Goal: Information Seeking & Learning: Learn about a topic

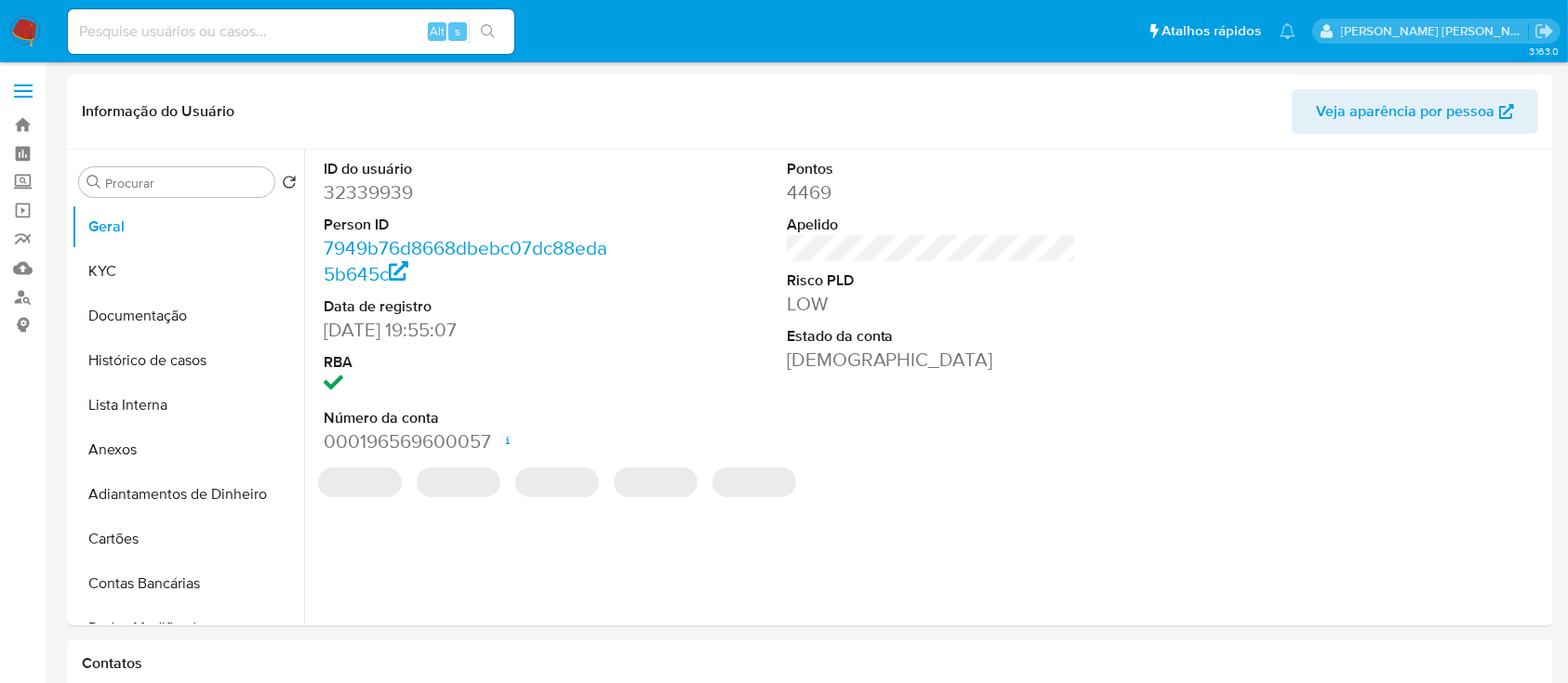
select select "10"
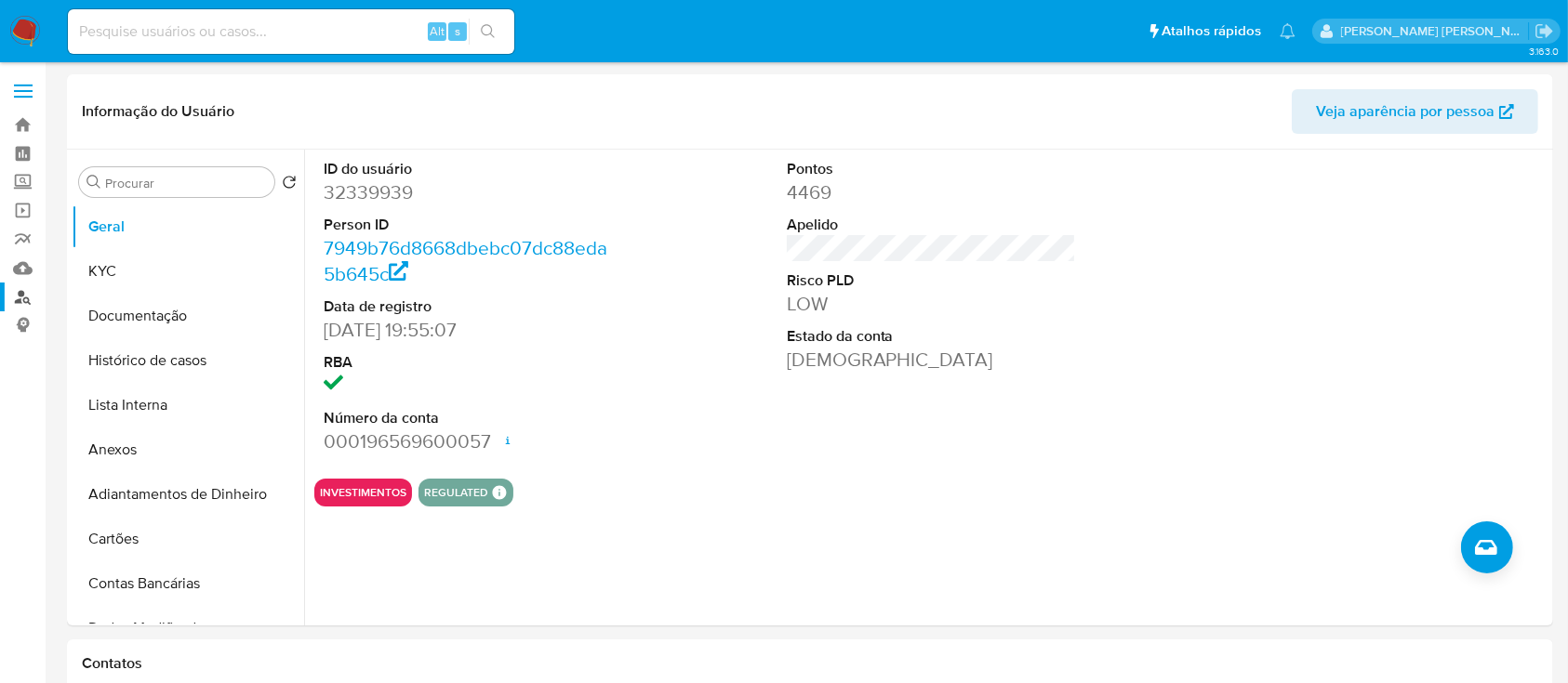
click at [24, 303] on link "Localizador de pessoas" at bounding box center [111, 297] width 221 height 28
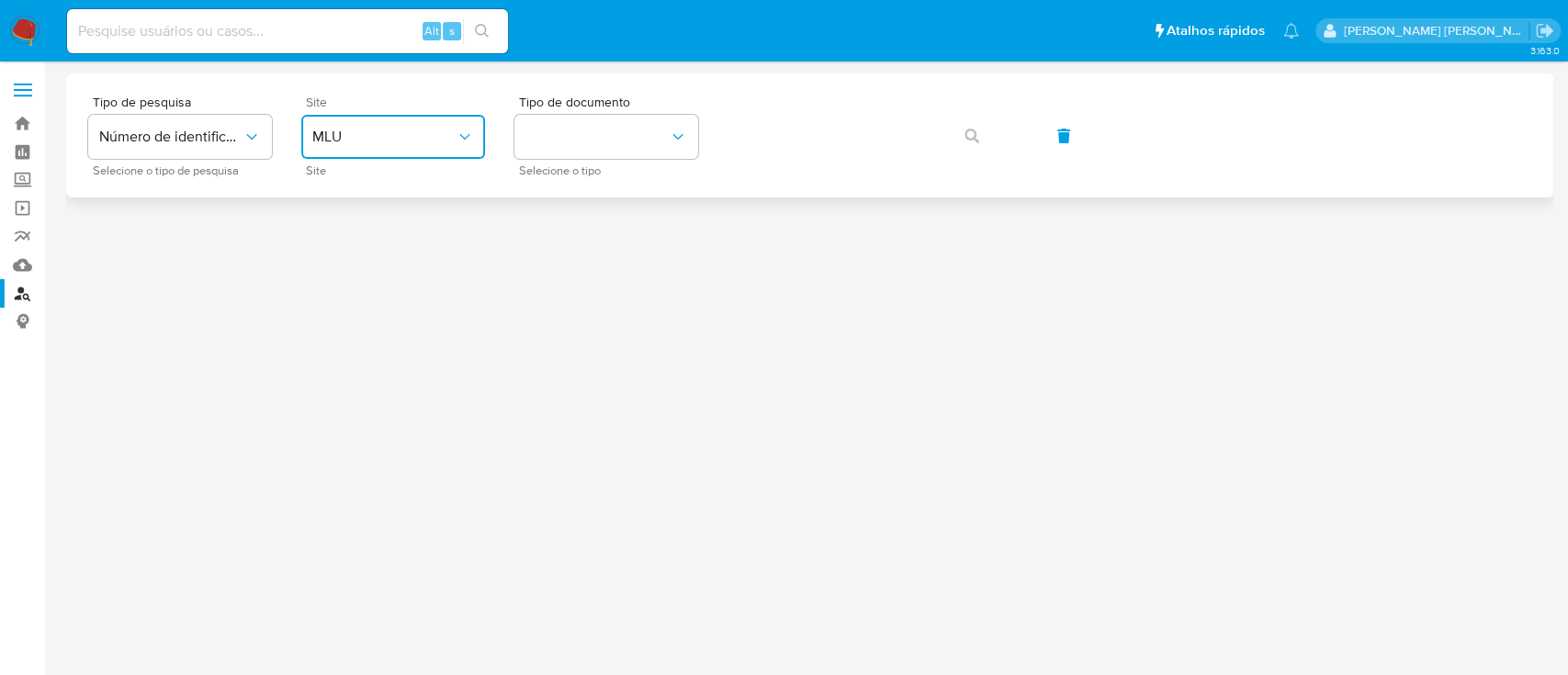
click at [398, 122] on button "MLU" at bounding box center [393, 136] width 184 height 44
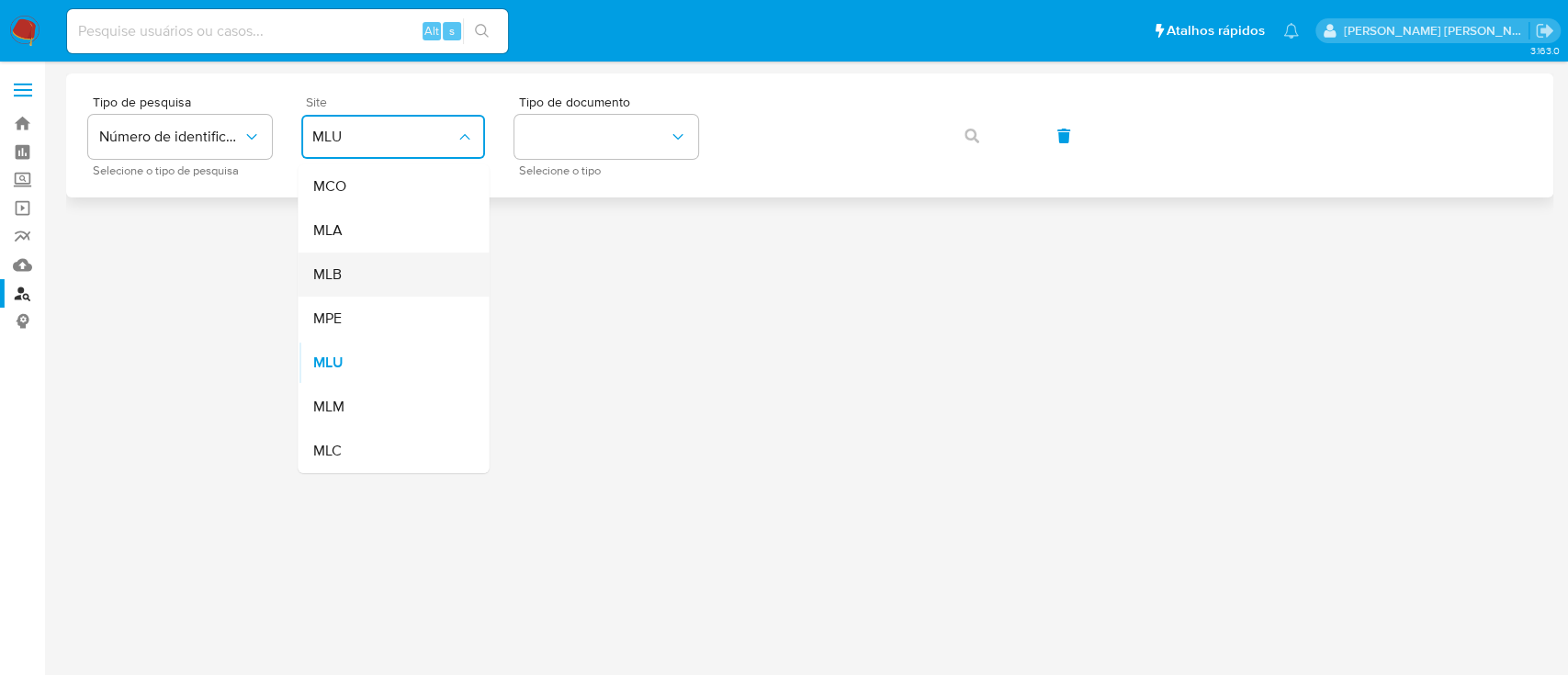
click at [397, 276] on div "MLB" at bounding box center [388, 274] width 150 height 44
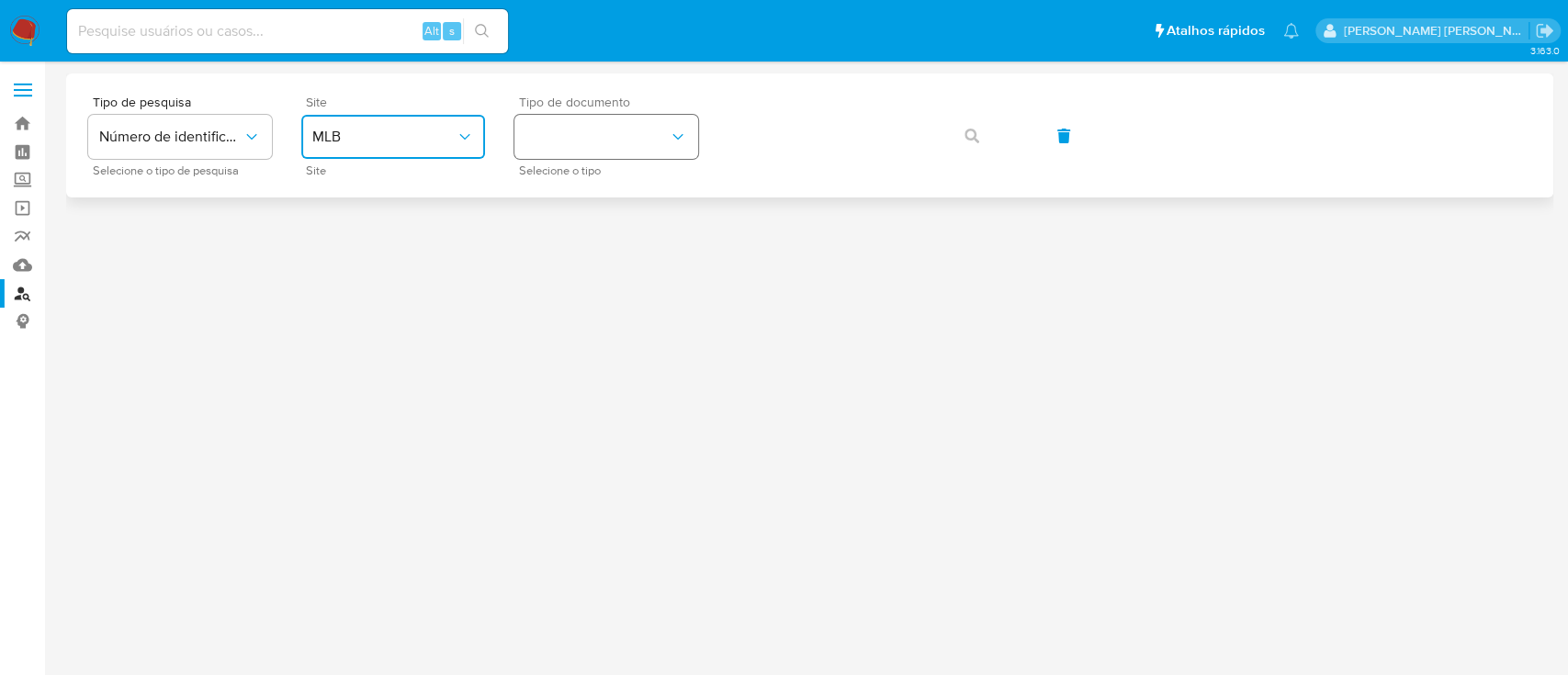
click at [682, 154] on button "identificationType" at bounding box center [606, 136] width 184 height 44
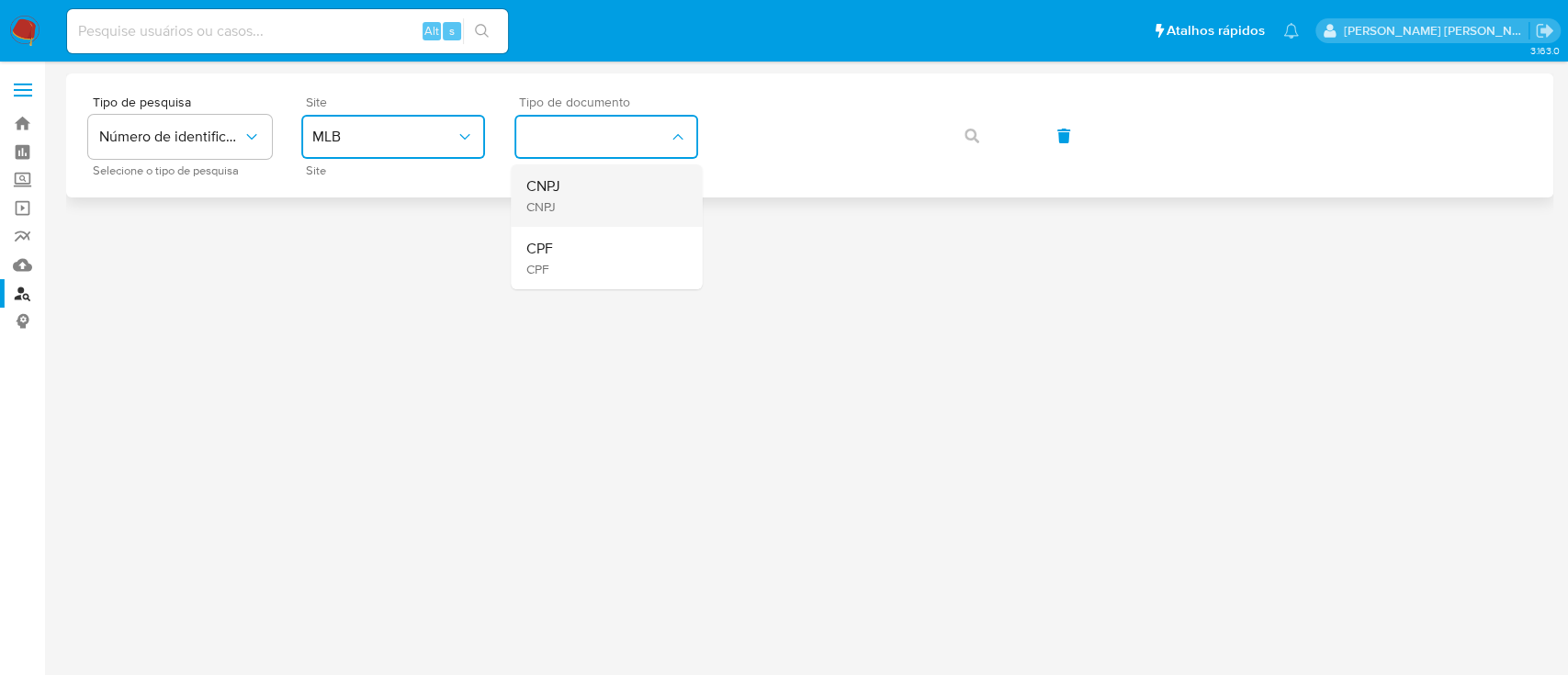
click at [668, 203] on div "CNPJ CNPJ" at bounding box center [600, 195] width 150 height 63
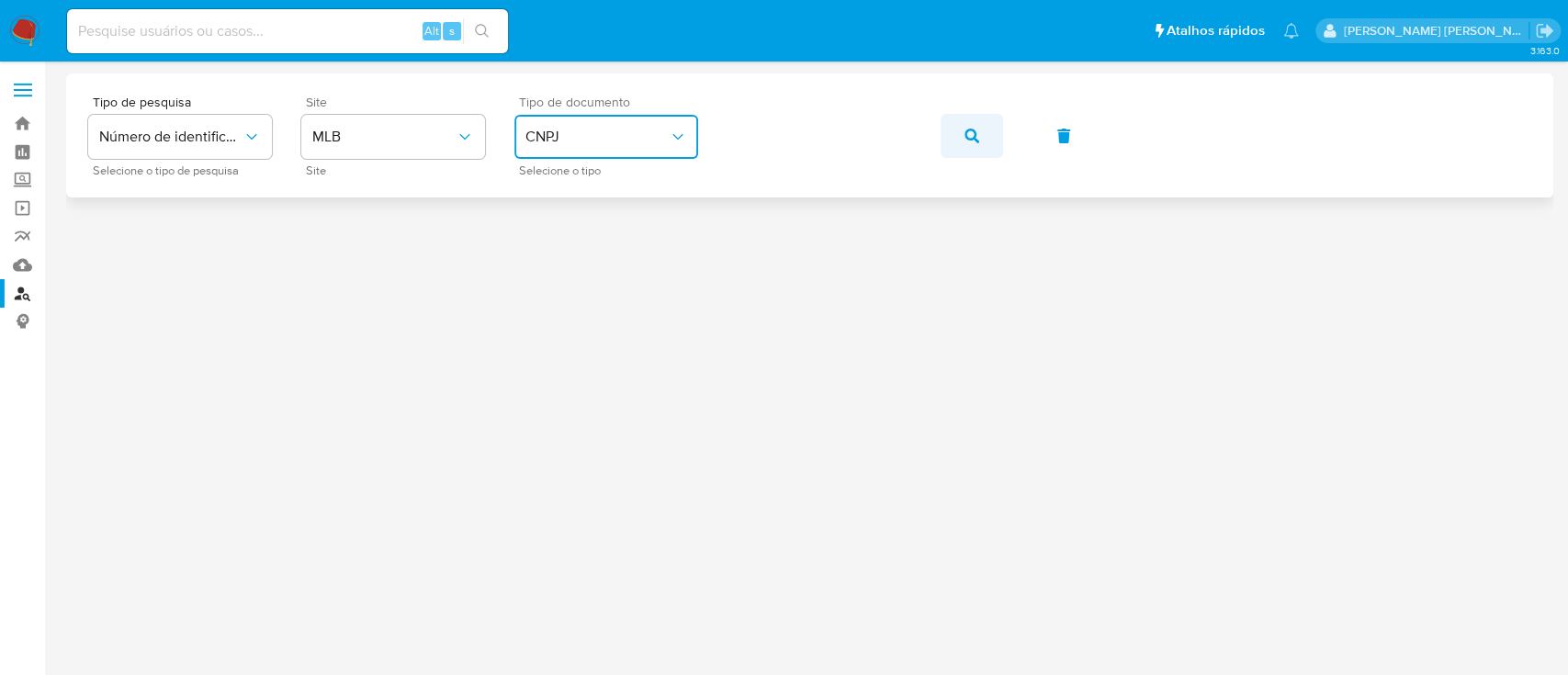
click at [961, 136] on button "button" at bounding box center [971, 135] width 63 height 44
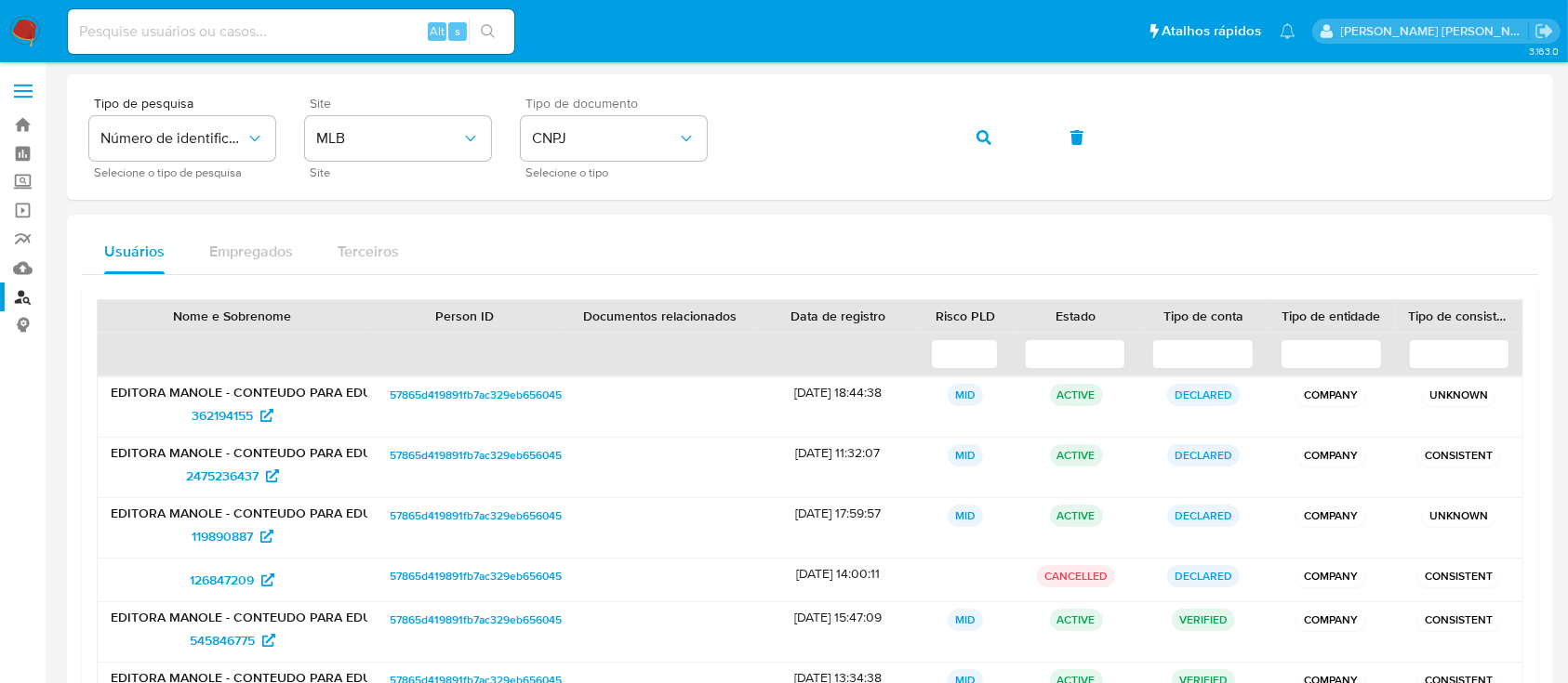
scroll to position [211, 0]
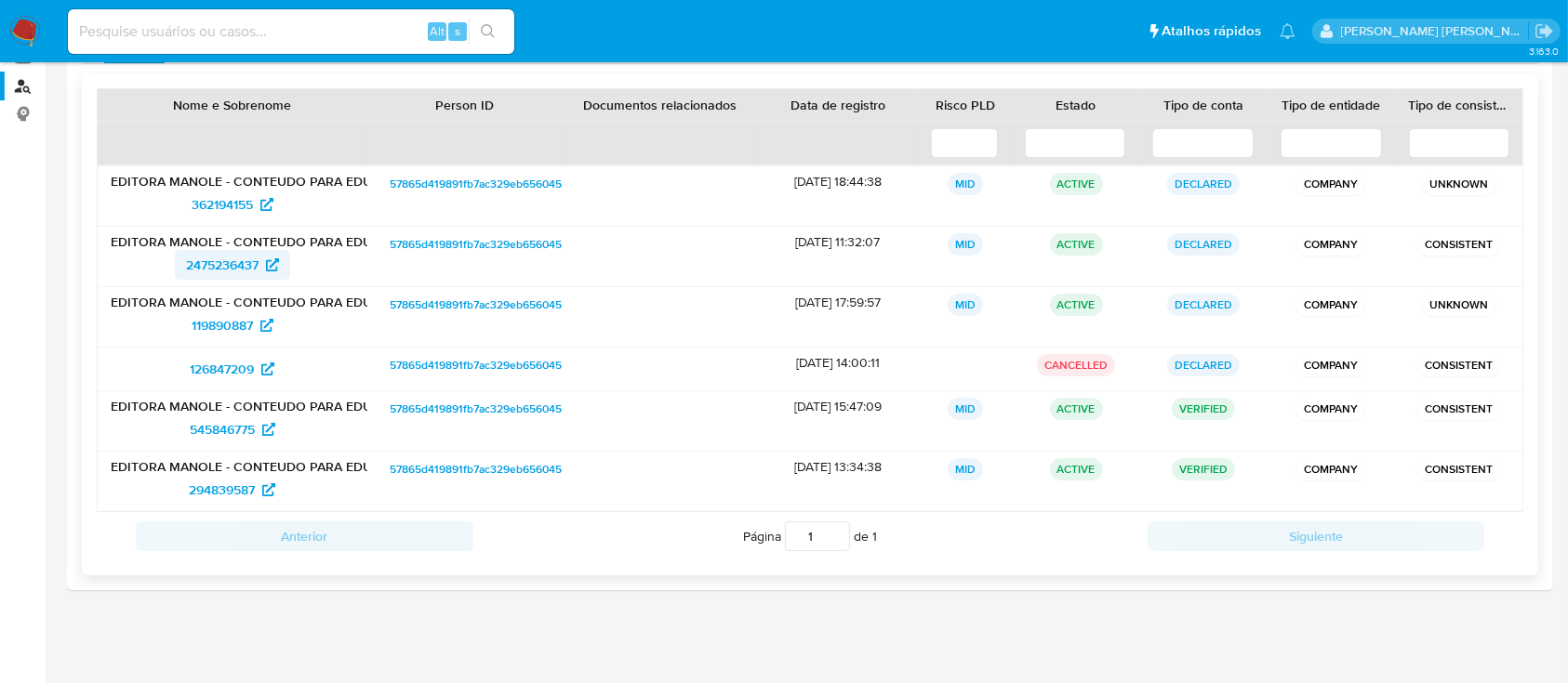
click at [234, 274] on span "2475236437" at bounding box center [222, 265] width 73 height 29
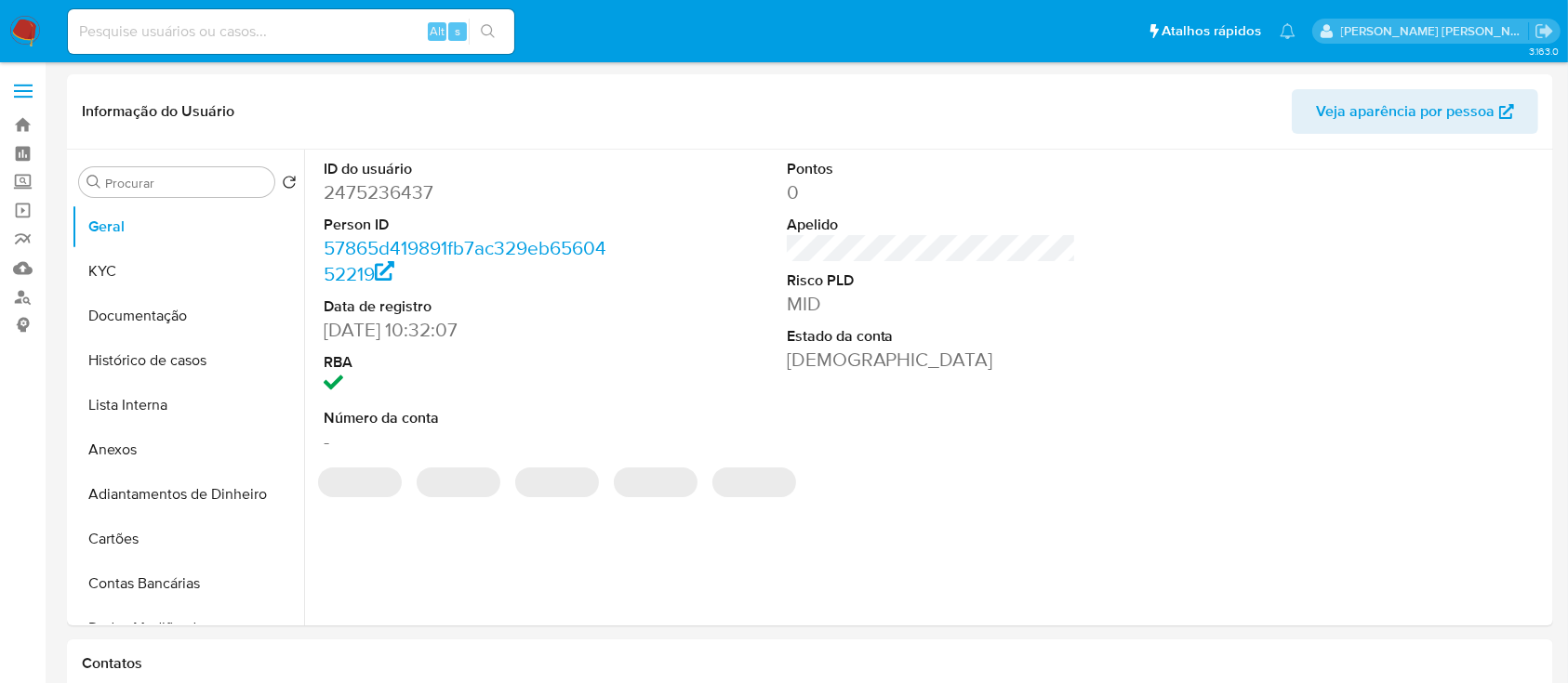
select select "10"
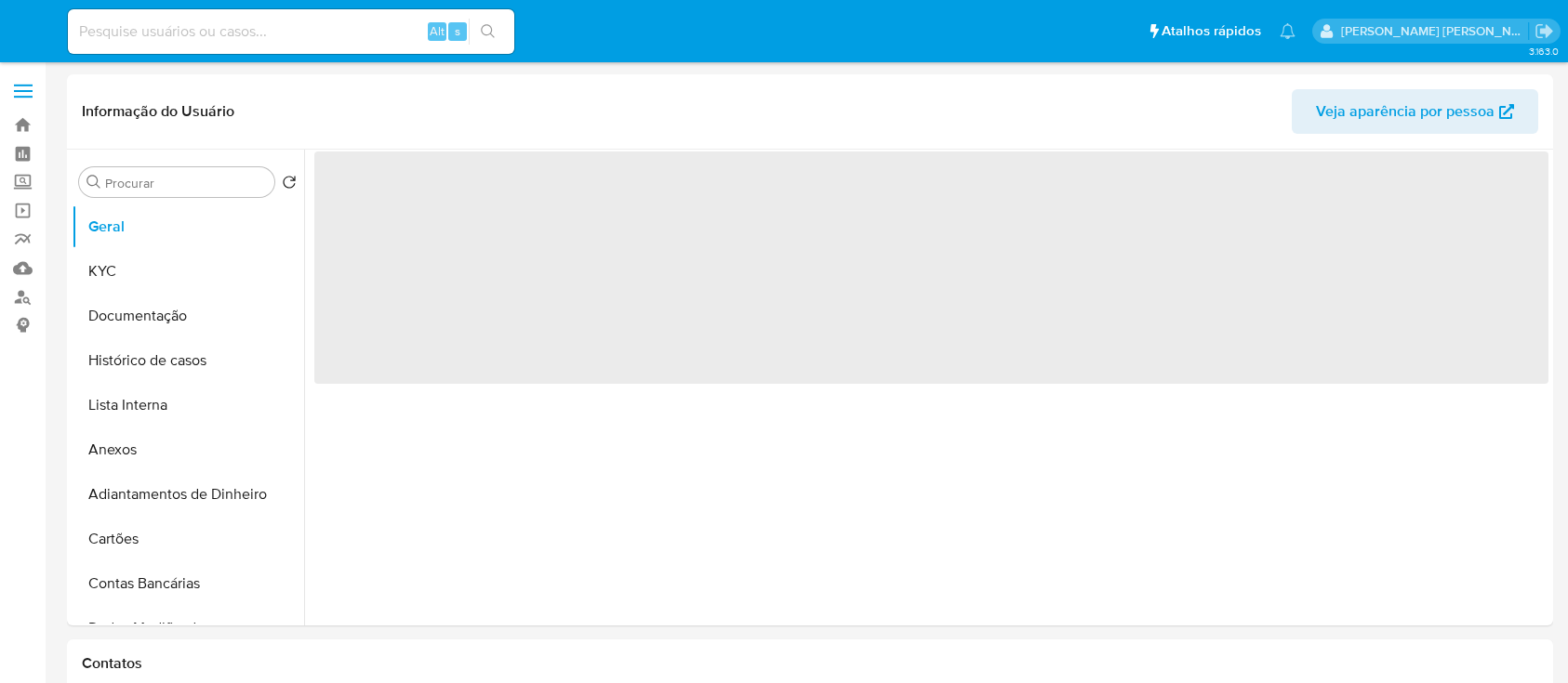
select select "10"
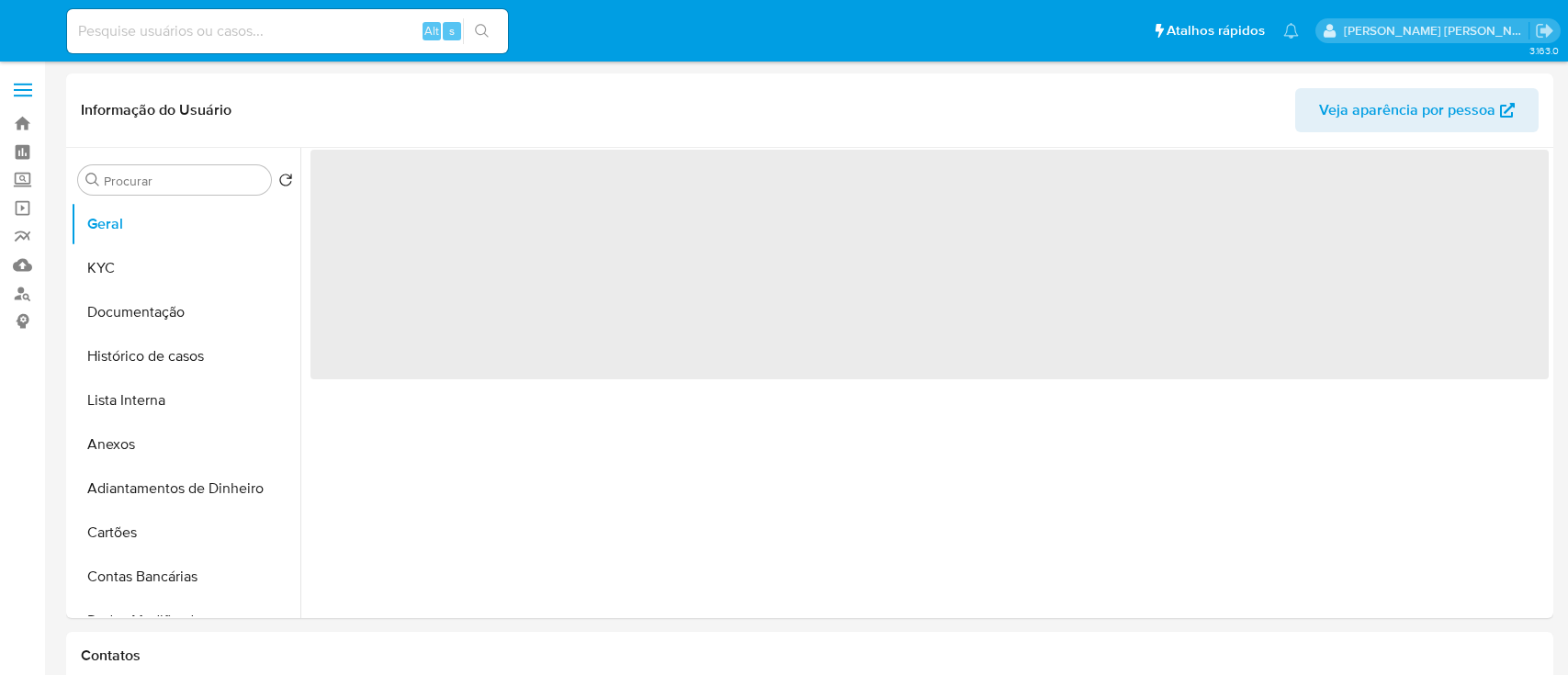
select select "10"
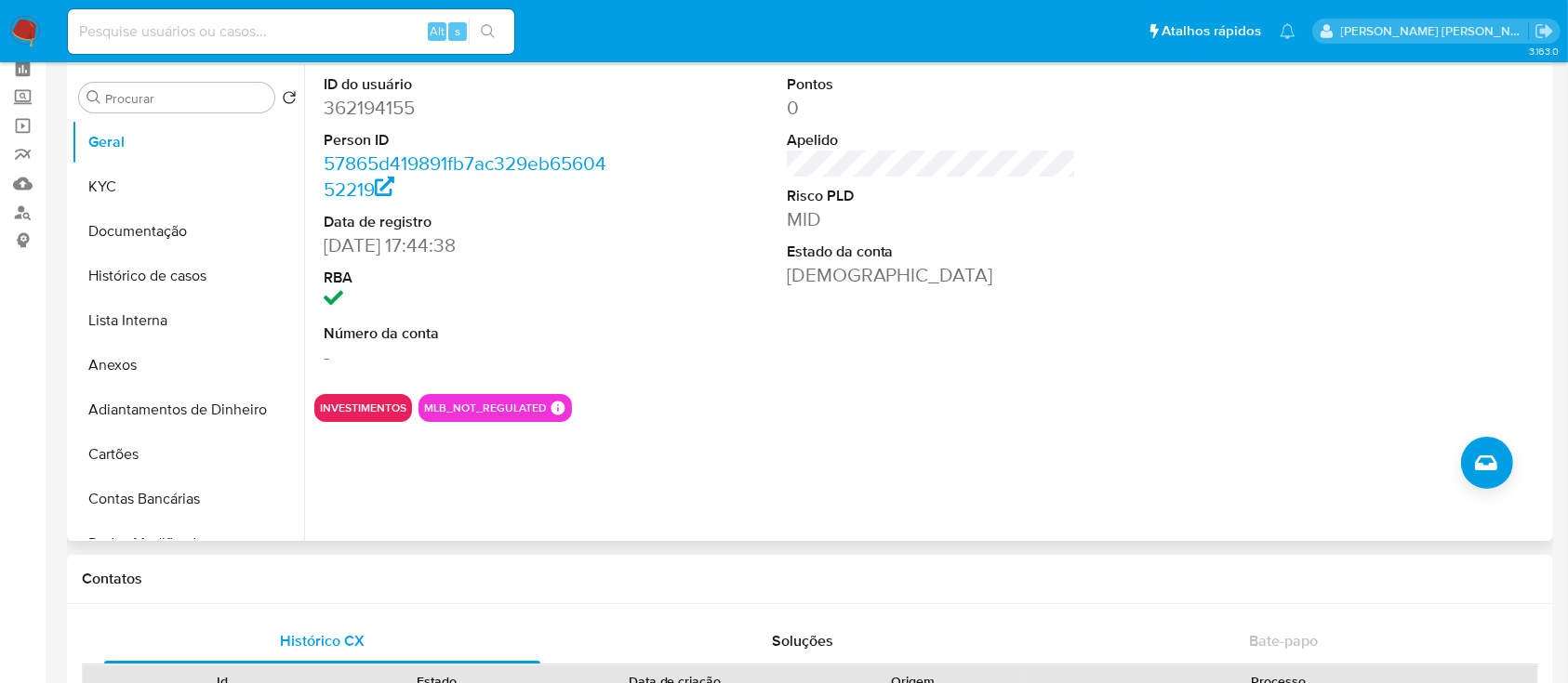
scroll to position [124, 0]
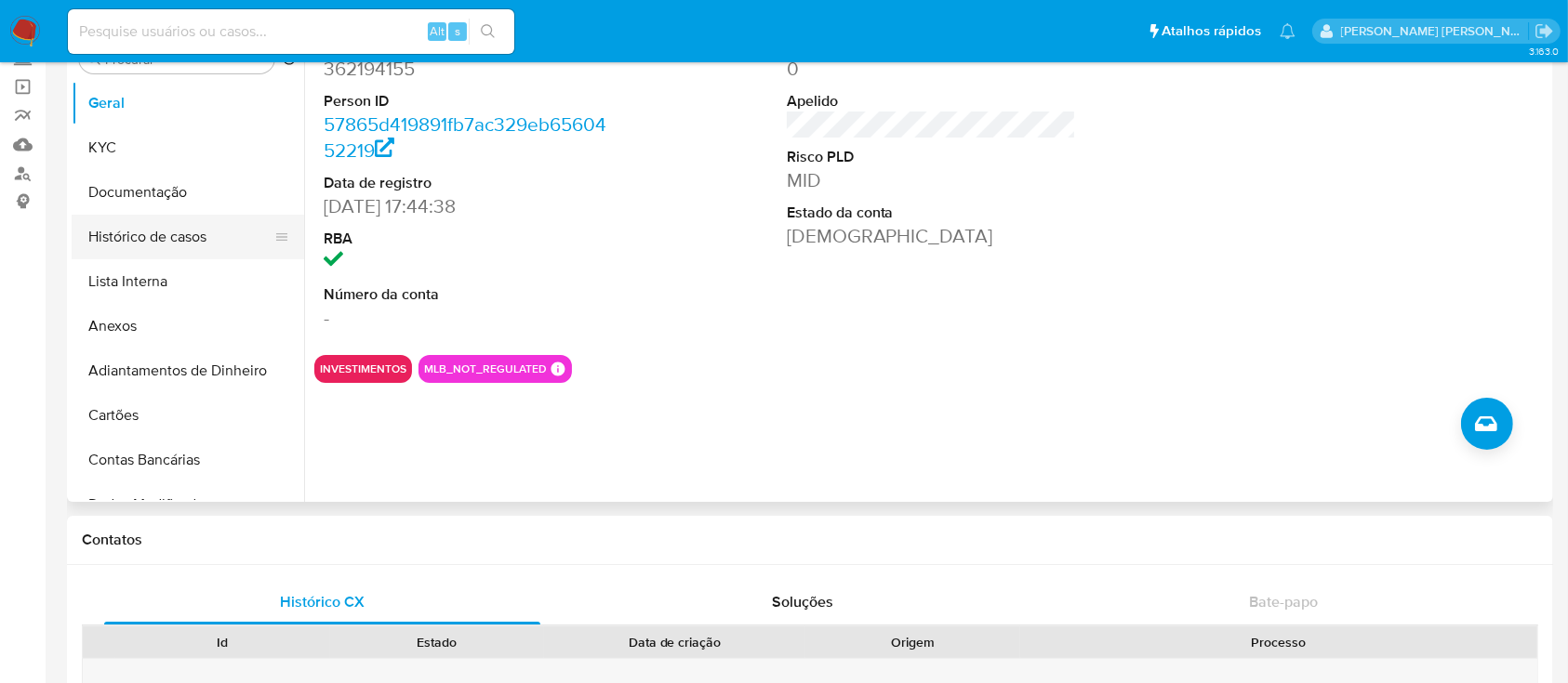
click at [206, 232] on button "Histórico de casos" at bounding box center [181, 236] width 217 height 44
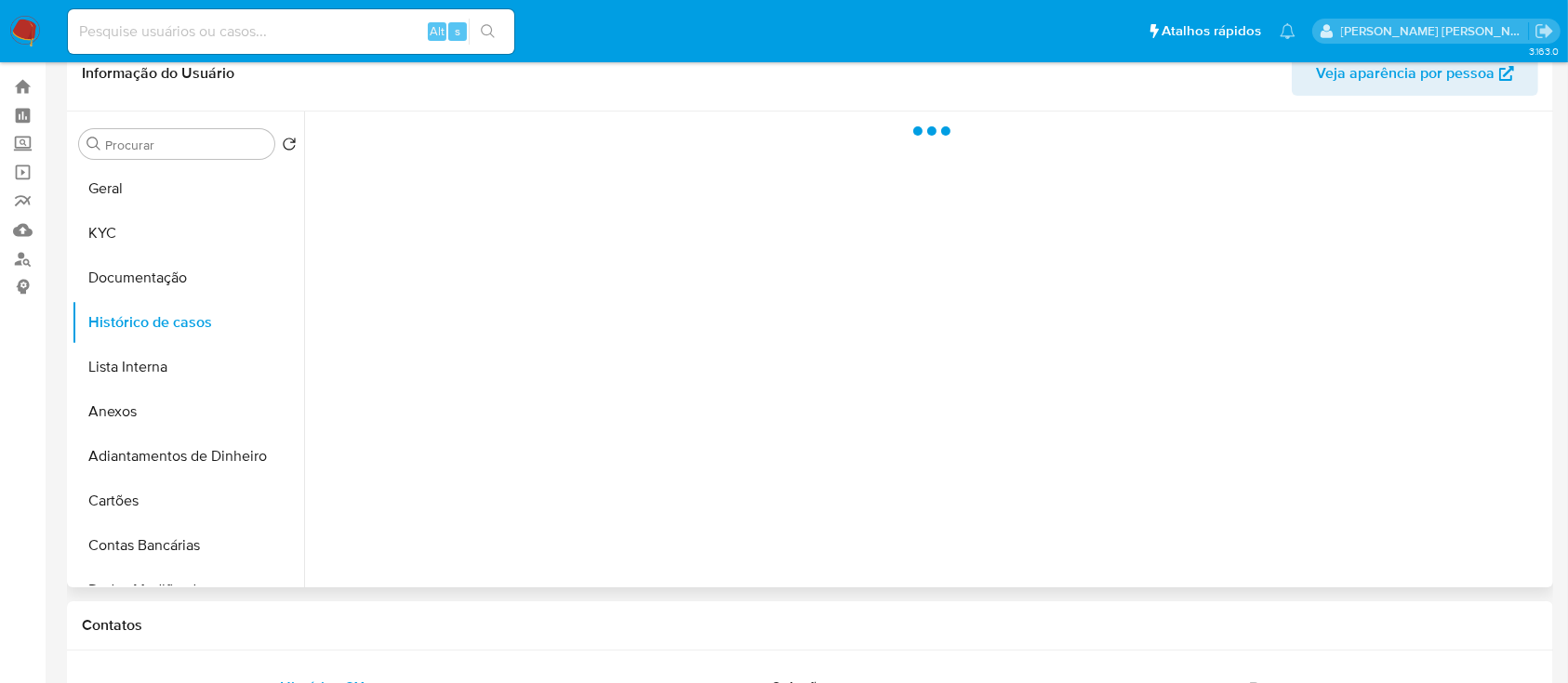
scroll to position [0, 0]
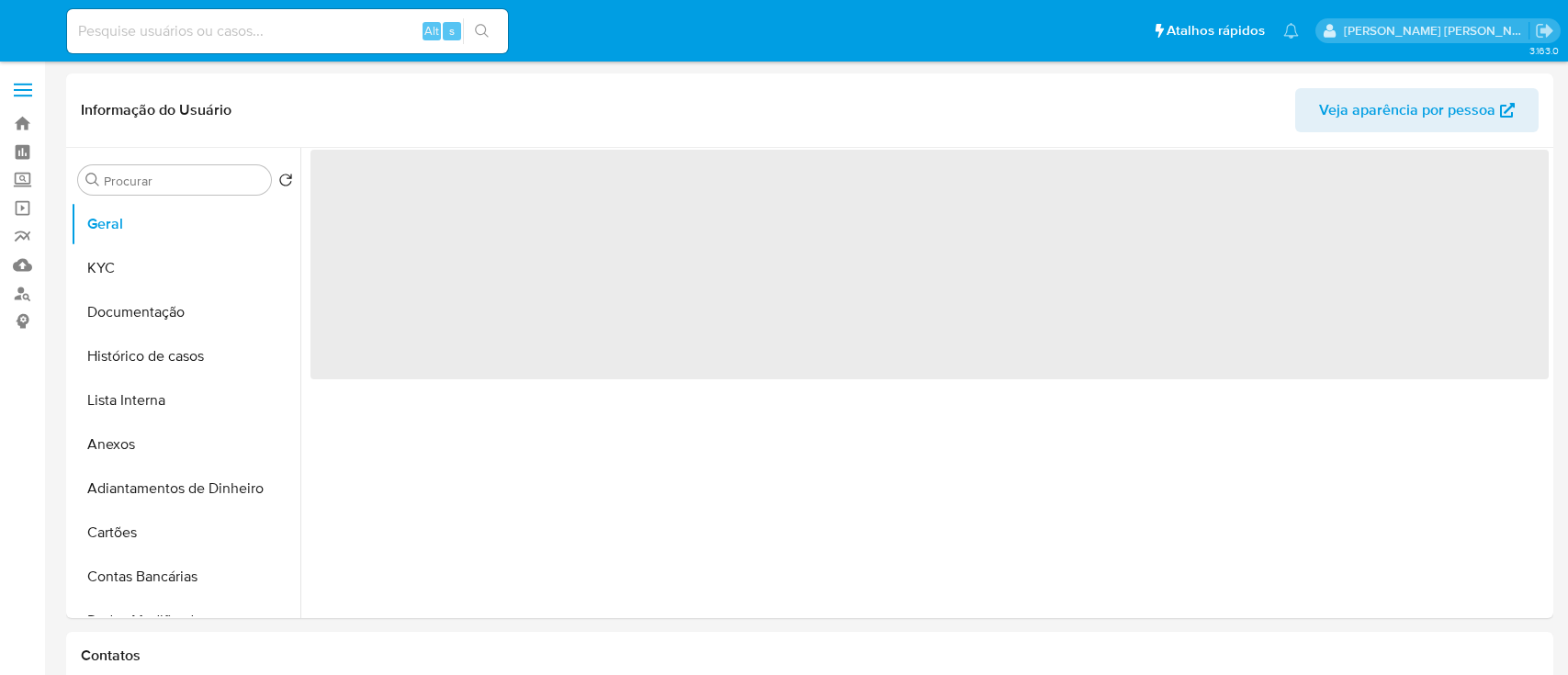
select select "10"
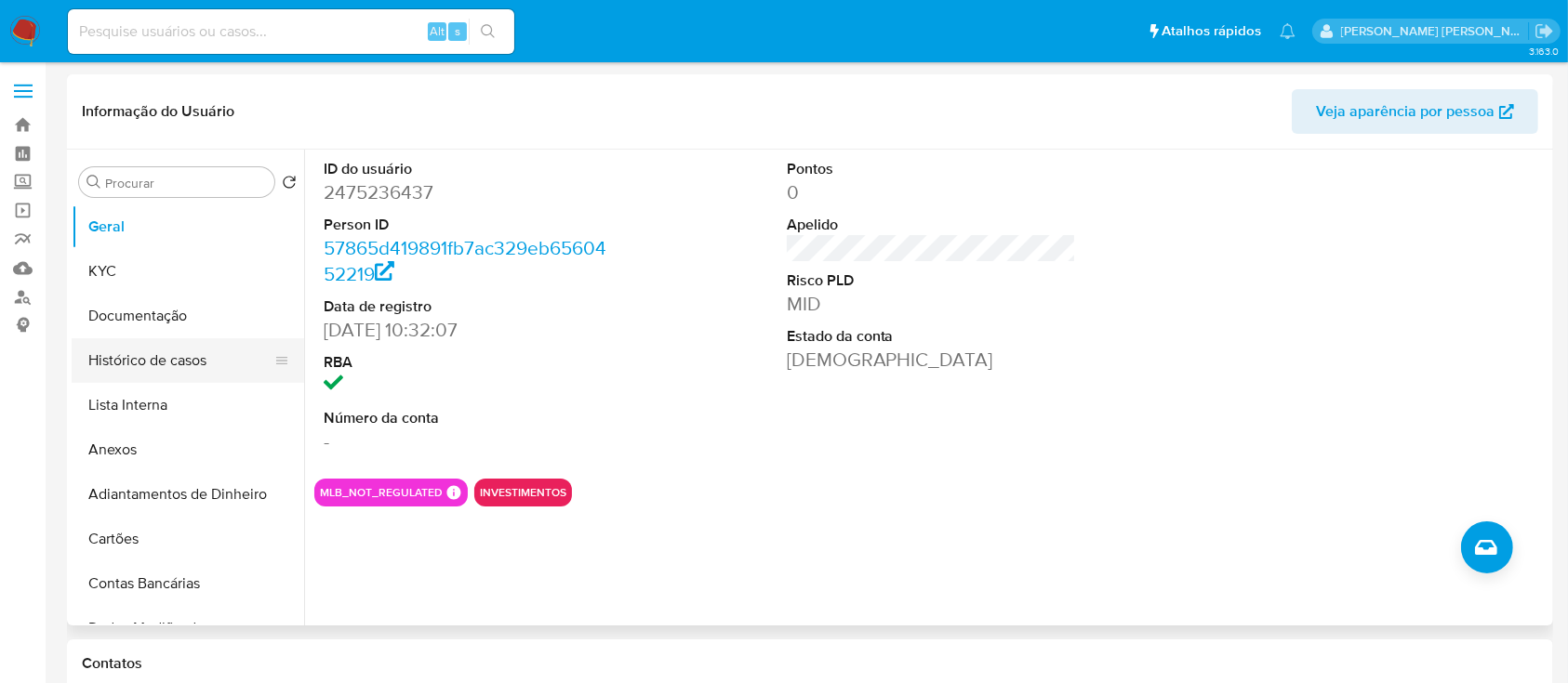
click at [186, 362] on button "Histórico de casos" at bounding box center [181, 360] width 217 height 44
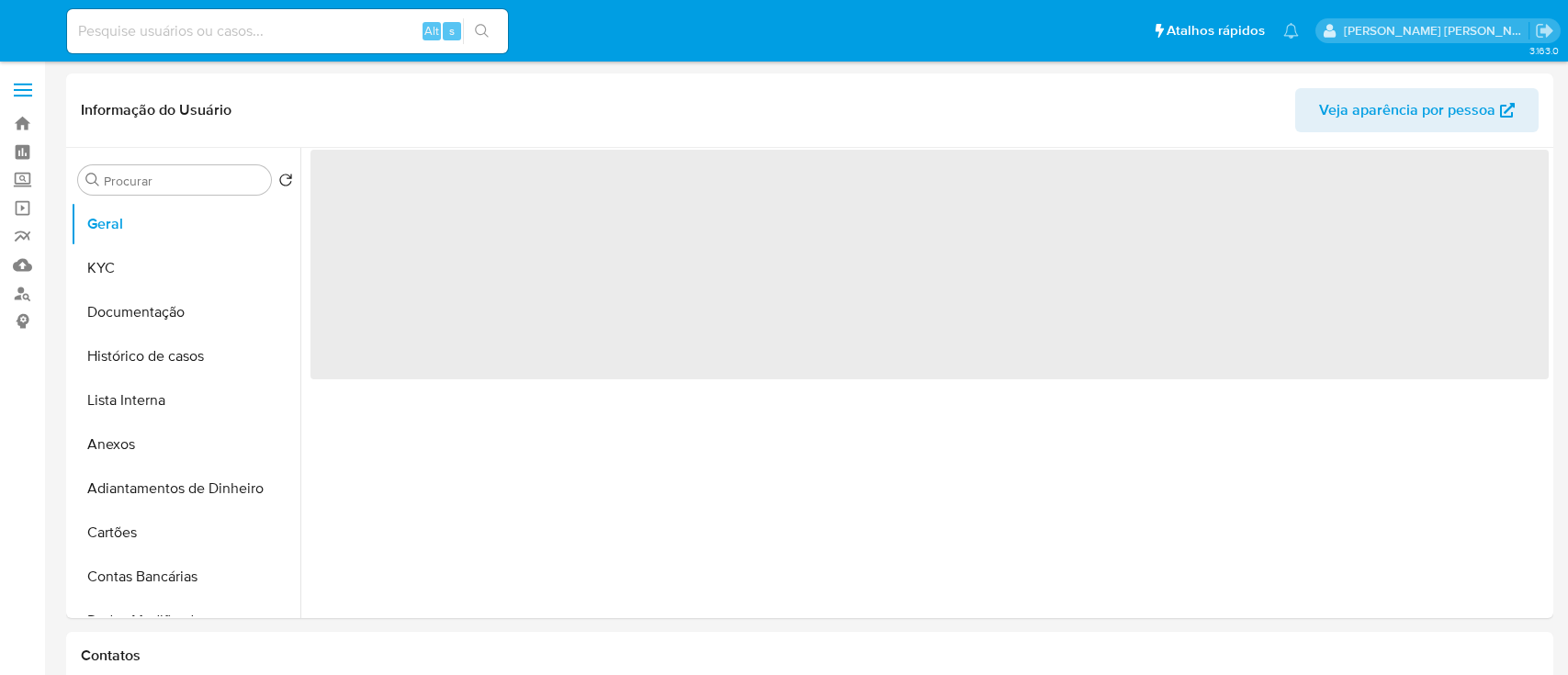
select select "10"
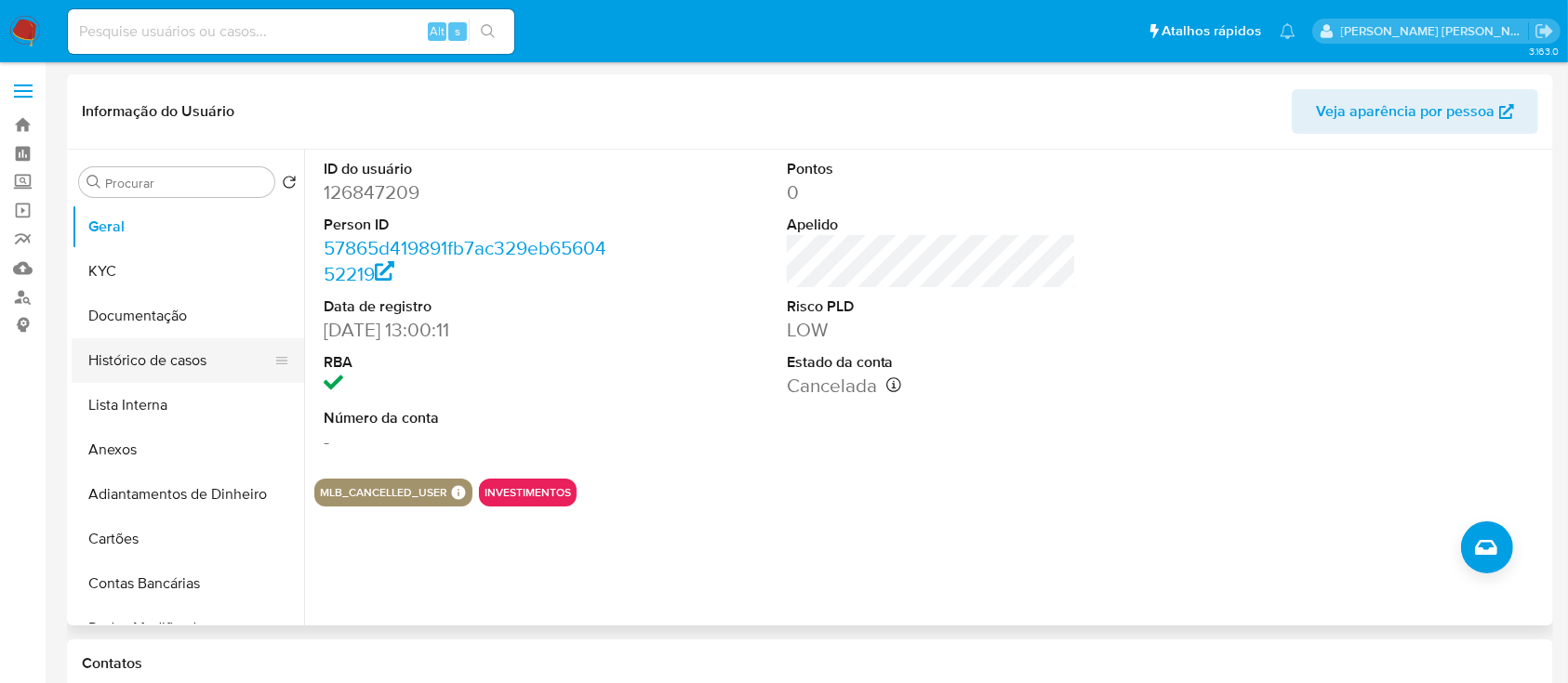
drag, startPoint x: 117, startPoint y: 355, endPoint x: 188, endPoint y: 358, distance: 71.1
click at [117, 355] on button "Histórico de casos" at bounding box center [181, 360] width 217 height 44
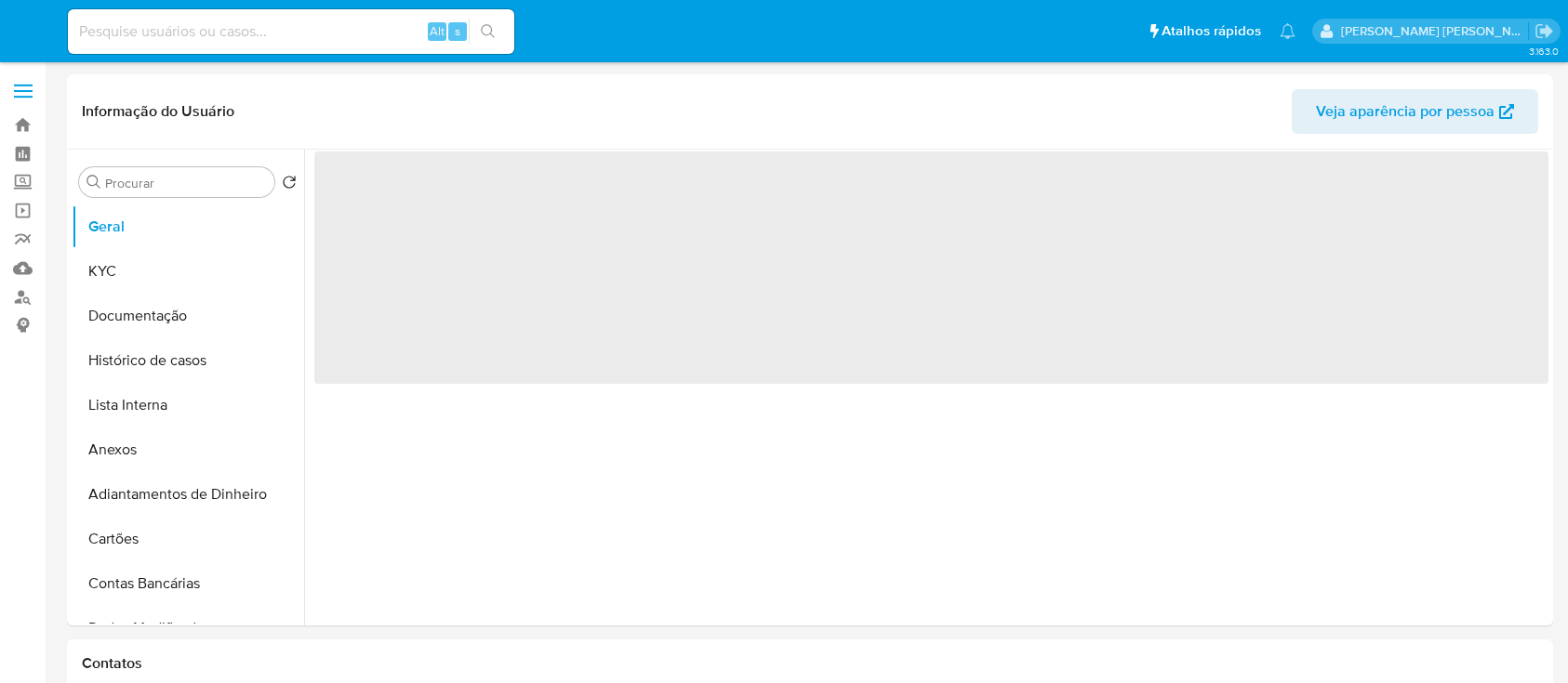
select select "10"
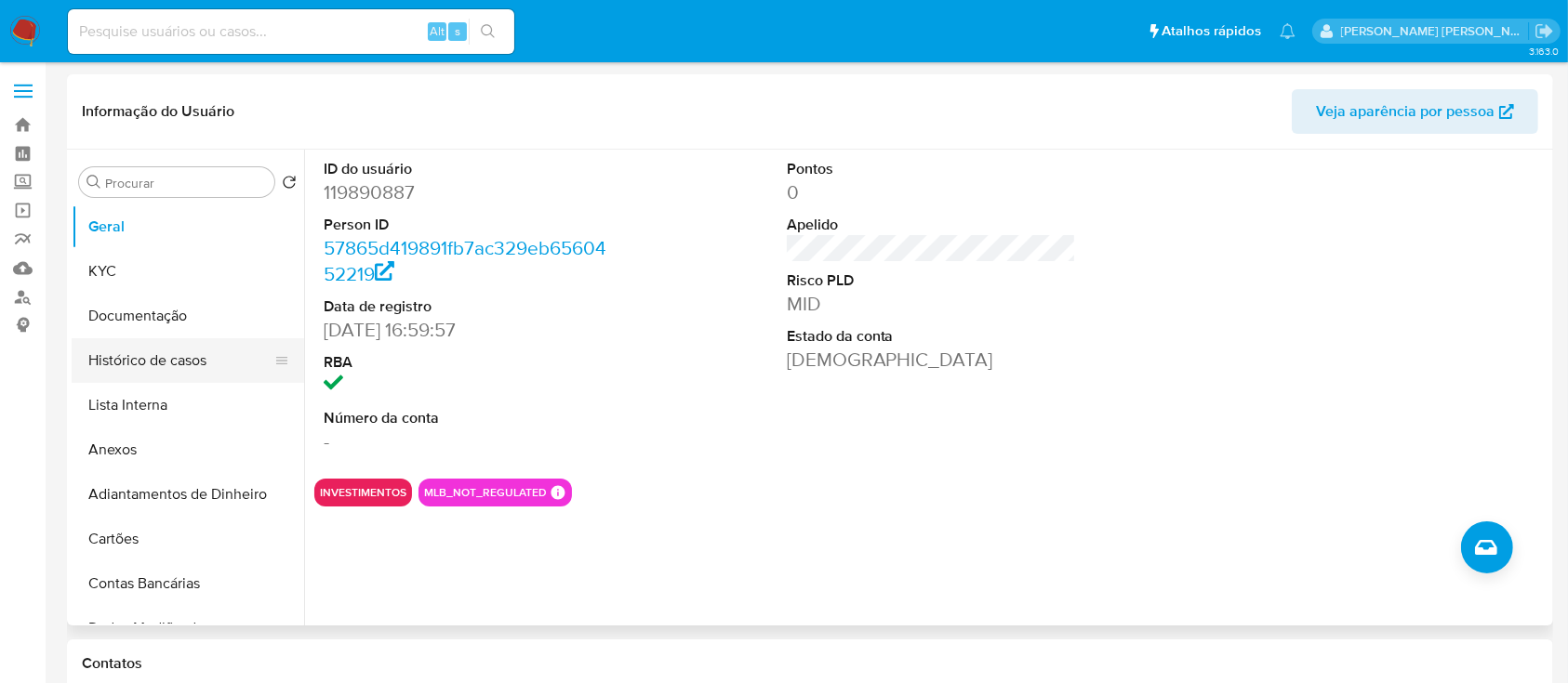
click at [166, 353] on button "Histórico de casos" at bounding box center [181, 360] width 217 height 44
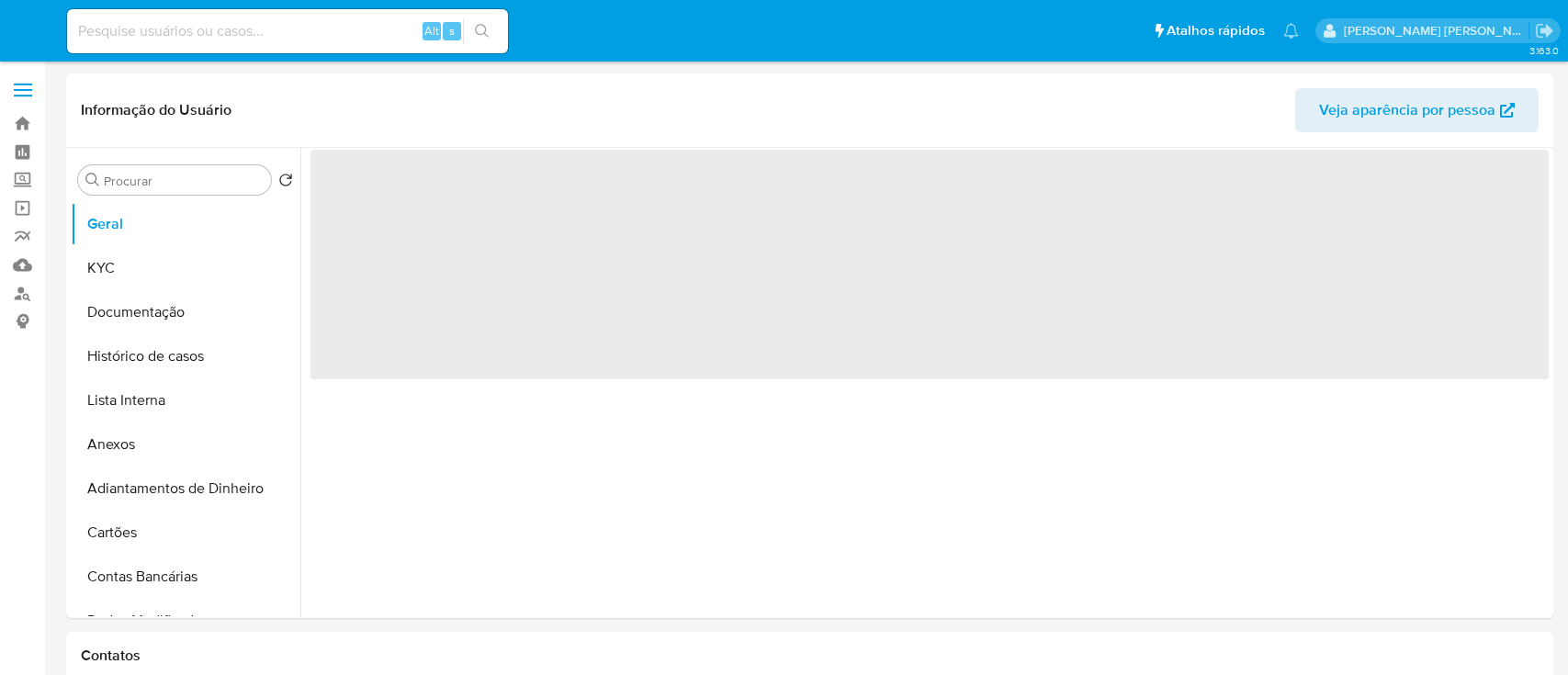
select select "10"
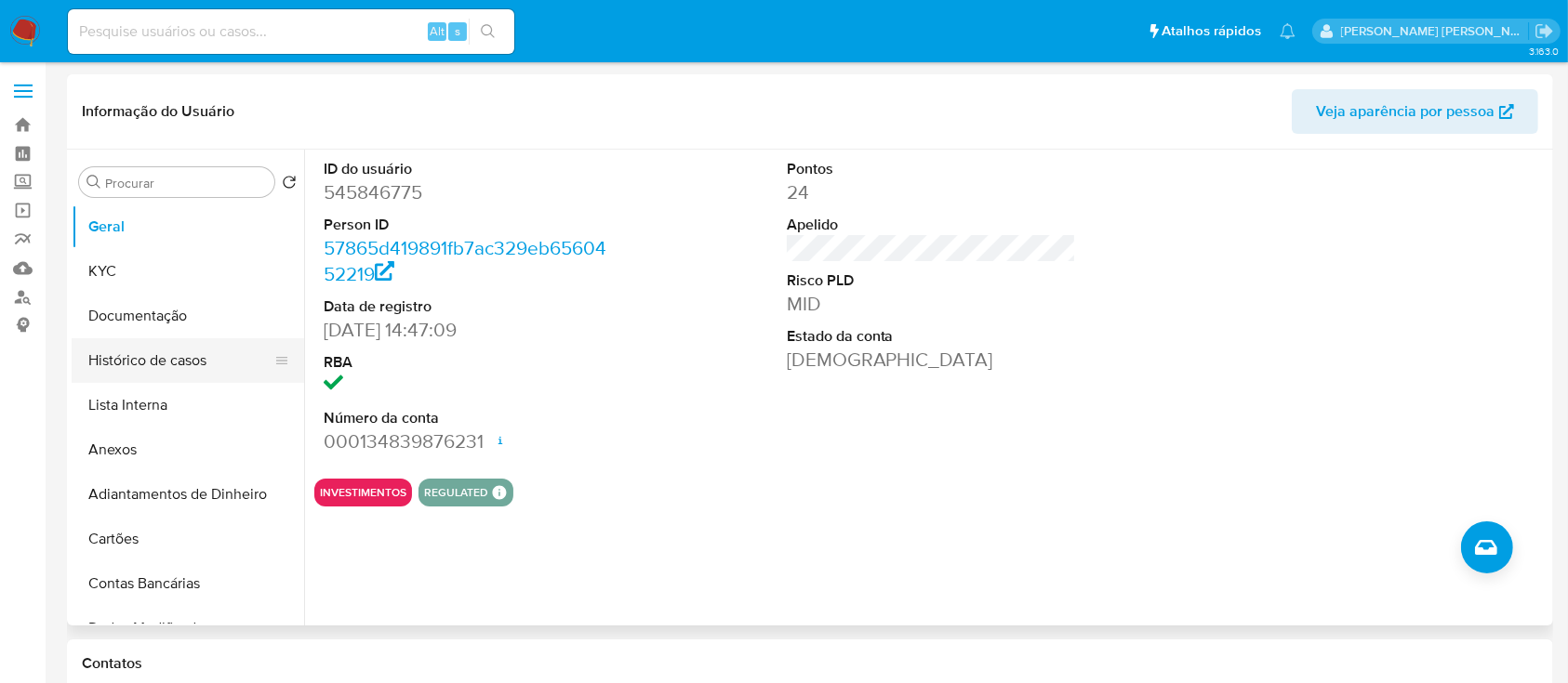
click at [201, 374] on button "Histórico de casos" at bounding box center [181, 360] width 217 height 44
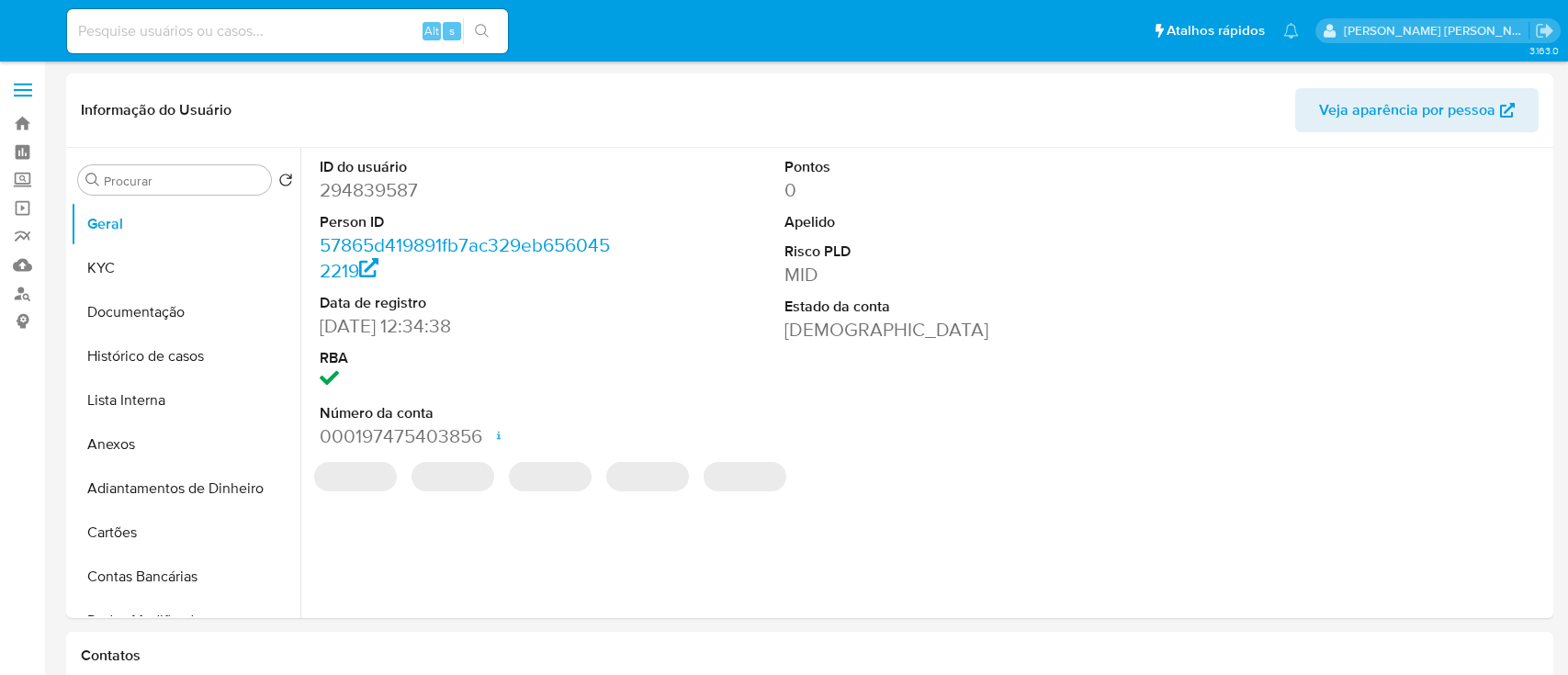
select select "10"
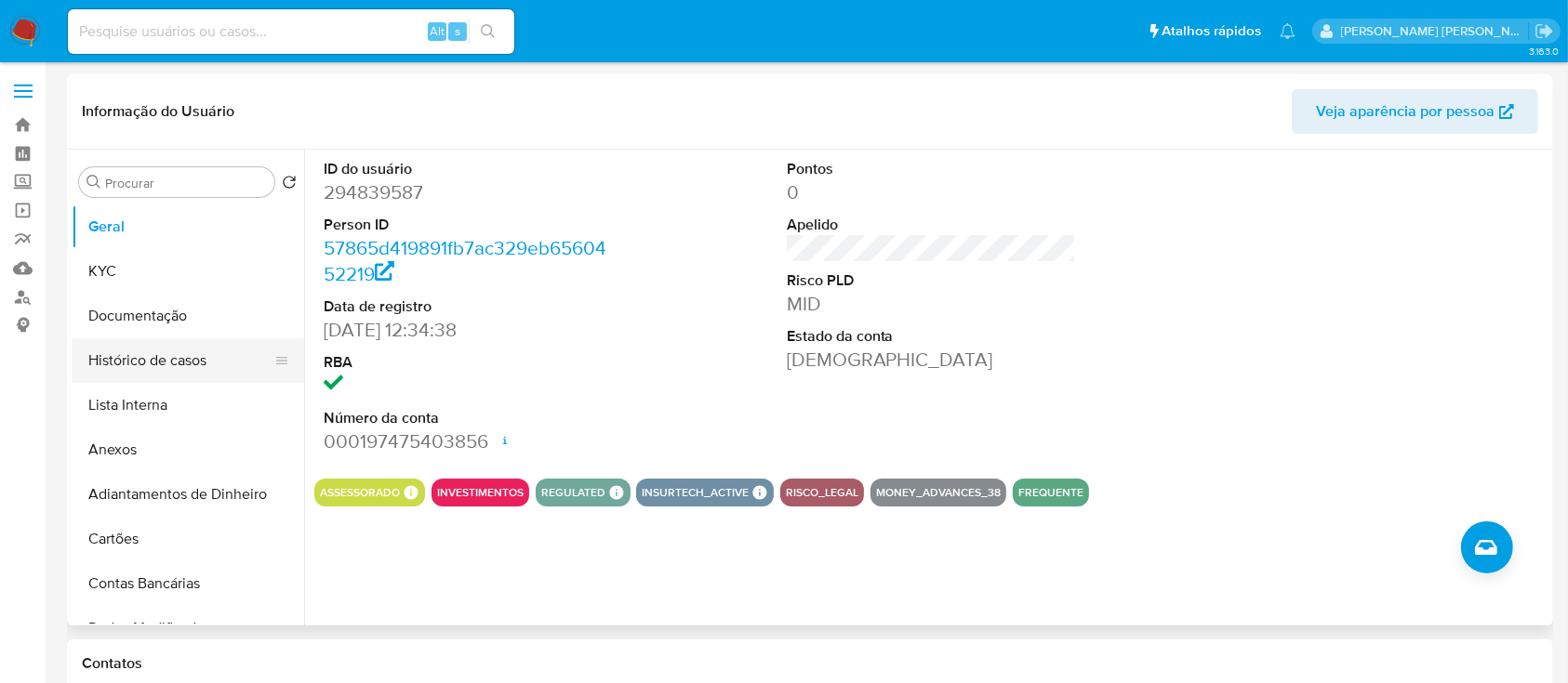
click at [164, 353] on button "Histórico de casos" at bounding box center [181, 360] width 217 height 44
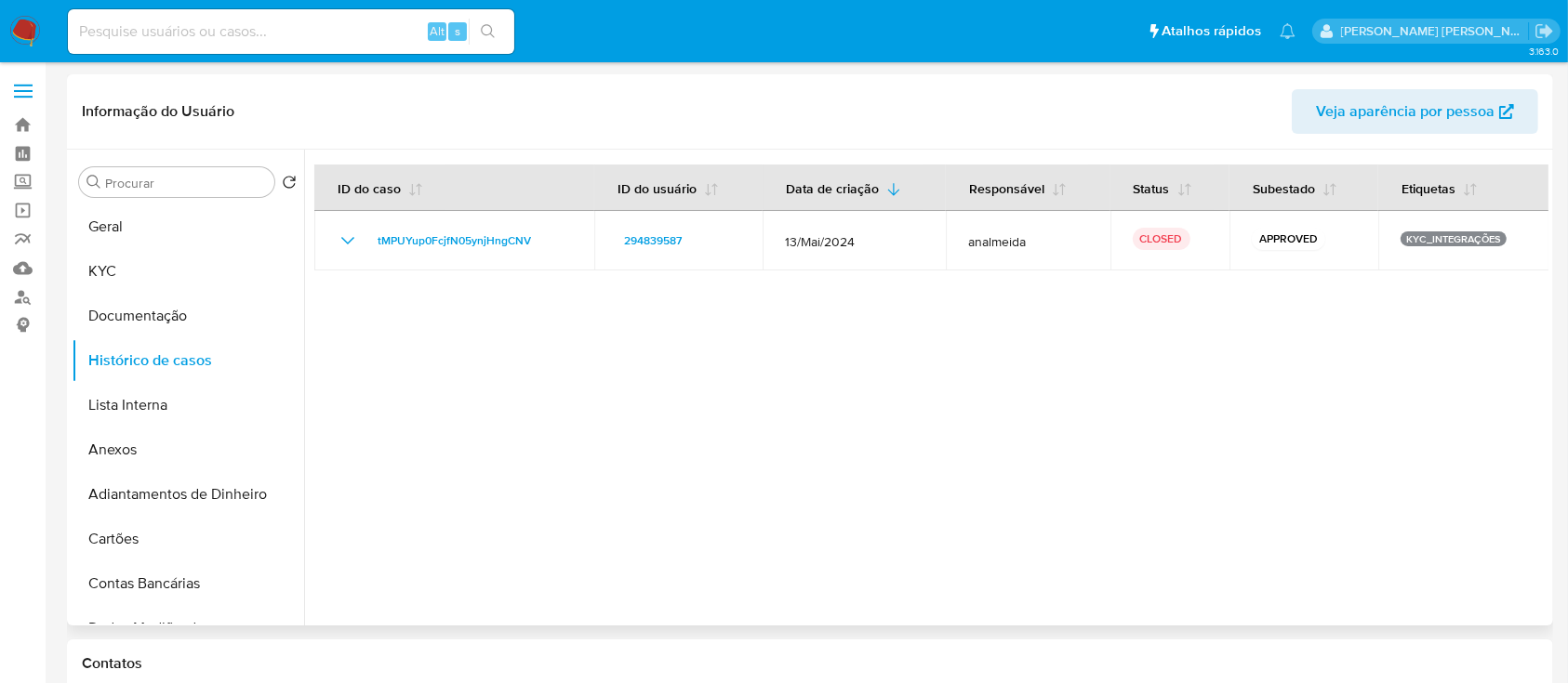
click at [881, 384] on div at bounding box center [926, 387] width 1244 height 476
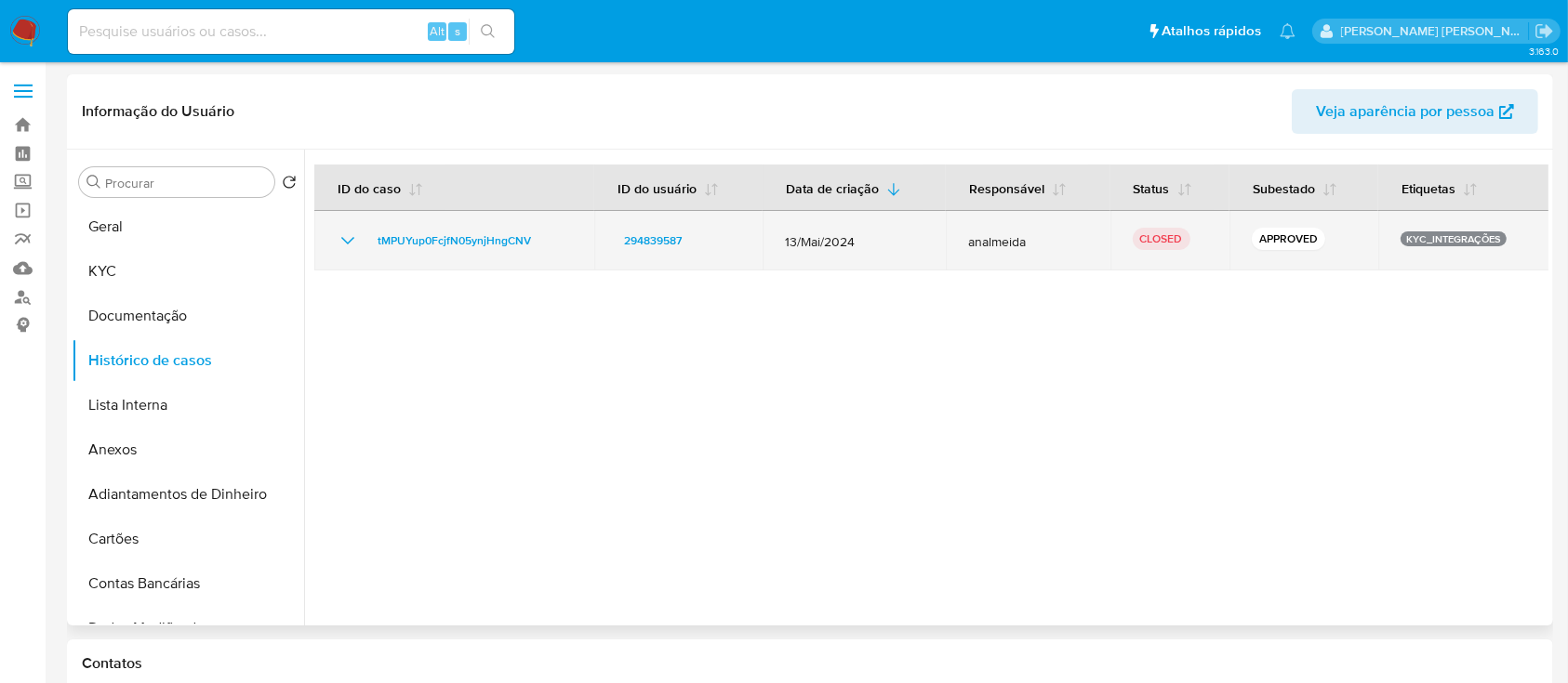
click at [346, 244] on icon "Mostrar/Ocultar" at bounding box center [348, 241] width 23 height 23
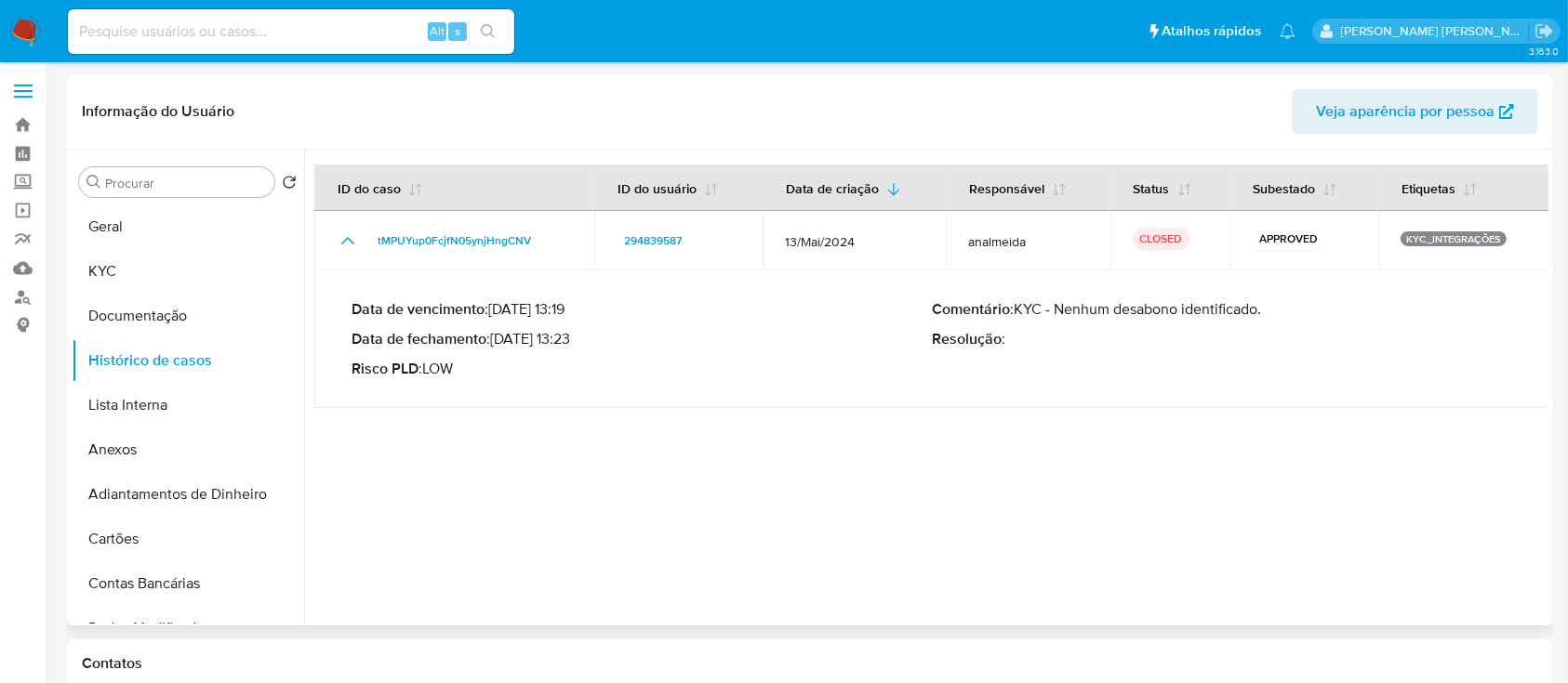
drag, startPoint x: 429, startPoint y: 366, endPoint x: 466, endPoint y: 359, distance: 37.7
click at [466, 360] on p "Risco PLD : LOW" at bounding box center [642, 369] width 580 height 19
click at [657, 457] on div at bounding box center [926, 387] width 1244 height 476
click at [215, 242] on button "Geral" at bounding box center [181, 226] width 217 height 44
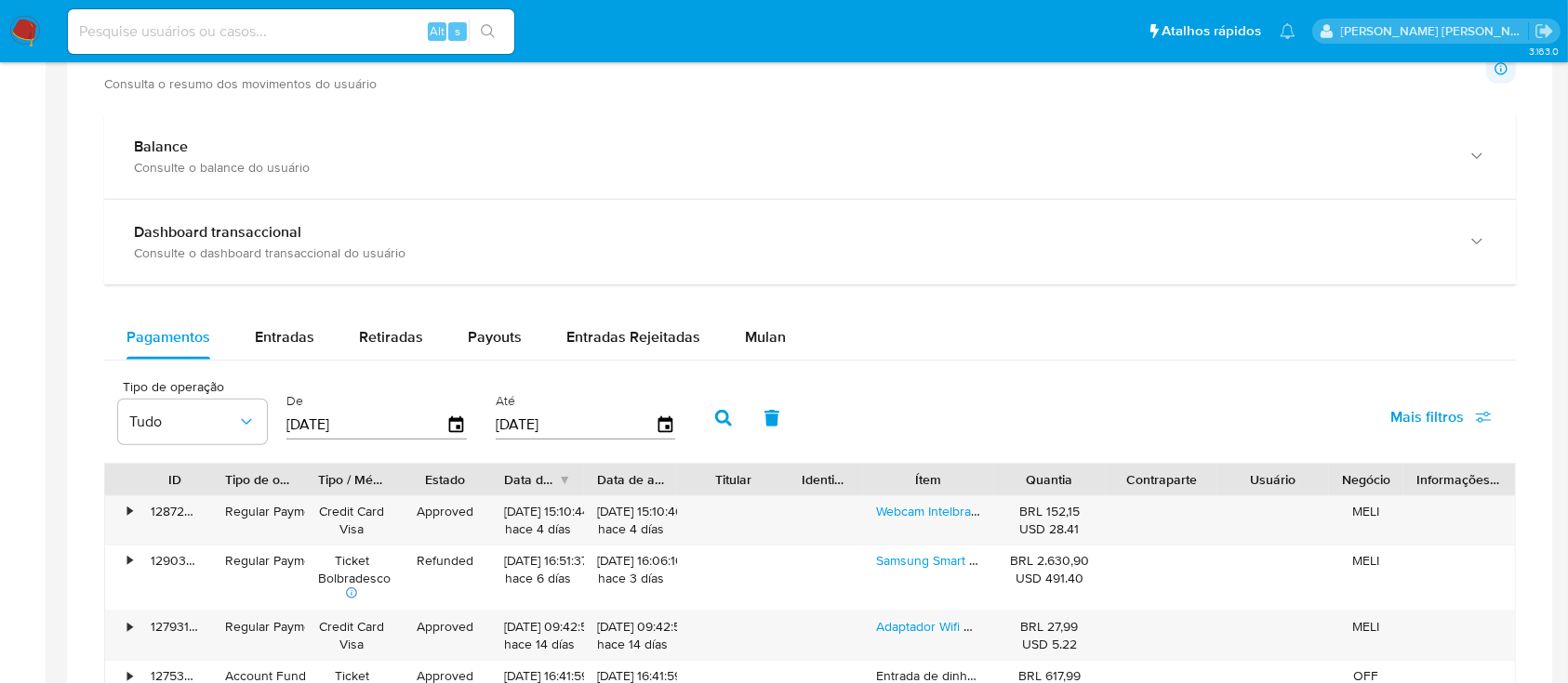
scroll to position [1116, 0]
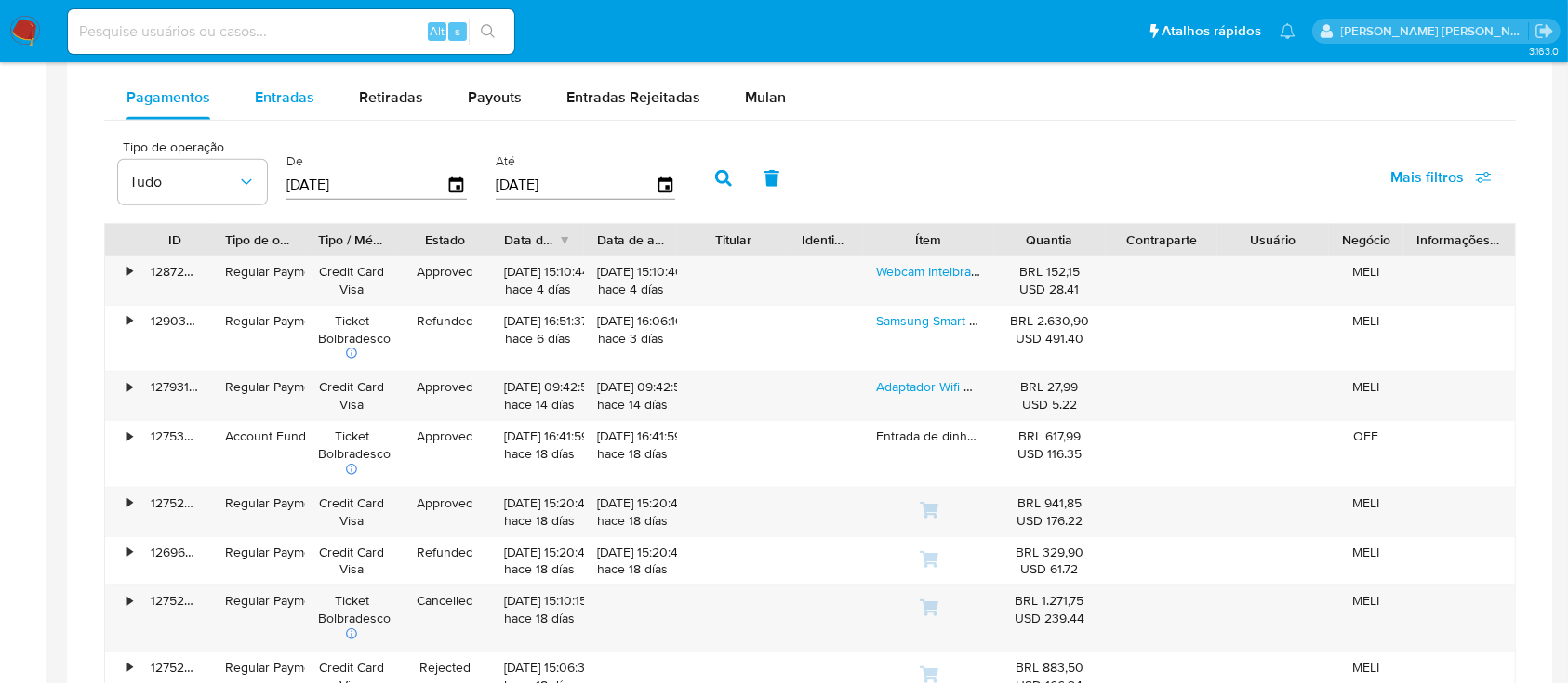
click at [256, 79] on div "Entradas" at bounding box center [284, 97] width 60 height 44
select select "10"
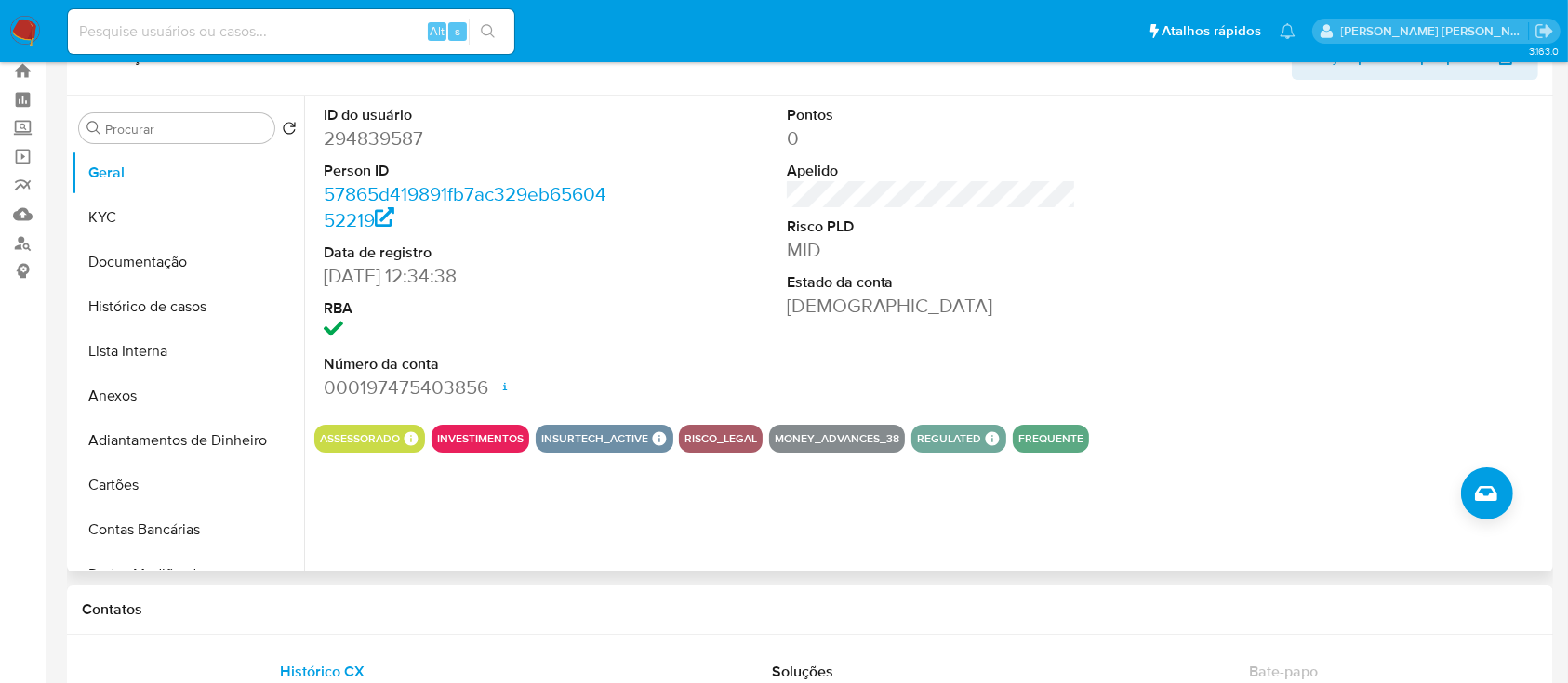
scroll to position [0, 0]
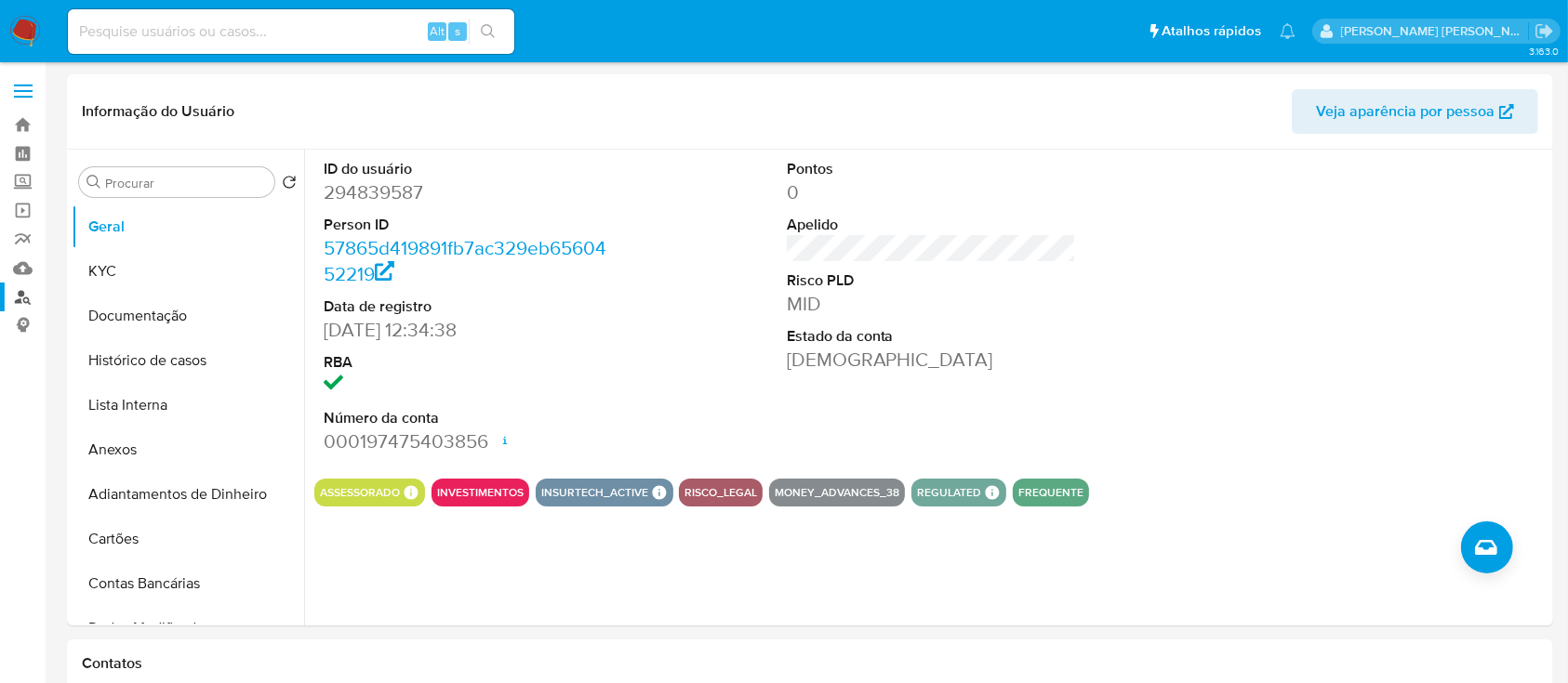
click at [26, 291] on link "Localizador de pessoas" at bounding box center [111, 297] width 221 height 28
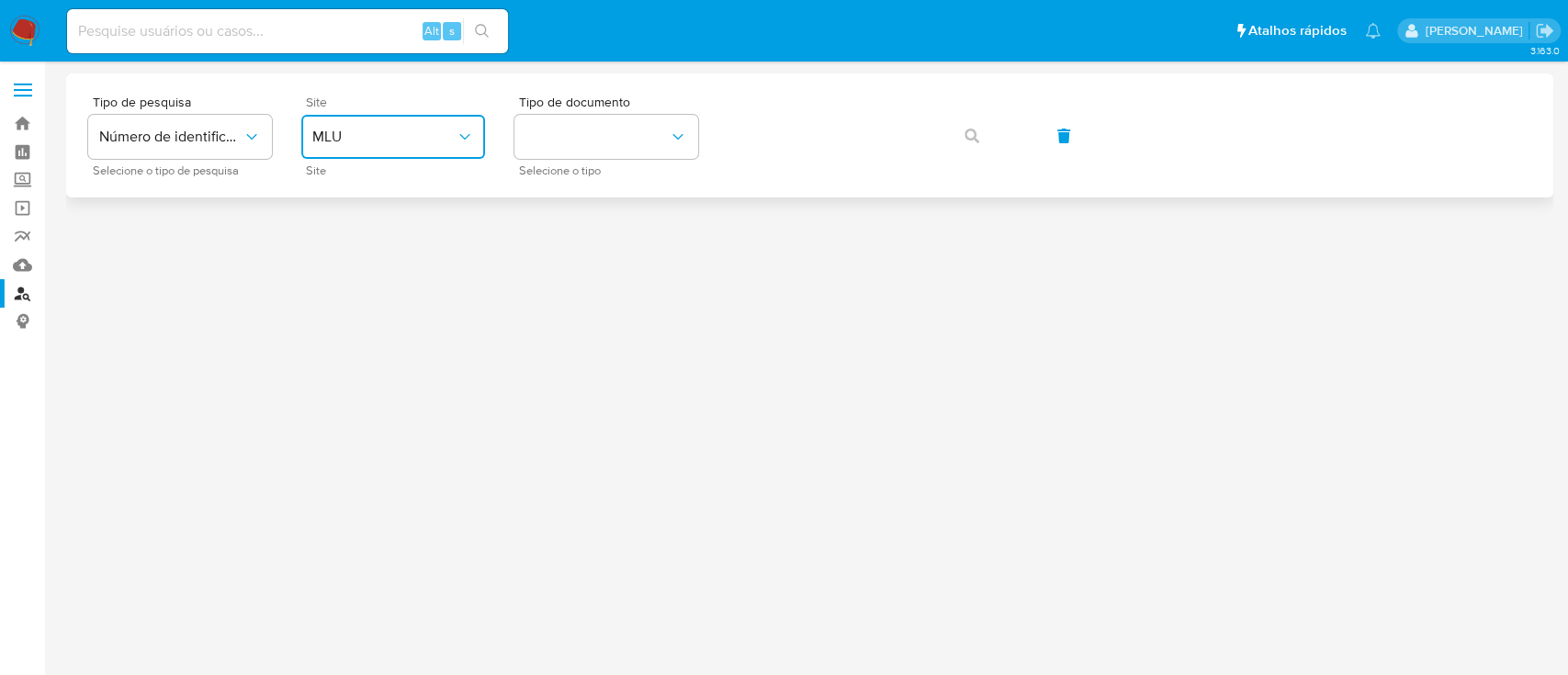
click at [323, 120] on button "MLU" at bounding box center [393, 136] width 184 height 44
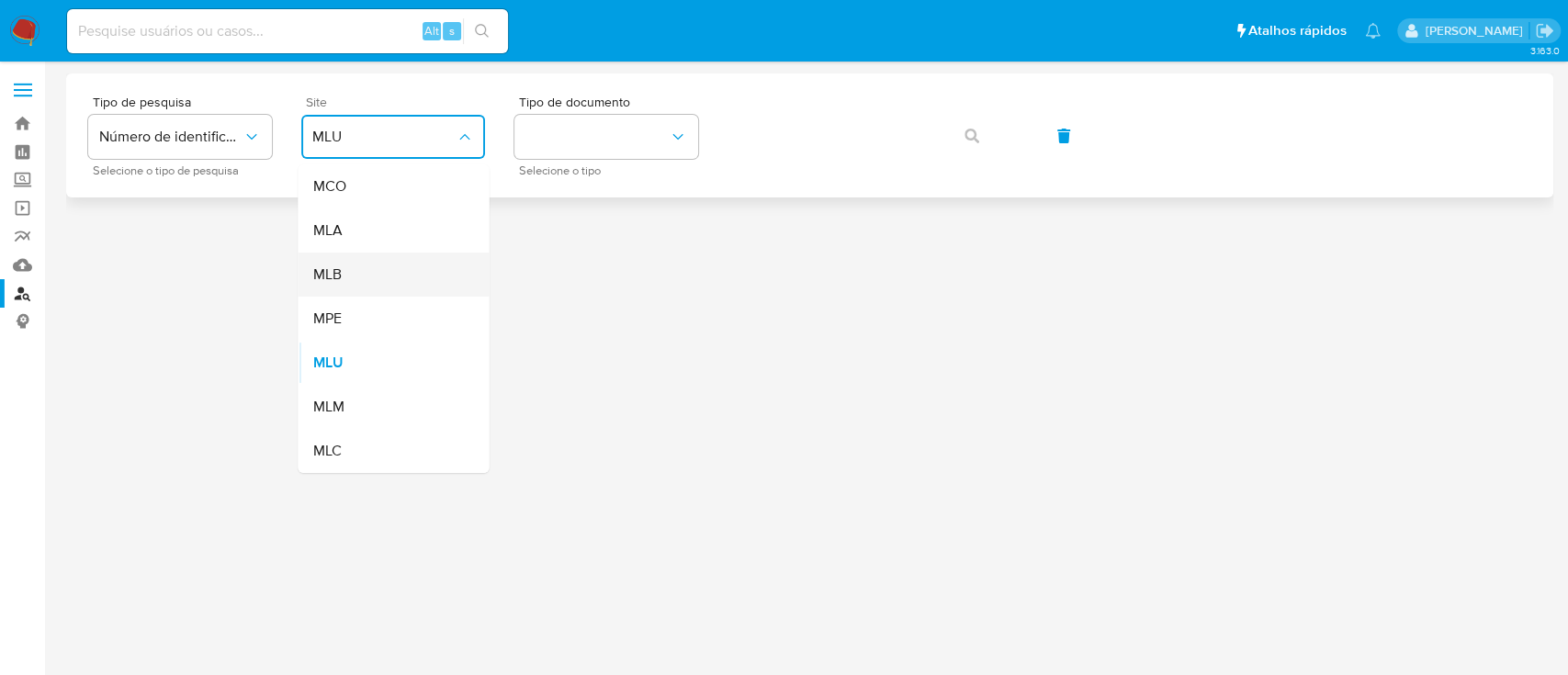
click at [401, 260] on div "MLB" at bounding box center [388, 274] width 150 height 44
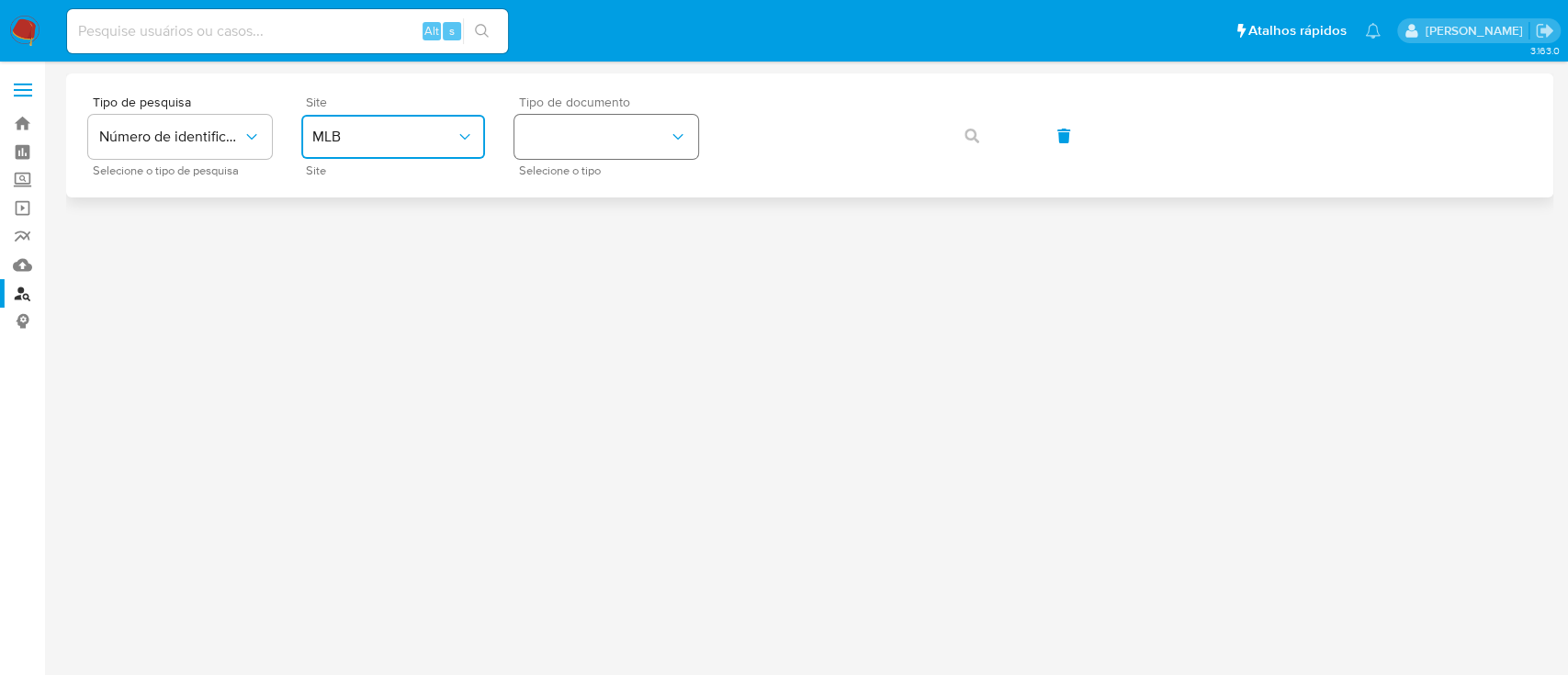
click at [553, 121] on button "identificationType" at bounding box center [606, 136] width 184 height 44
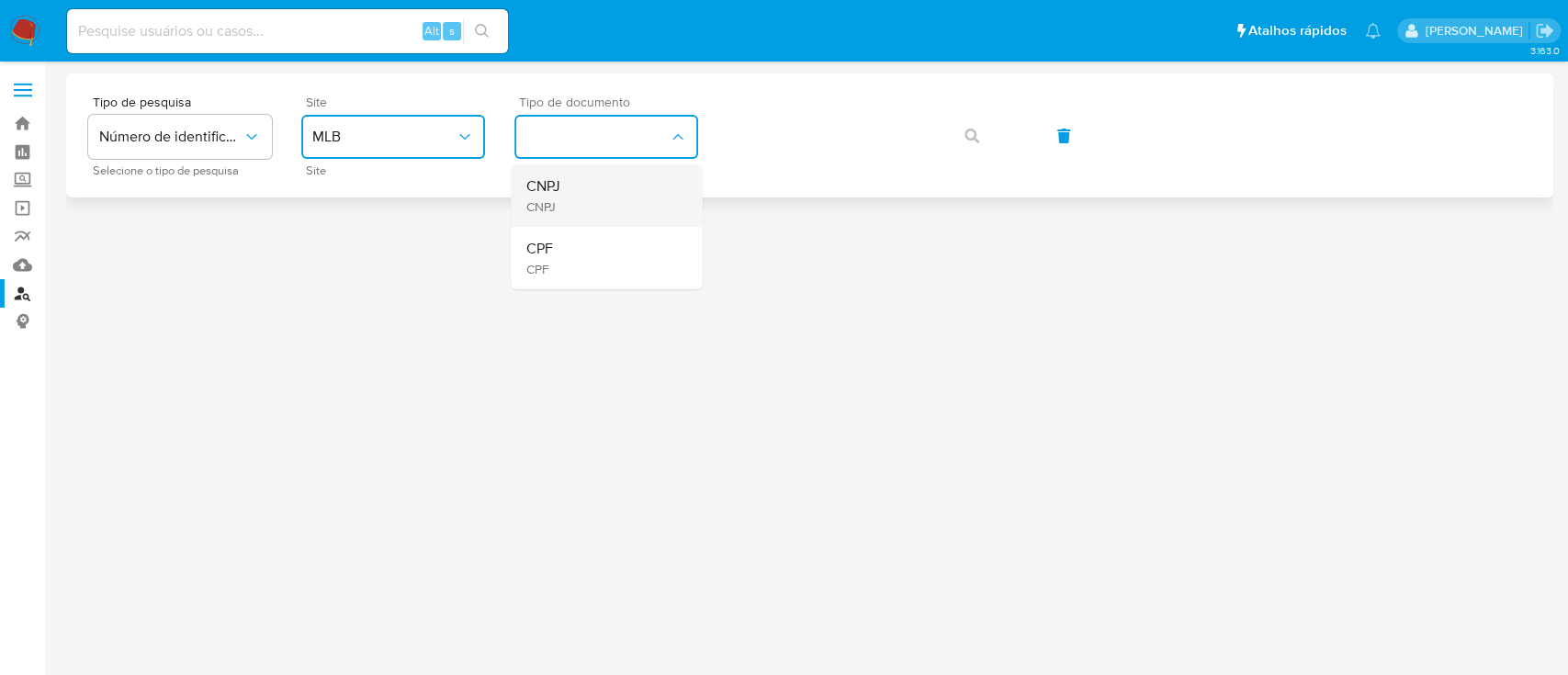
click at [614, 209] on div "CNPJ CNPJ" at bounding box center [600, 195] width 150 height 63
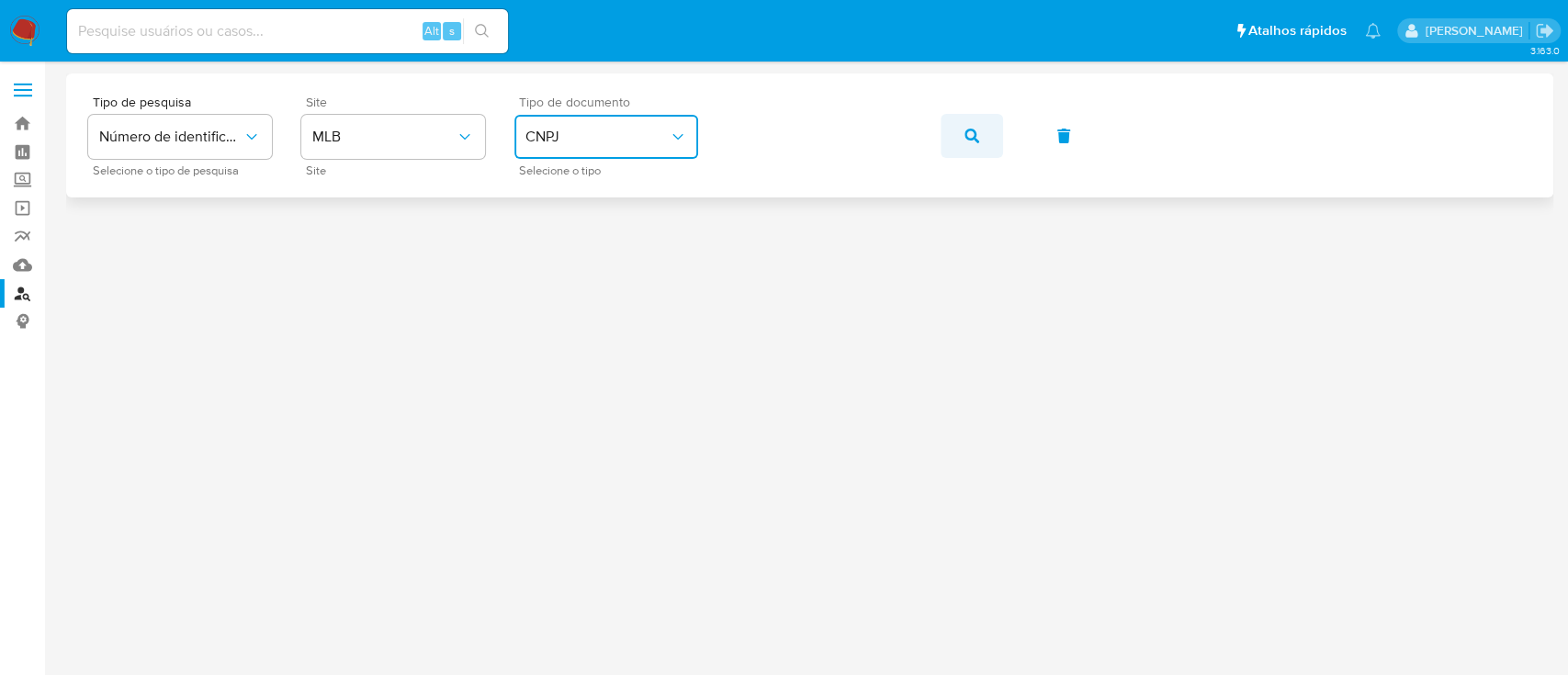
click at [956, 134] on button "button" at bounding box center [971, 135] width 63 height 44
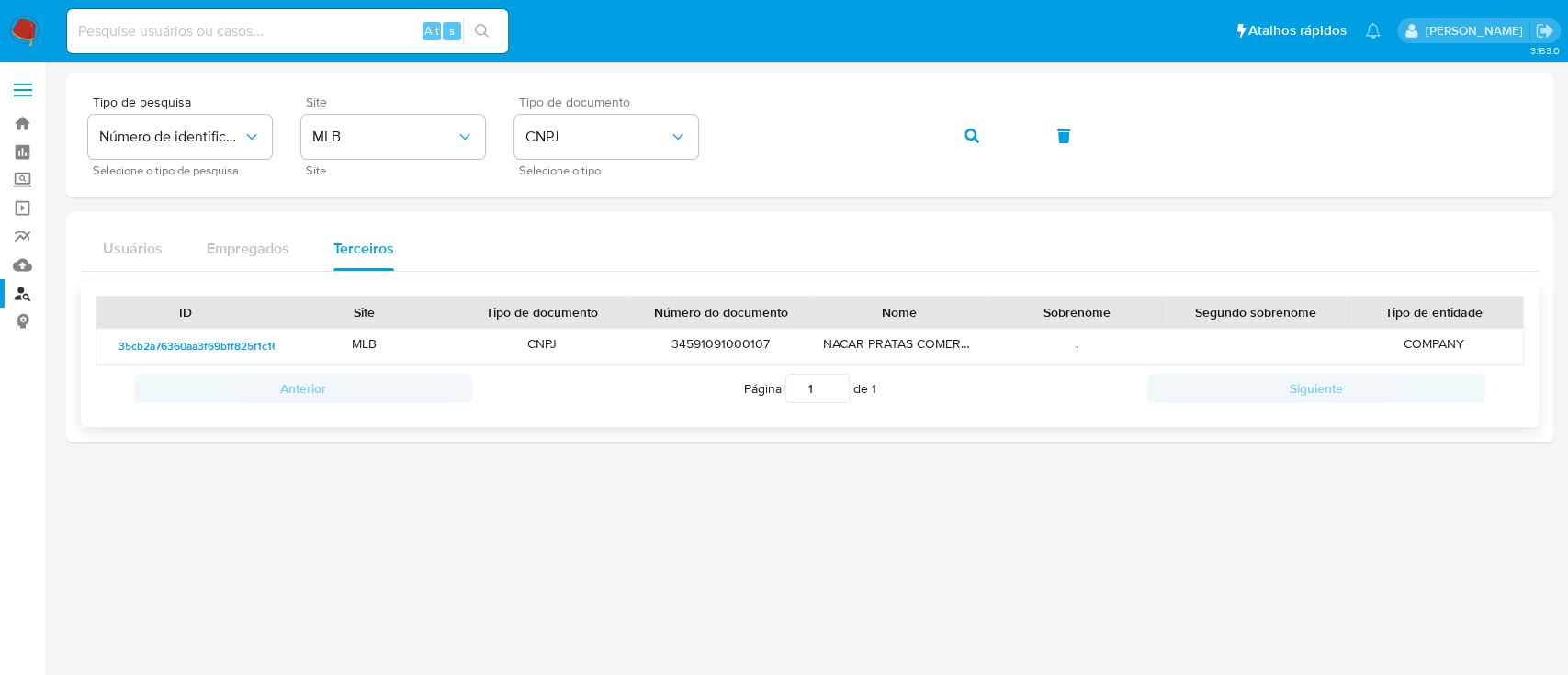
click at [267, 336] on span "35cb2a76360aa3f69bff825f1c1696580b186646" at bounding box center [236, 346] width 235 height 22
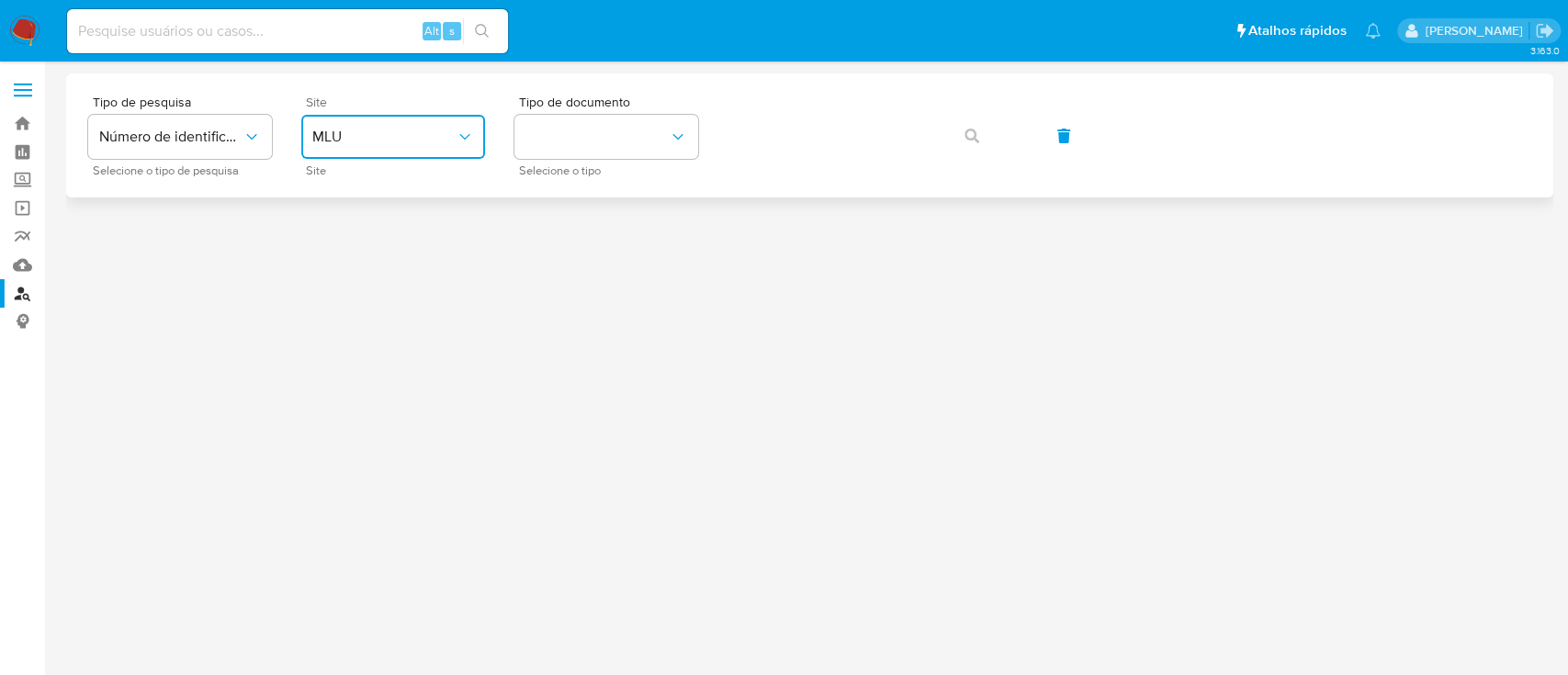
click at [470, 119] on button "MLU" at bounding box center [393, 136] width 184 height 44
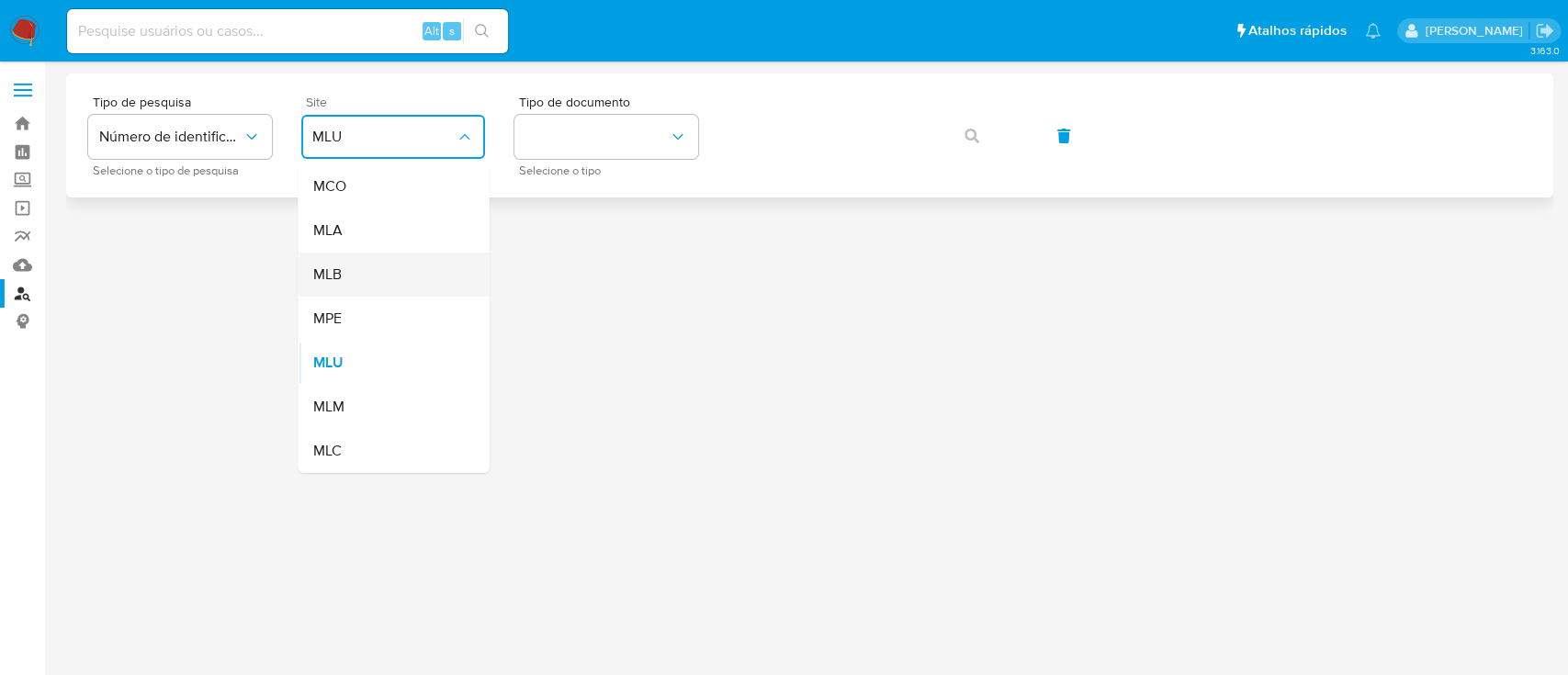
click at [413, 260] on div "MLB" at bounding box center [388, 274] width 150 height 44
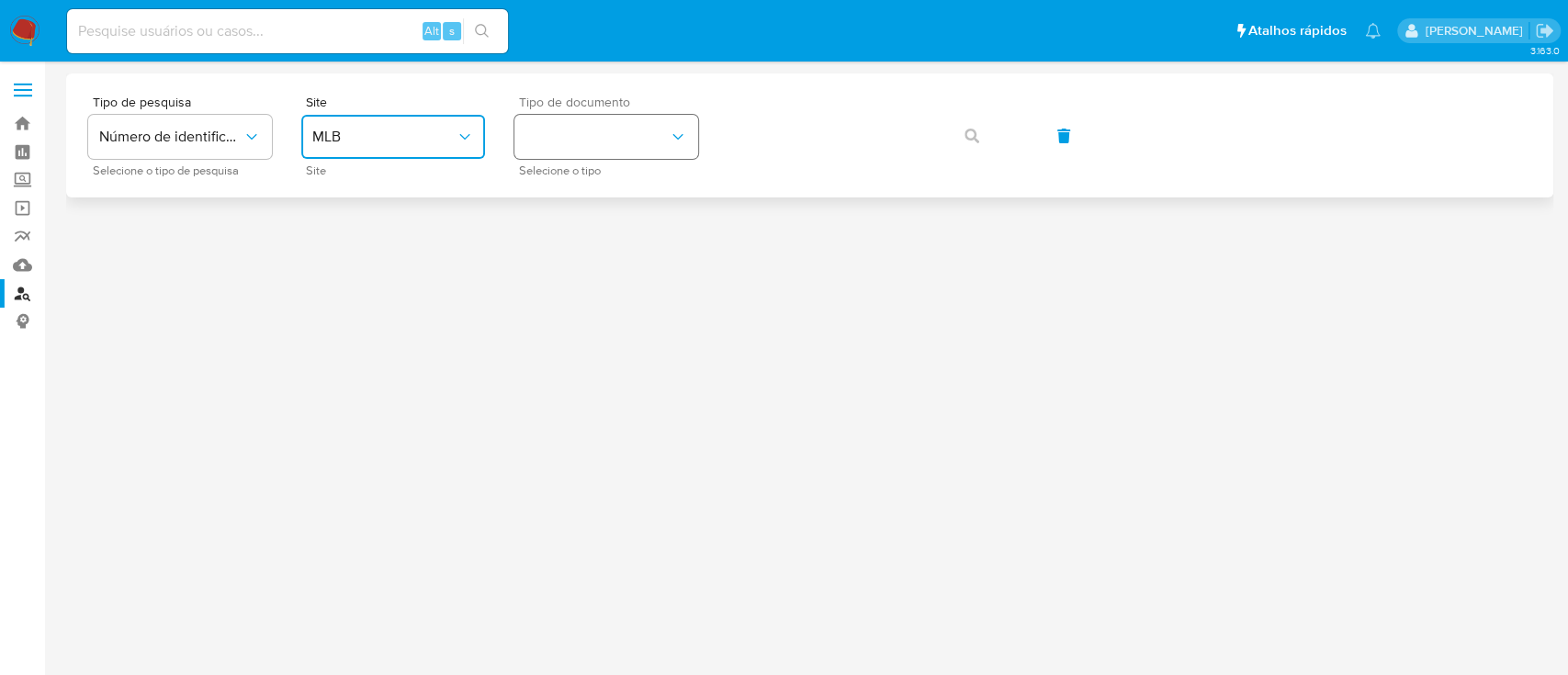
click at [622, 143] on button "identificationType" at bounding box center [606, 136] width 184 height 44
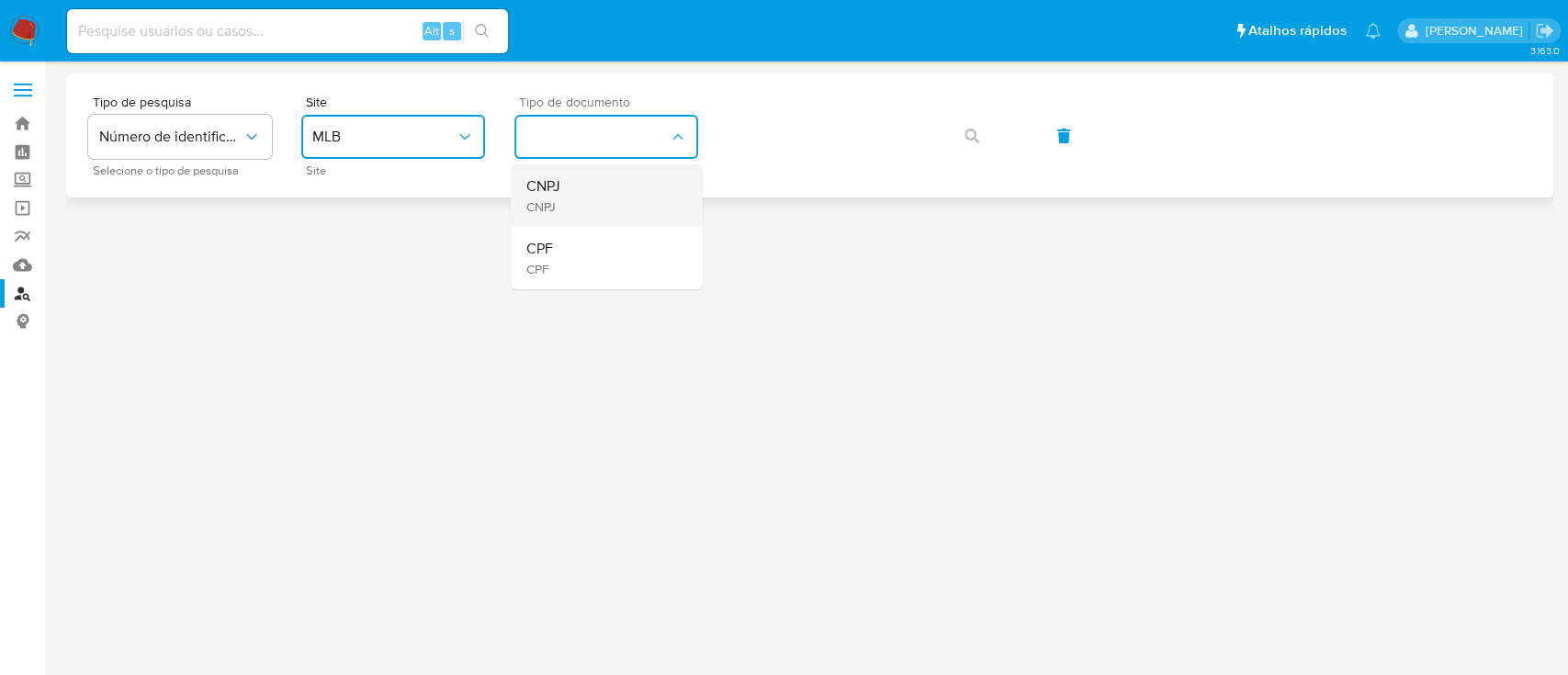
click at [603, 192] on div "CNPJ CNPJ" at bounding box center [600, 195] width 150 height 63
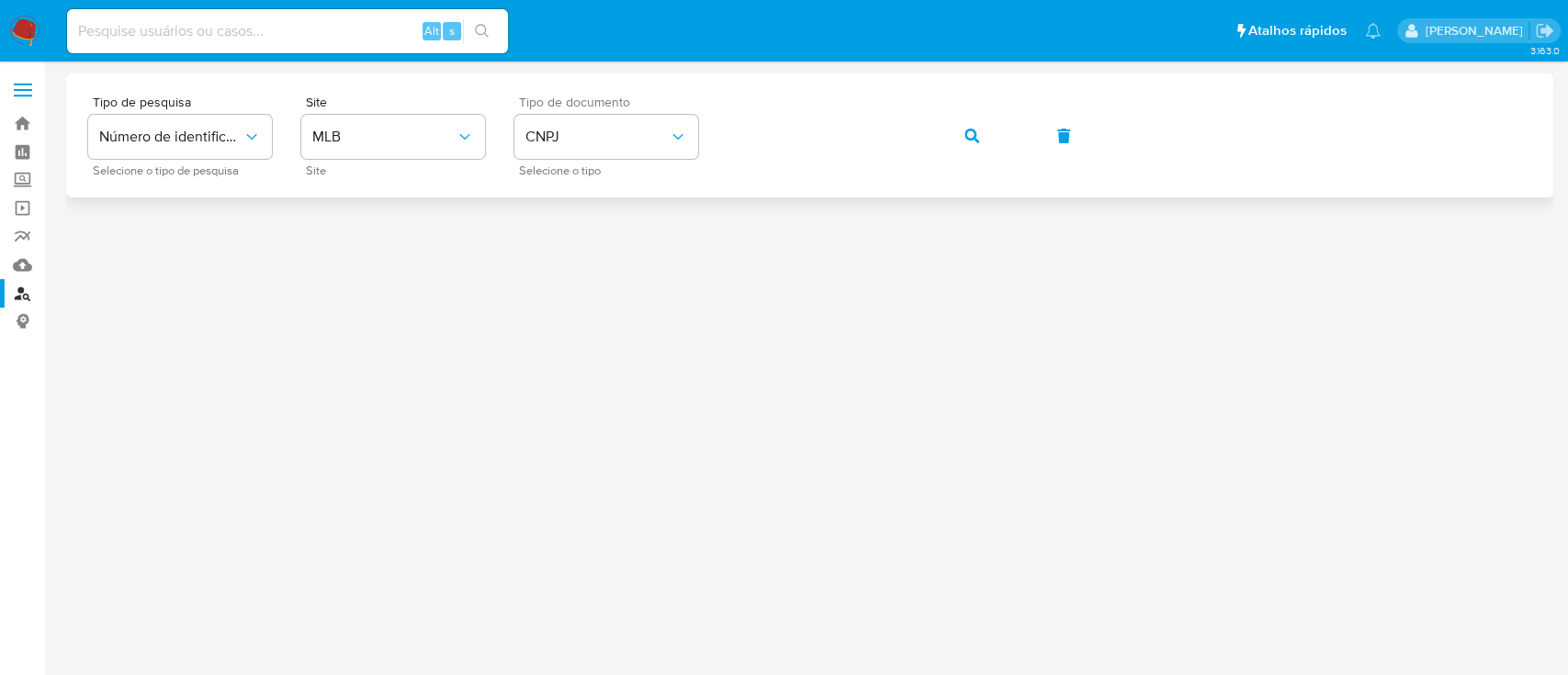
click at [998, 159] on div "Tipo de pesquisa Número de identificação Selecione o tipo de pesquisa Site MLB …" at bounding box center [810, 135] width 1444 height 80
click at [988, 127] on button "button" at bounding box center [971, 135] width 63 height 44
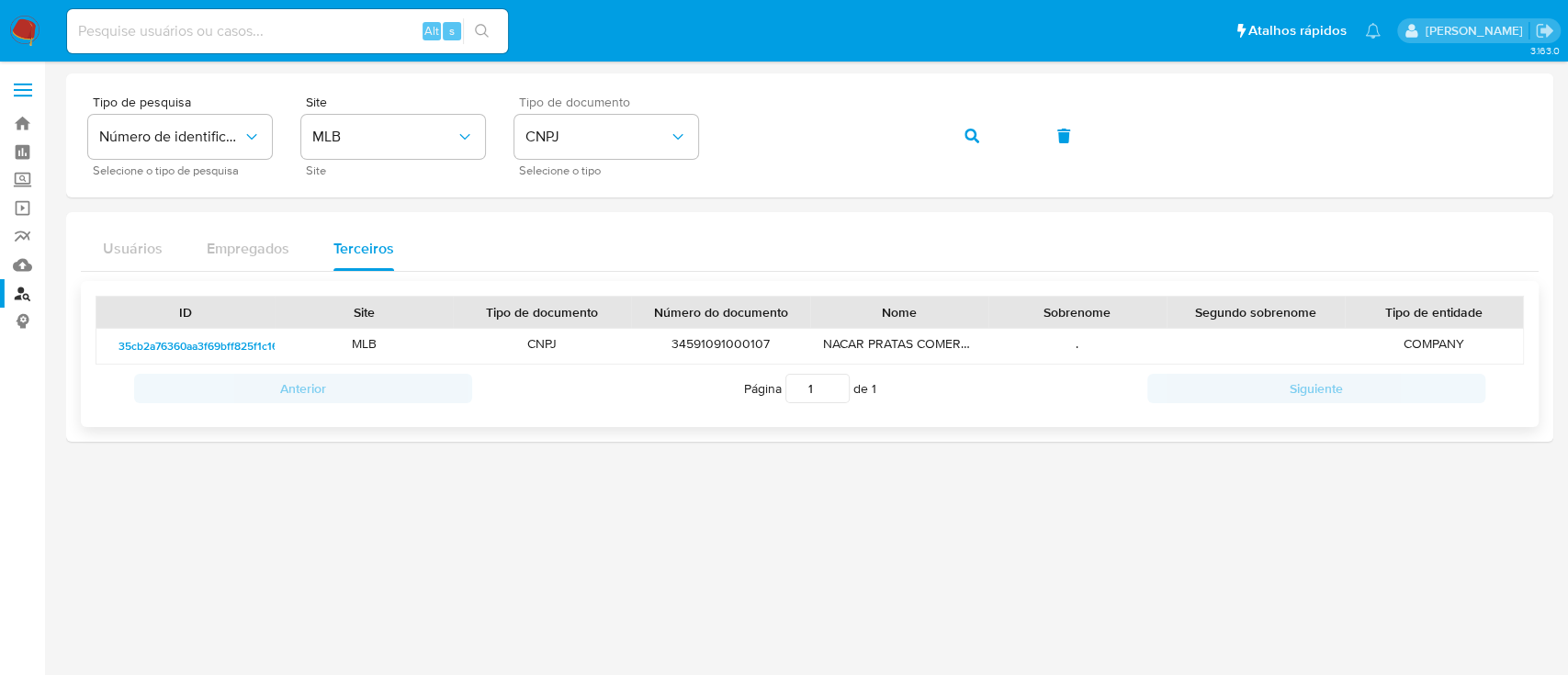
click at [248, 342] on span "35cb2a76360aa3f69bff825f1c1696580b186646" at bounding box center [236, 346] width 235 height 22
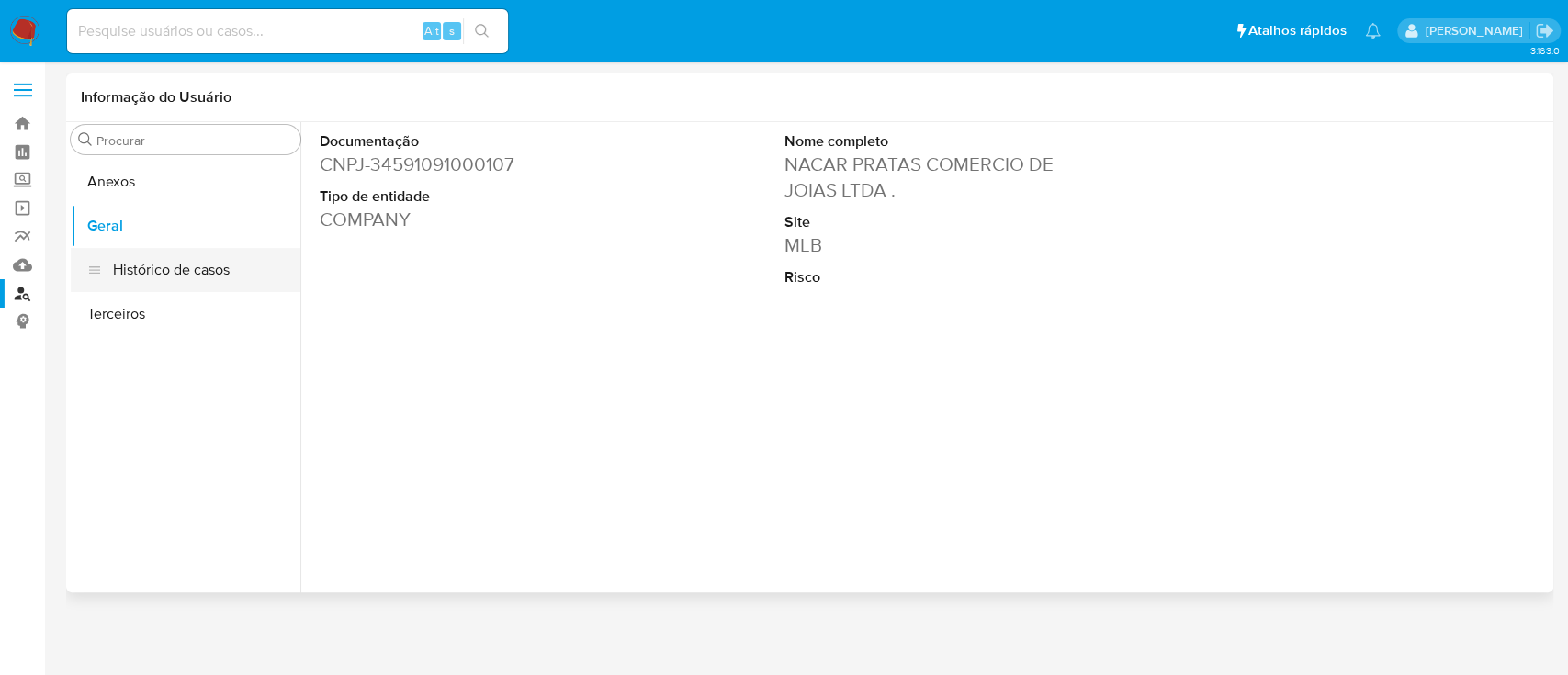
click at [120, 272] on button "Histórico de casos" at bounding box center [186, 270] width 230 height 44
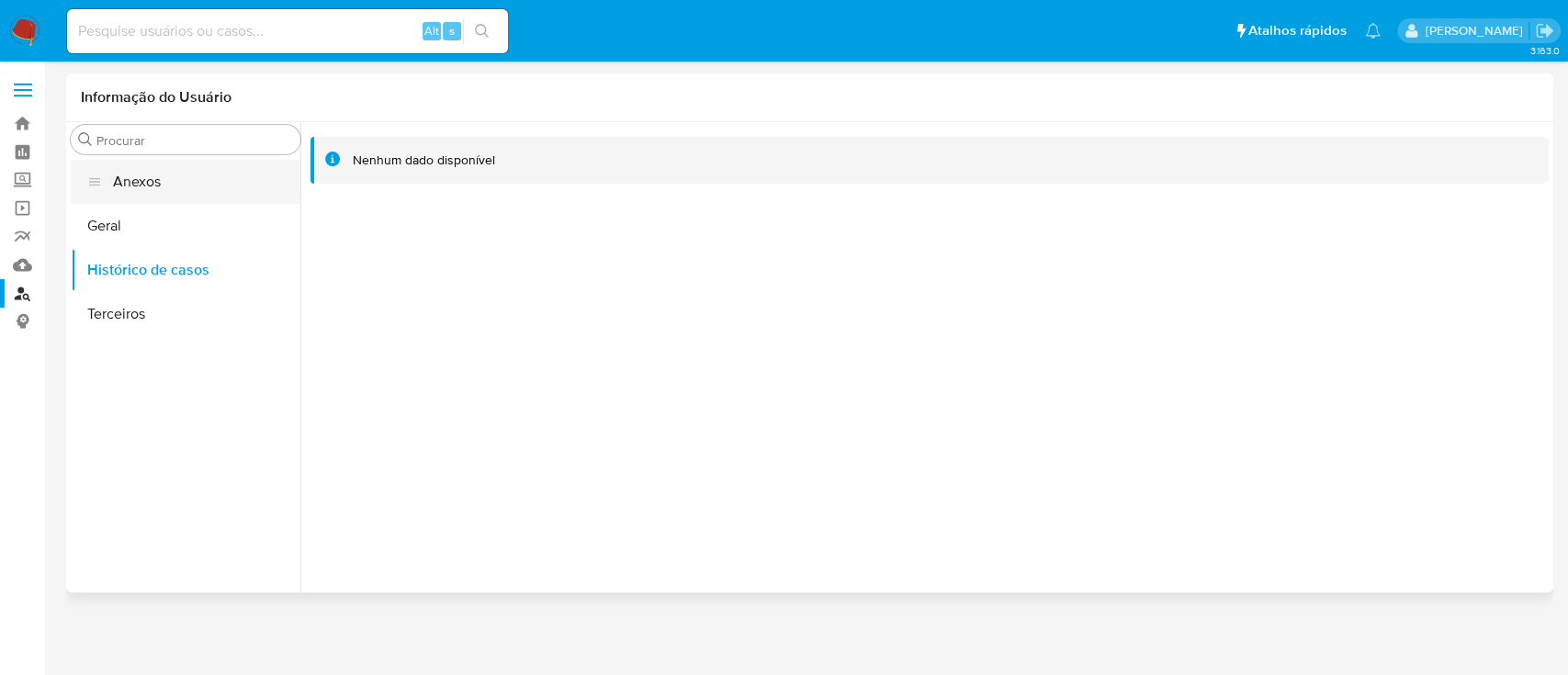
click at [197, 183] on button "Anexos" at bounding box center [186, 181] width 230 height 44
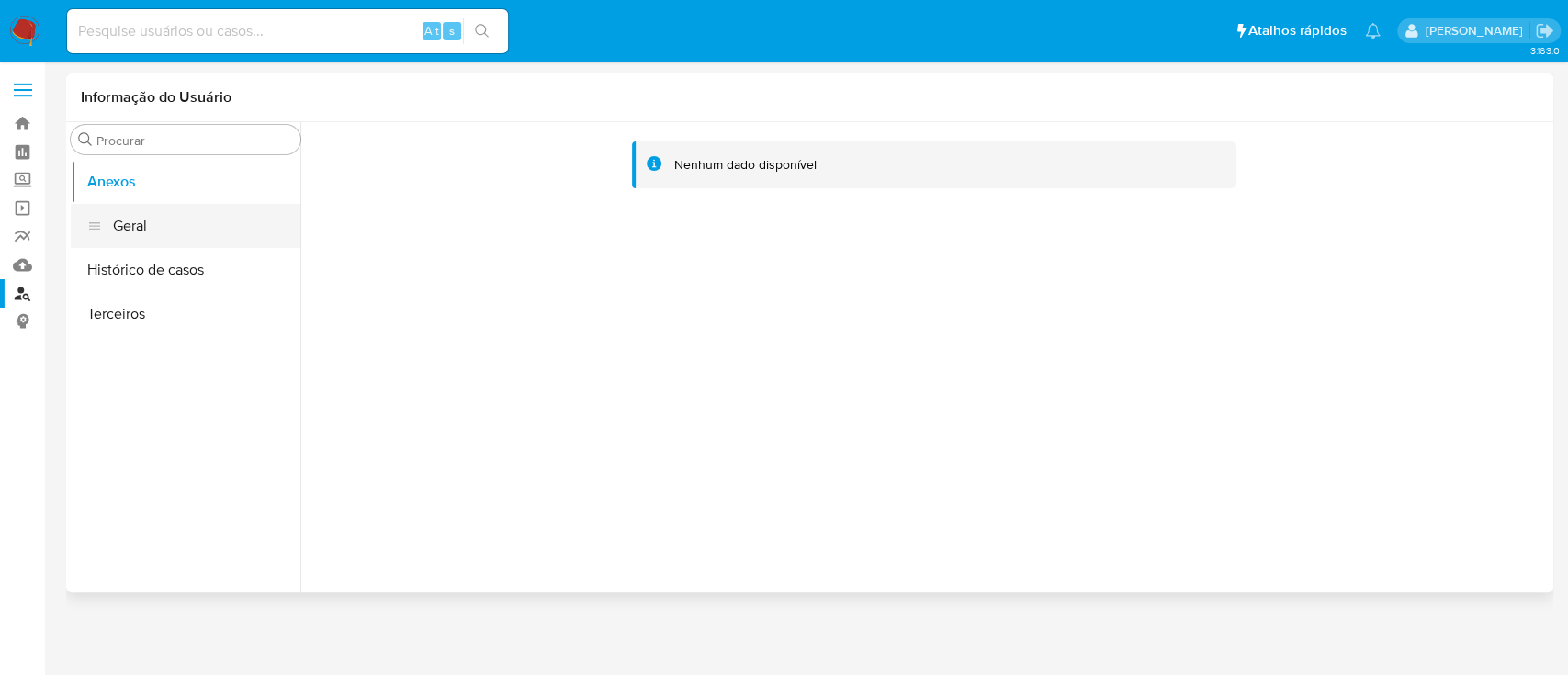
click at [271, 224] on button "Geral" at bounding box center [186, 225] width 230 height 44
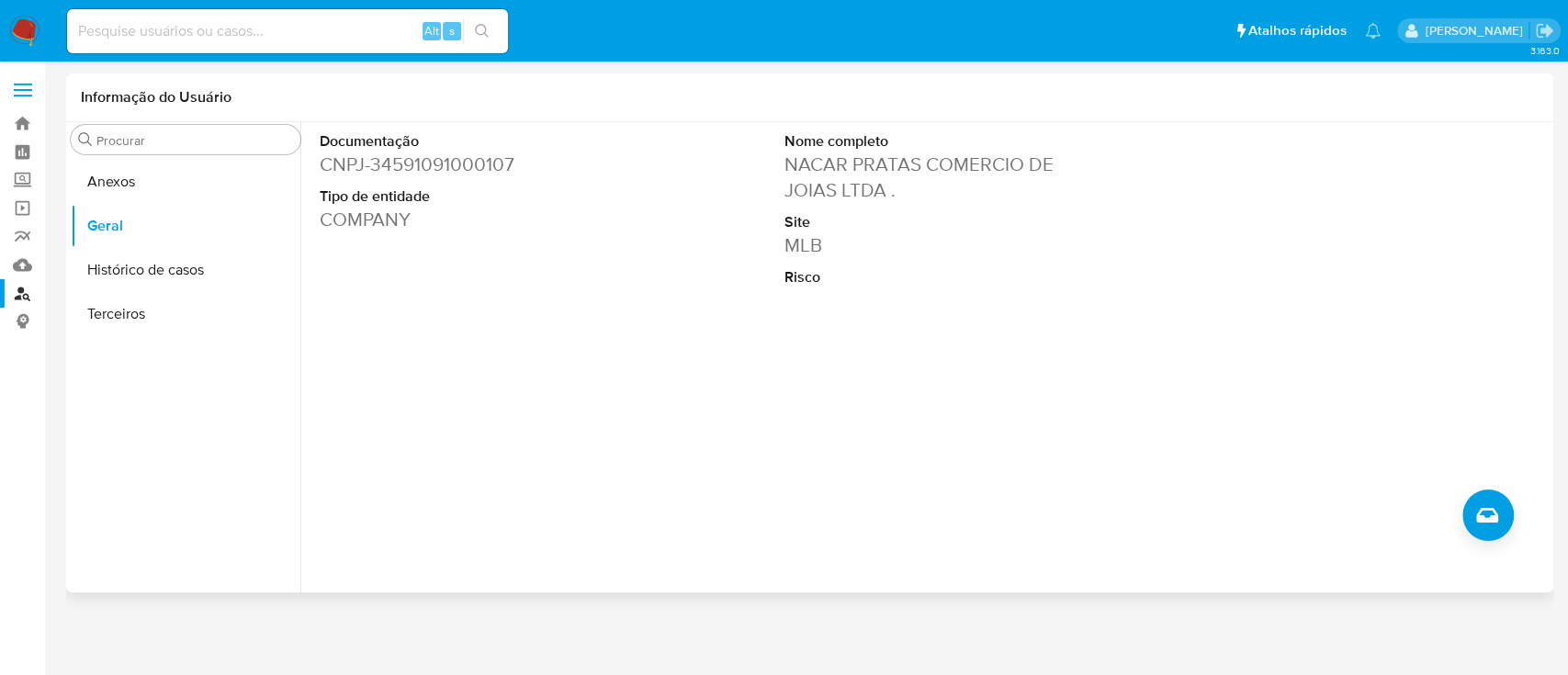
click at [685, 351] on div "Documentação CNPJ - 34591091000107 Tipo de entidade COMPANY Nome completo NACAR…" at bounding box center [930, 269] width 1238 height 294
click at [1493, 519] on icon "Criar caso manual" at bounding box center [1488, 515] width 22 height 15
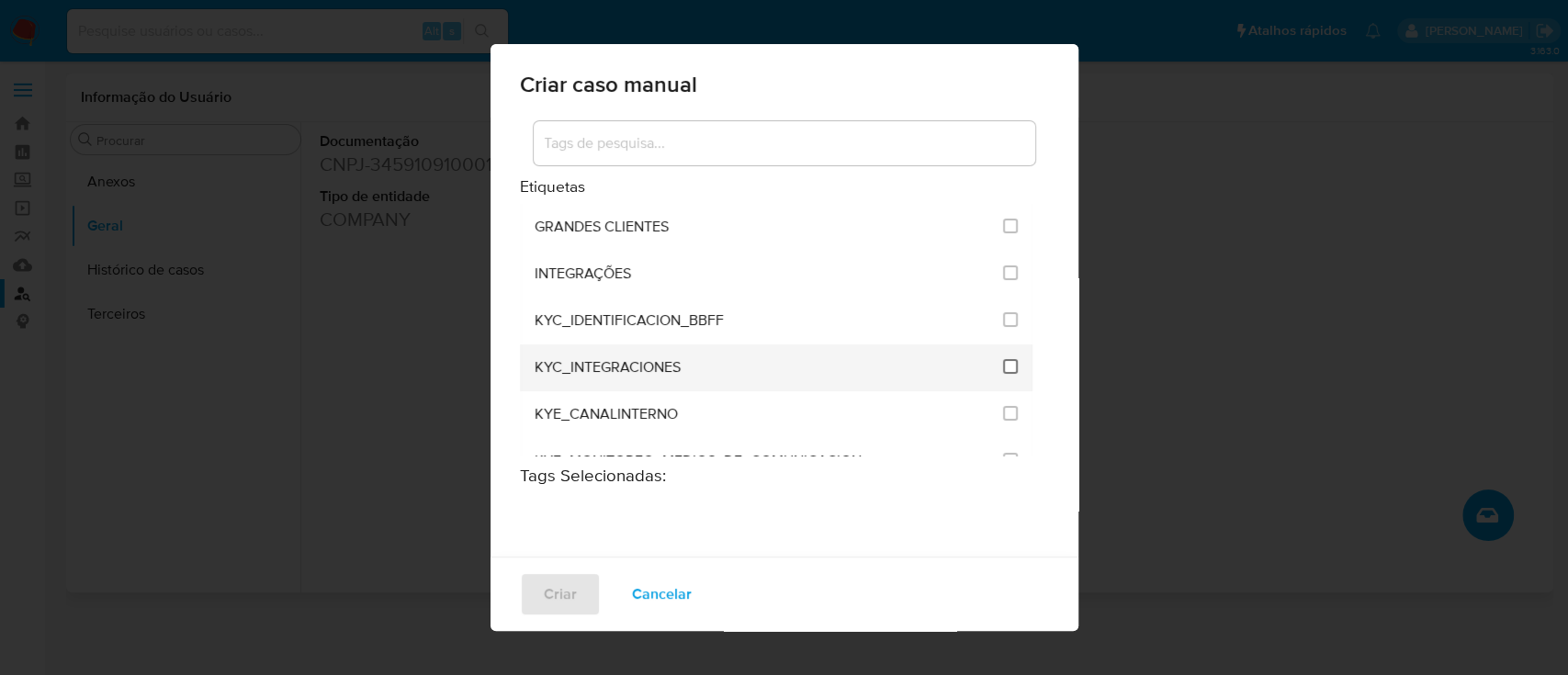
click at [1003, 366] on input "2093" at bounding box center [1010, 367] width 15 height 15
checkbox input "true"
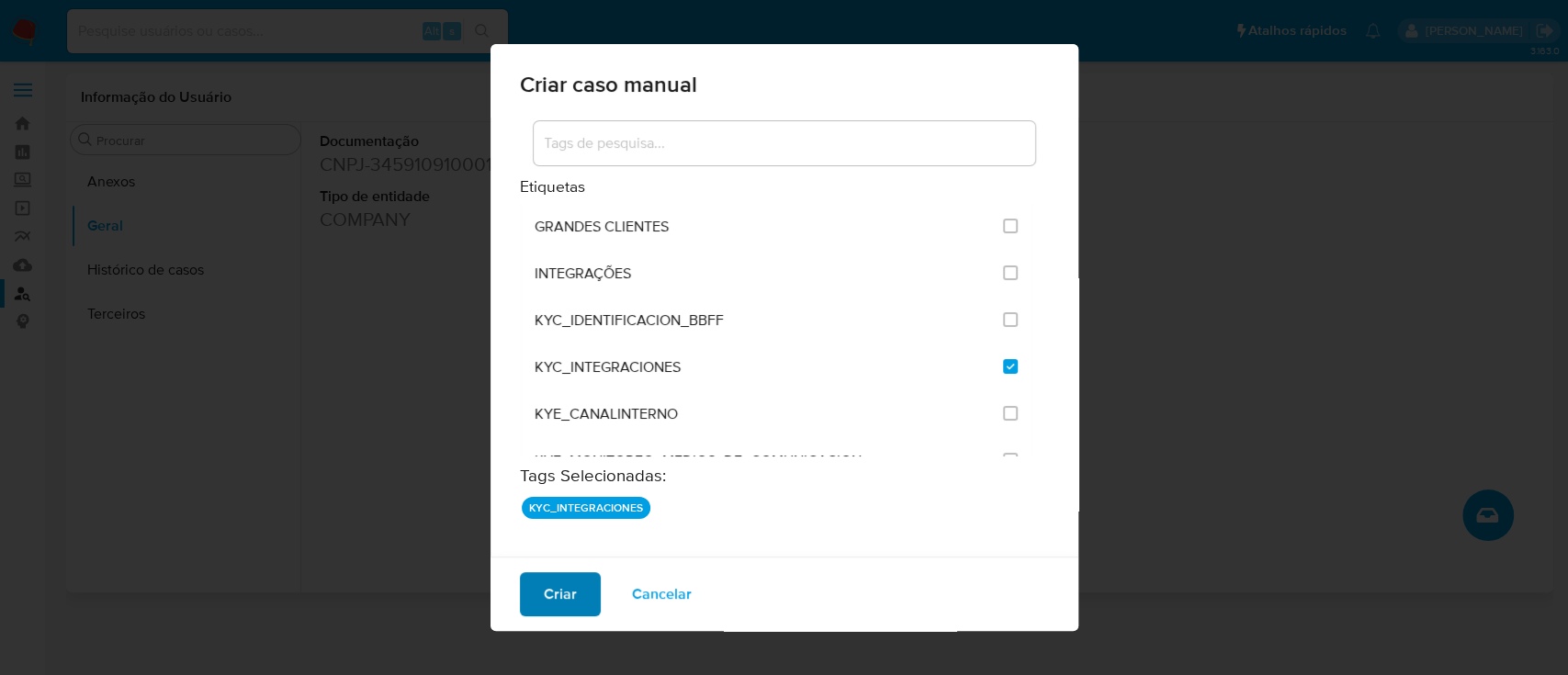
click at [575, 583] on button "Criar" at bounding box center [560, 594] width 81 height 44
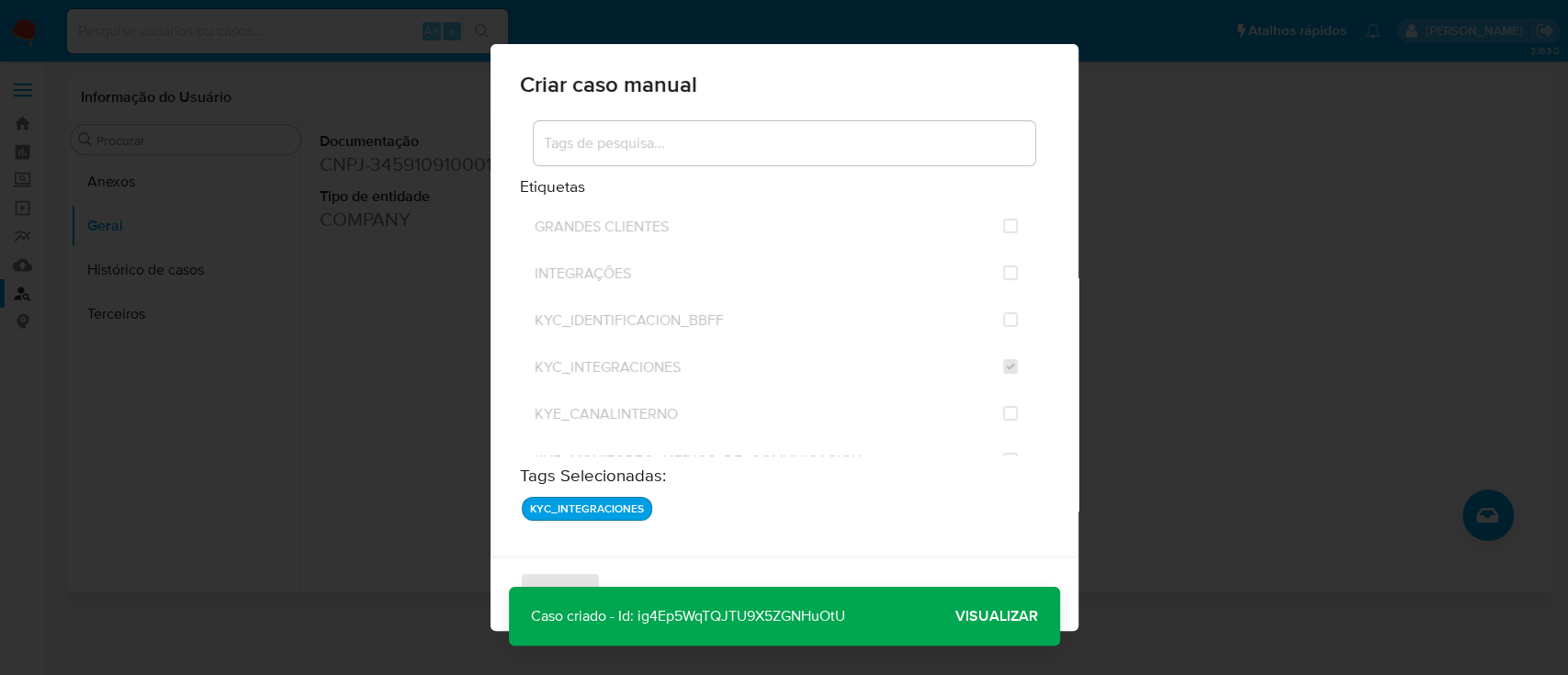
click at [989, 616] on span "Visualizar" at bounding box center [996, 616] width 83 height 0
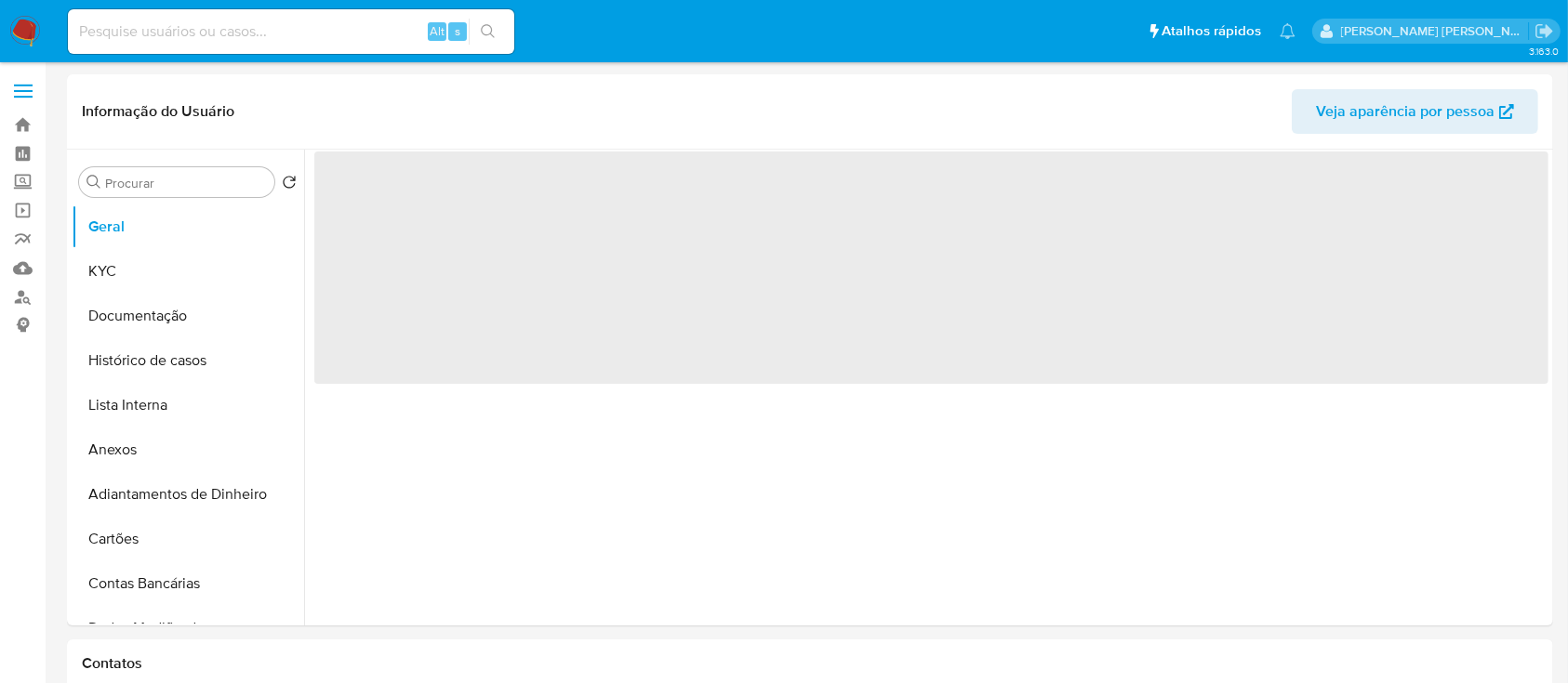
select select "10"
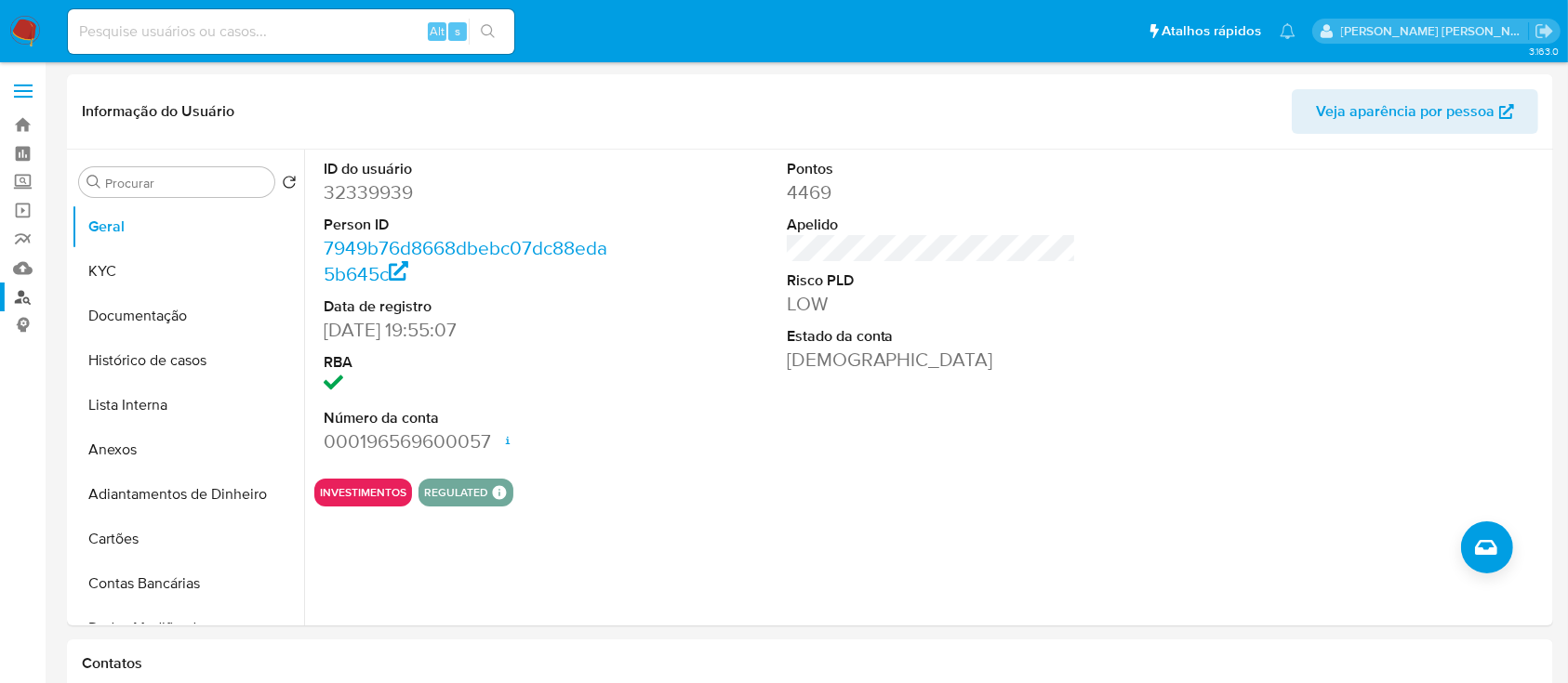
click at [19, 300] on link "Localizador de pessoas" at bounding box center [111, 297] width 221 height 28
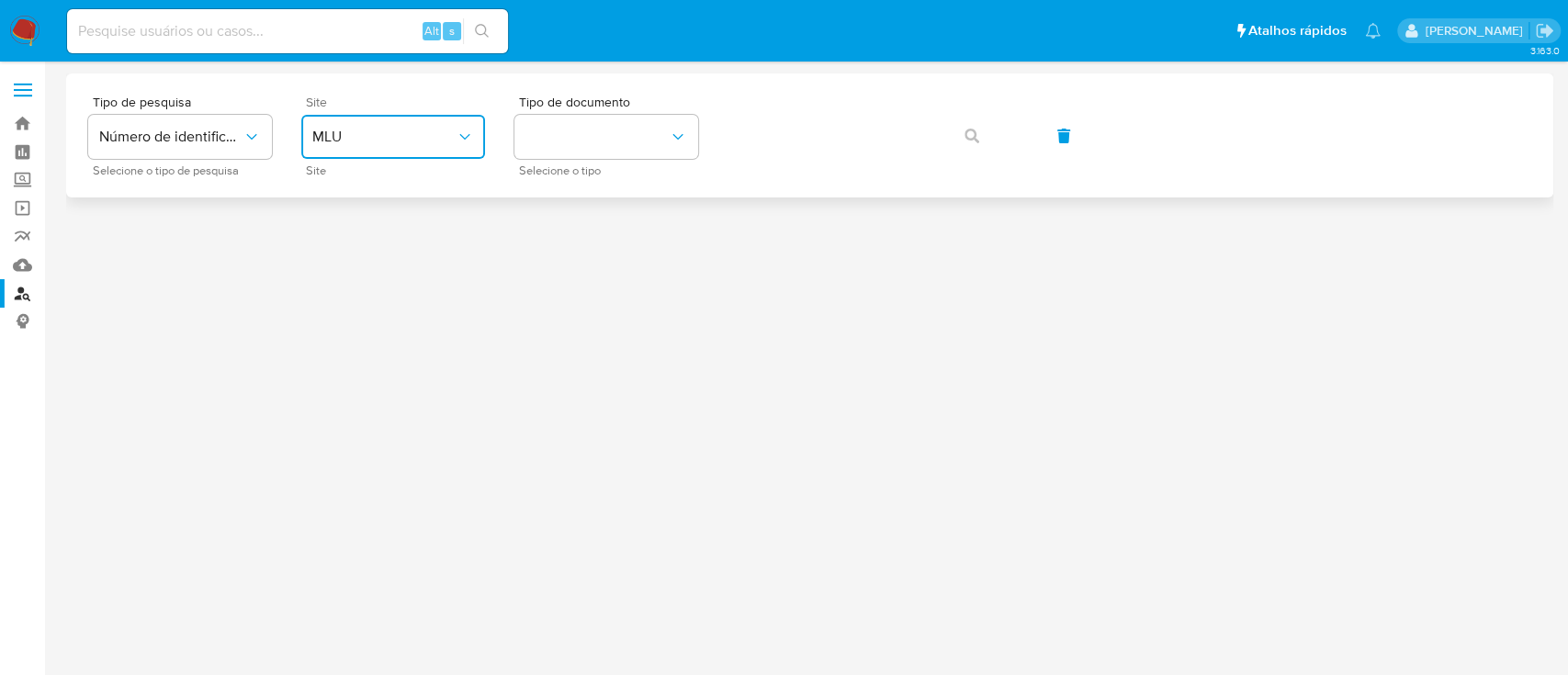
click at [384, 146] on button "MLU" at bounding box center [393, 136] width 184 height 44
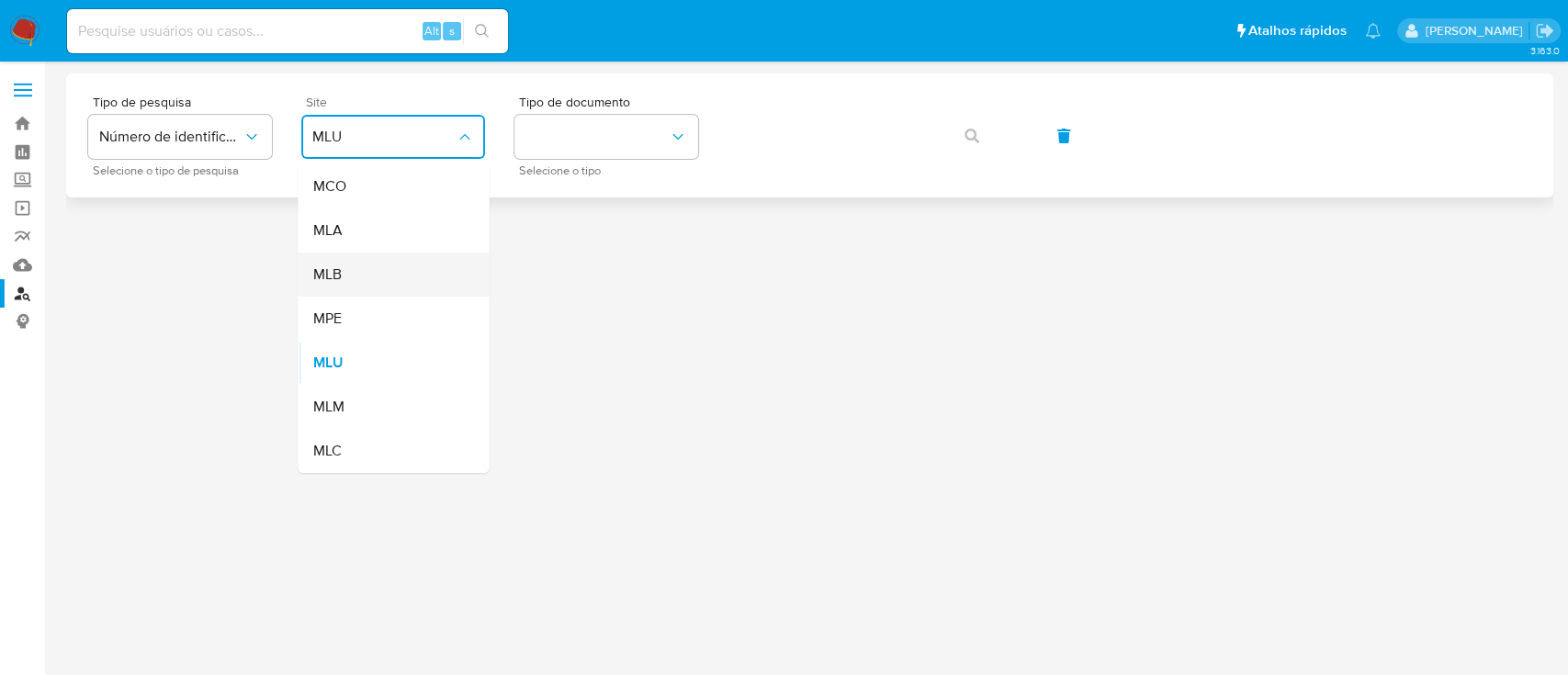
click at [392, 283] on div "MLB" at bounding box center [388, 274] width 150 height 44
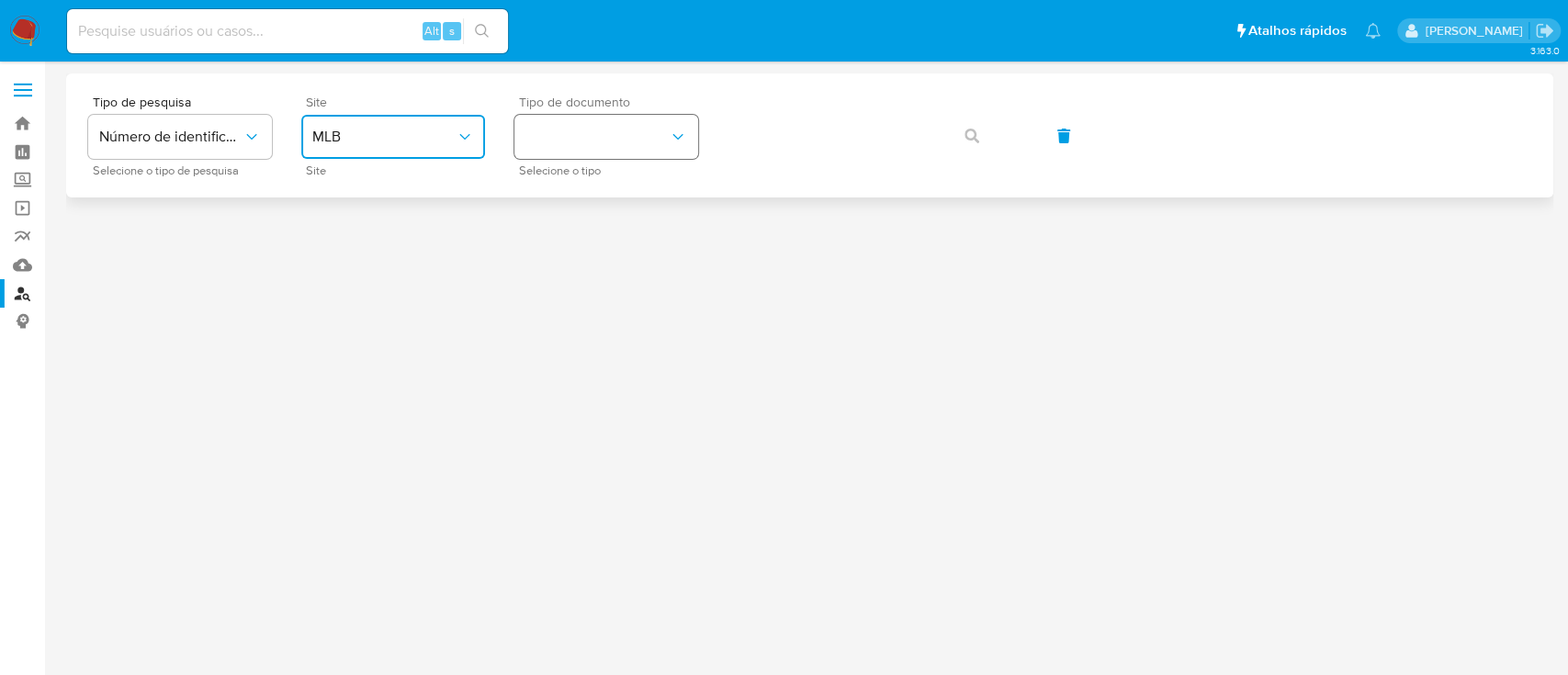
click at [586, 149] on button "identificationType" at bounding box center [606, 136] width 184 height 44
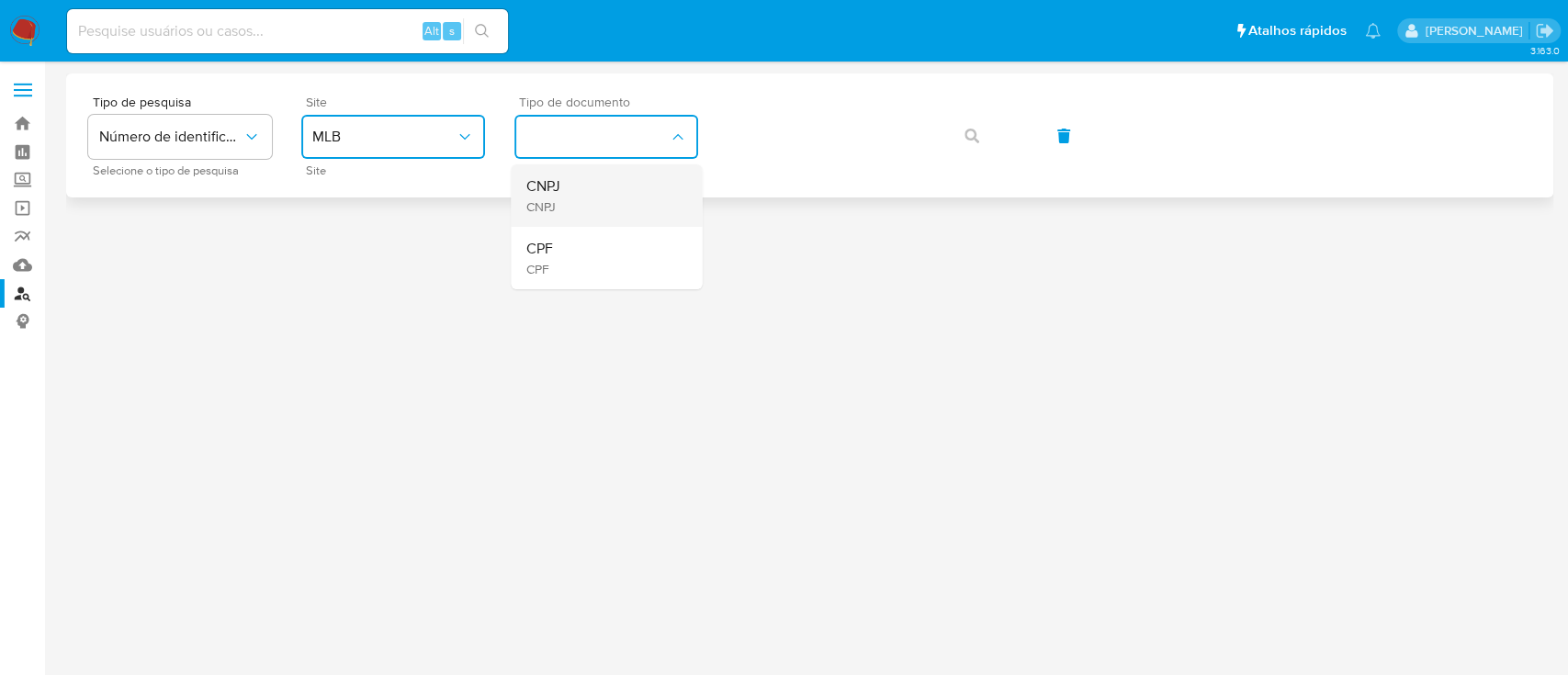
click at [594, 189] on div "CNPJ CNPJ" at bounding box center [600, 195] width 150 height 63
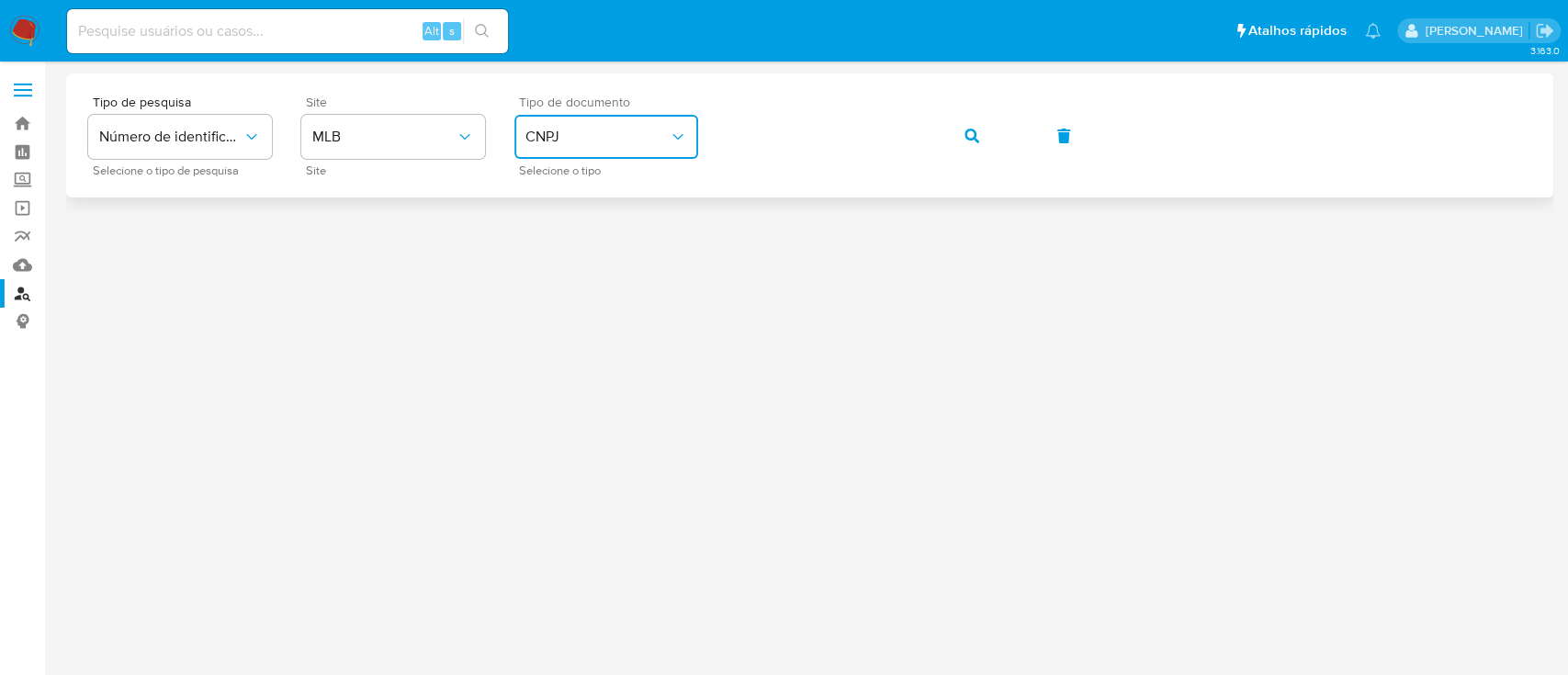
click at [719, 140] on div "Tipo de pesquisa Número de identificação Selecione o tipo de pesquisa Site MLB …" at bounding box center [810, 135] width 1444 height 80
drag, startPoint x: 664, startPoint y: 137, endPoint x: 654, endPoint y: 143, distance: 11.7
click at [662, 138] on span "CNPJ" at bounding box center [597, 137] width 143 height 19
click at [558, 253] on div "CPF CPF" at bounding box center [600, 258] width 150 height 63
click at [966, 133] on icon "button" at bounding box center [972, 136] width 15 height 15
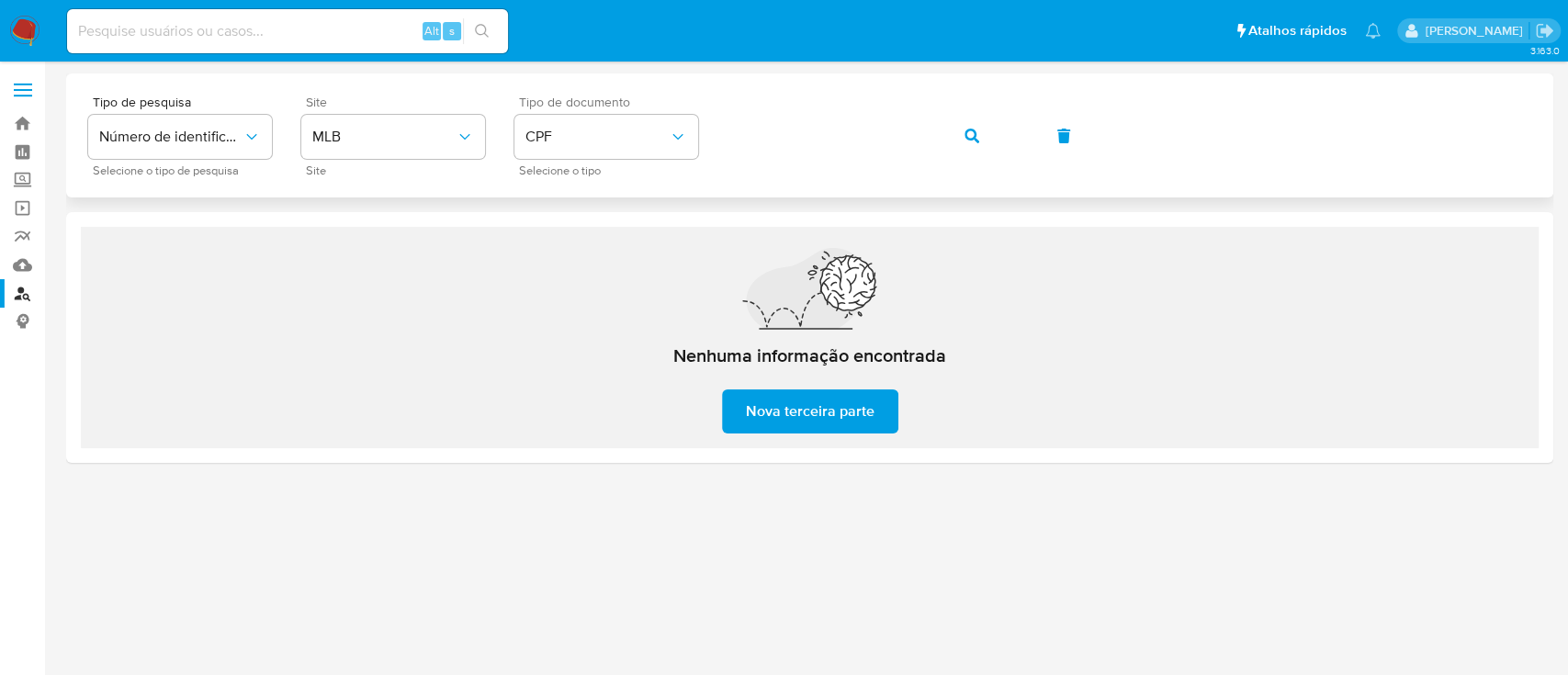
click at [938, 129] on div "Tipo de pesquisa Número de identificação Selecione o tipo de pesquisa Site MLB …" at bounding box center [810, 135] width 1444 height 80
click at [943, 129] on button "button" at bounding box center [971, 135] width 63 height 44
drag, startPoint x: 815, startPoint y: 99, endPoint x: 645, endPoint y: 142, distance: 175.4
click at [645, 142] on span "CPF" at bounding box center [597, 137] width 143 height 19
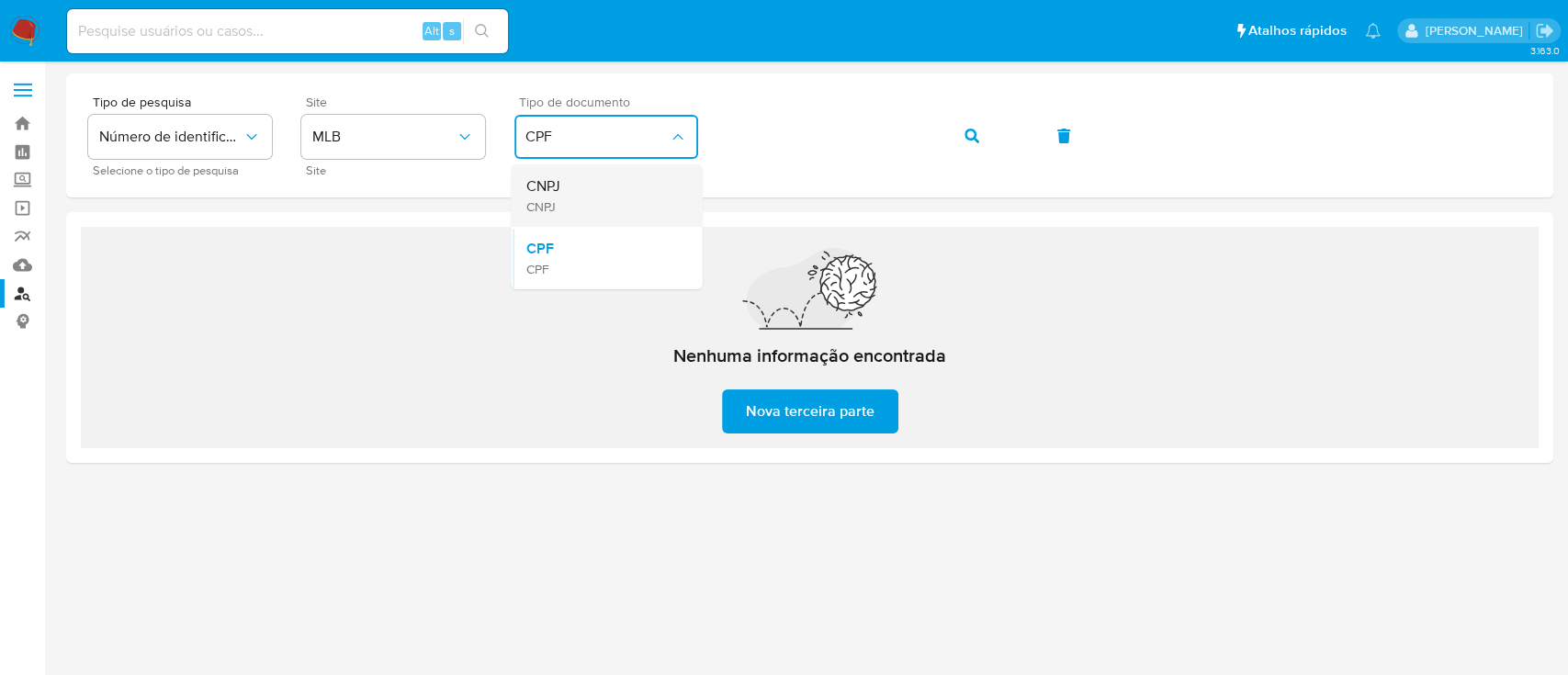
click at [626, 183] on div "CNPJ CNPJ" at bounding box center [600, 195] width 150 height 63
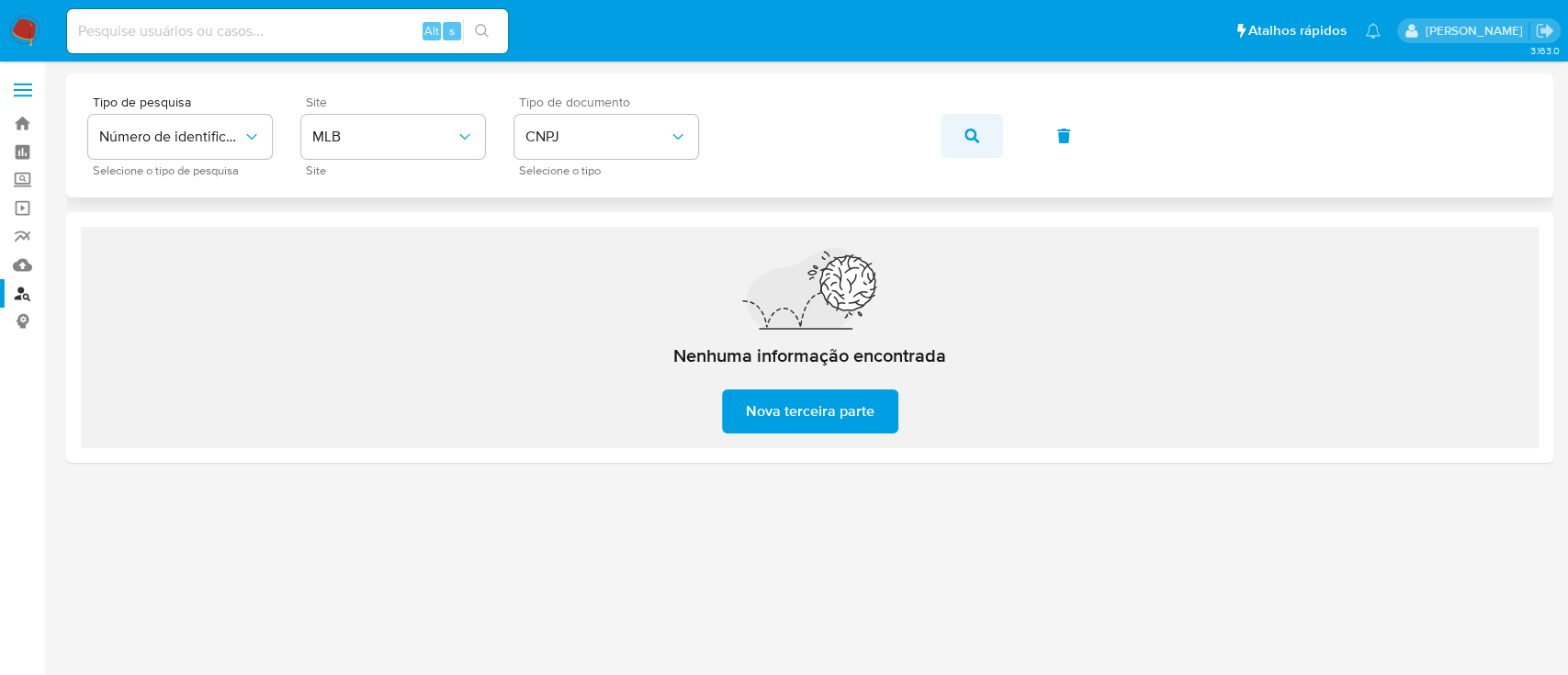
click at [965, 141] on icon "button" at bounding box center [972, 136] width 15 height 15
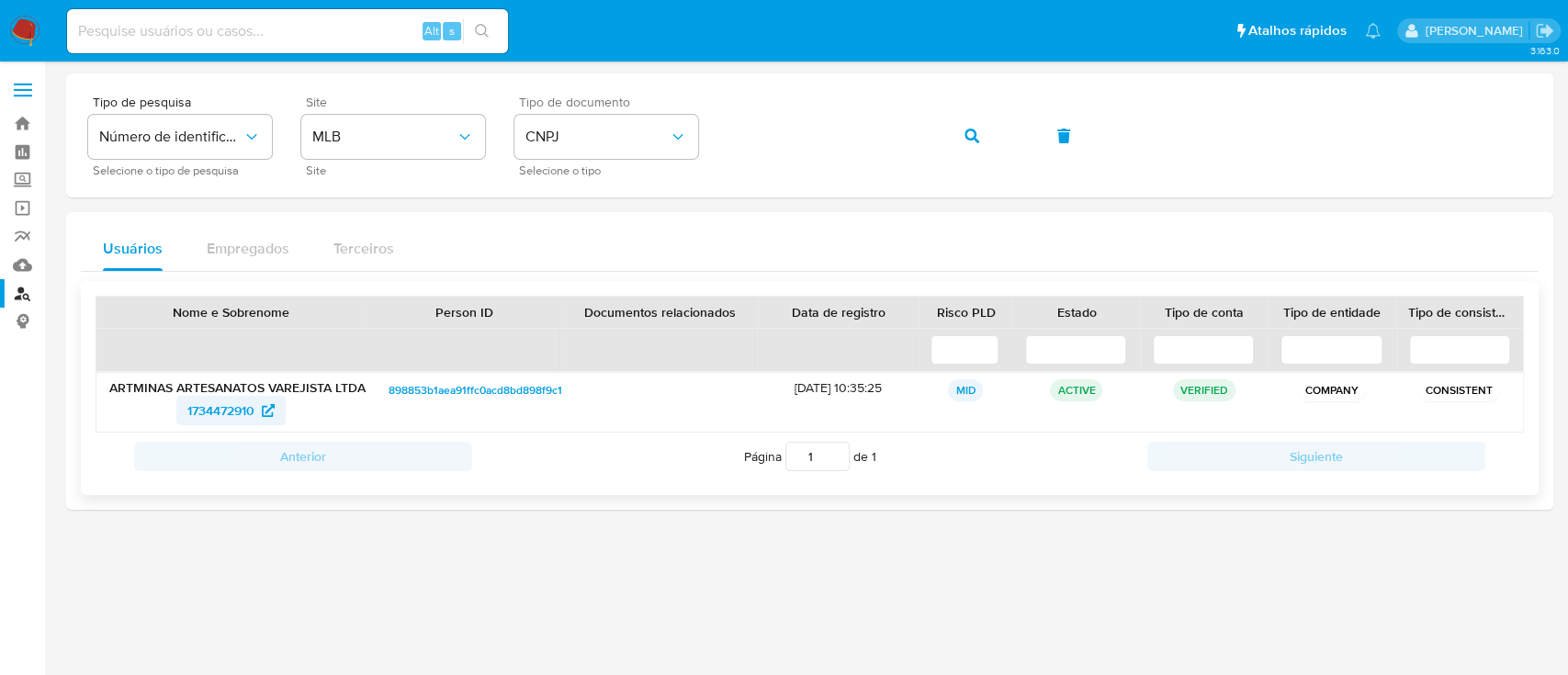
click at [252, 408] on span "1734472910" at bounding box center [221, 410] width 67 height 29
click at [614, 155] on button "CNPJ" at bounding box center [606, 136] width 184 height 44
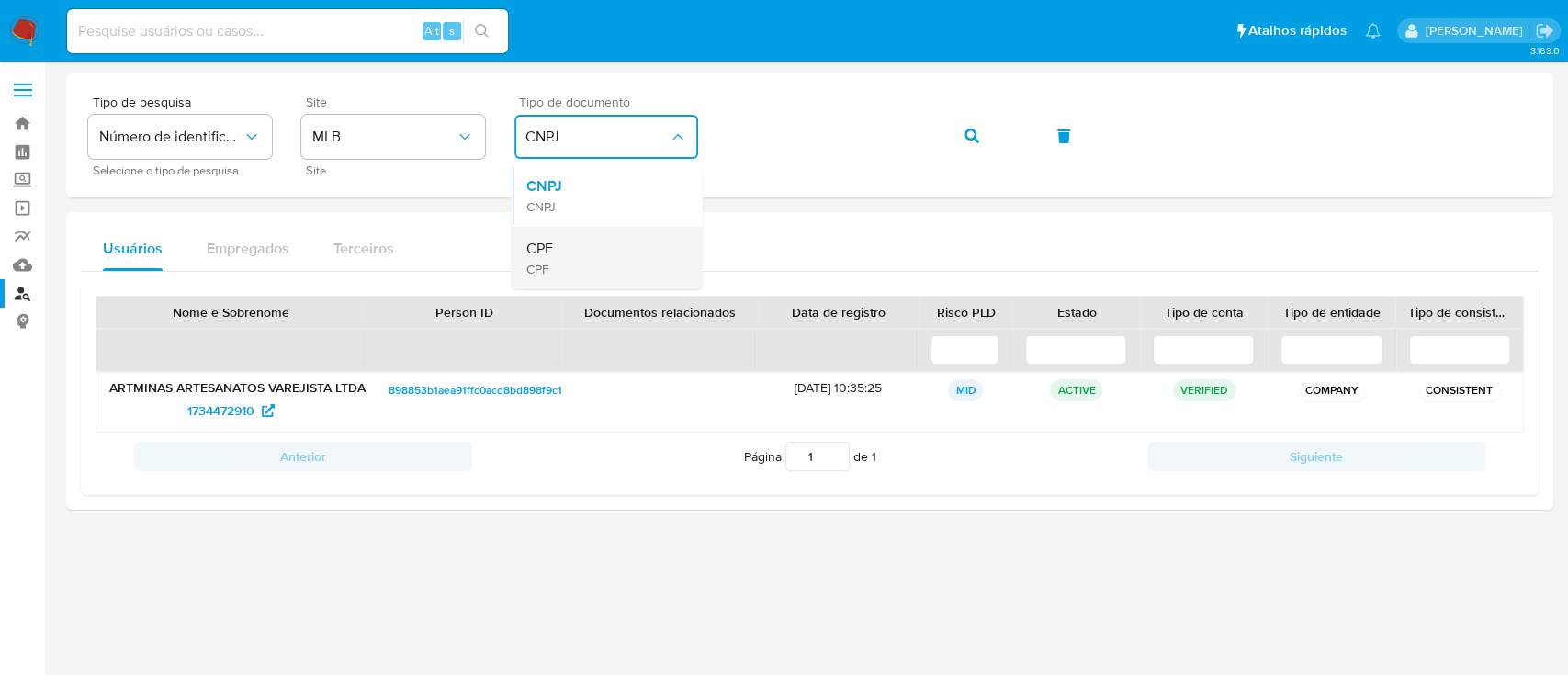
click at [595, 257] on div "CPF CPF" at bounding box center [600, 258] width 150 height 63
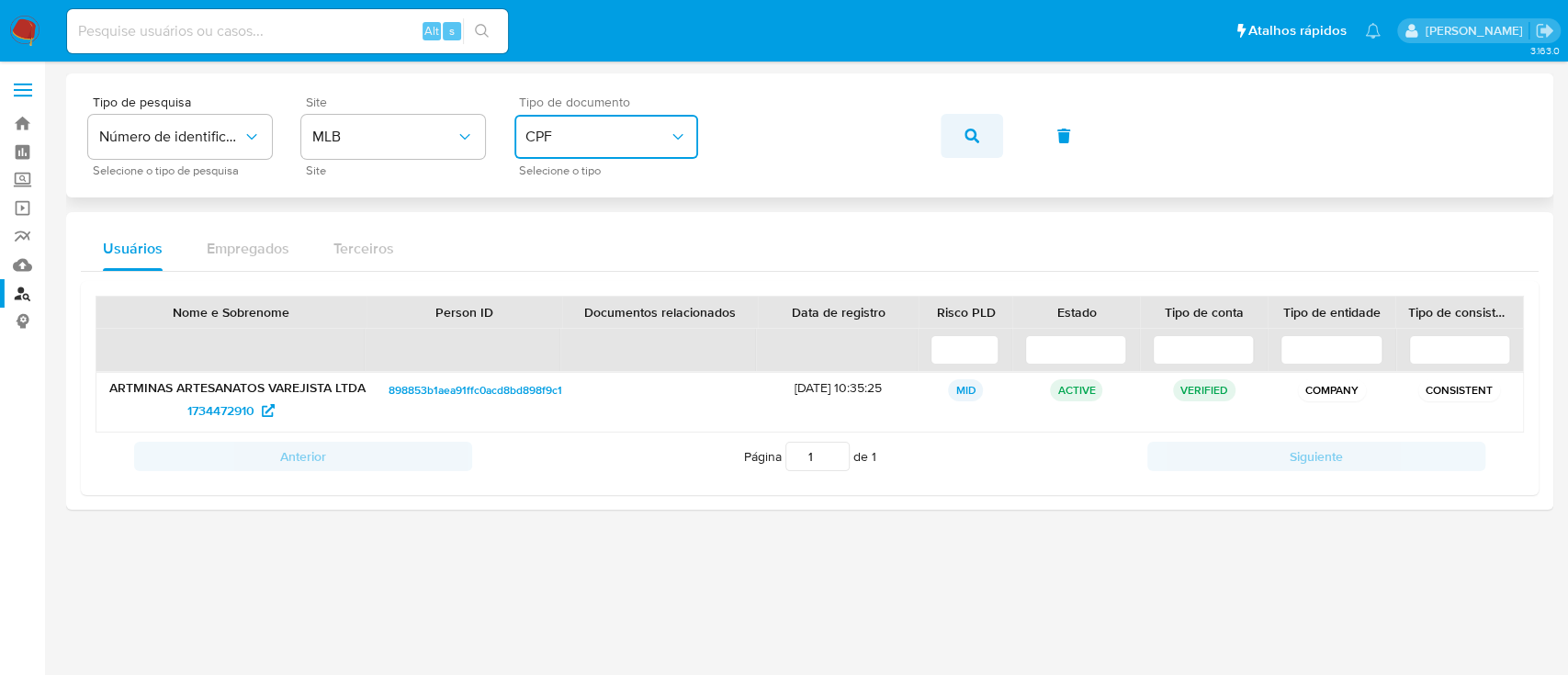
click at [985, 129] on button "button" at bounding box center [971, 135] width 63 height 44
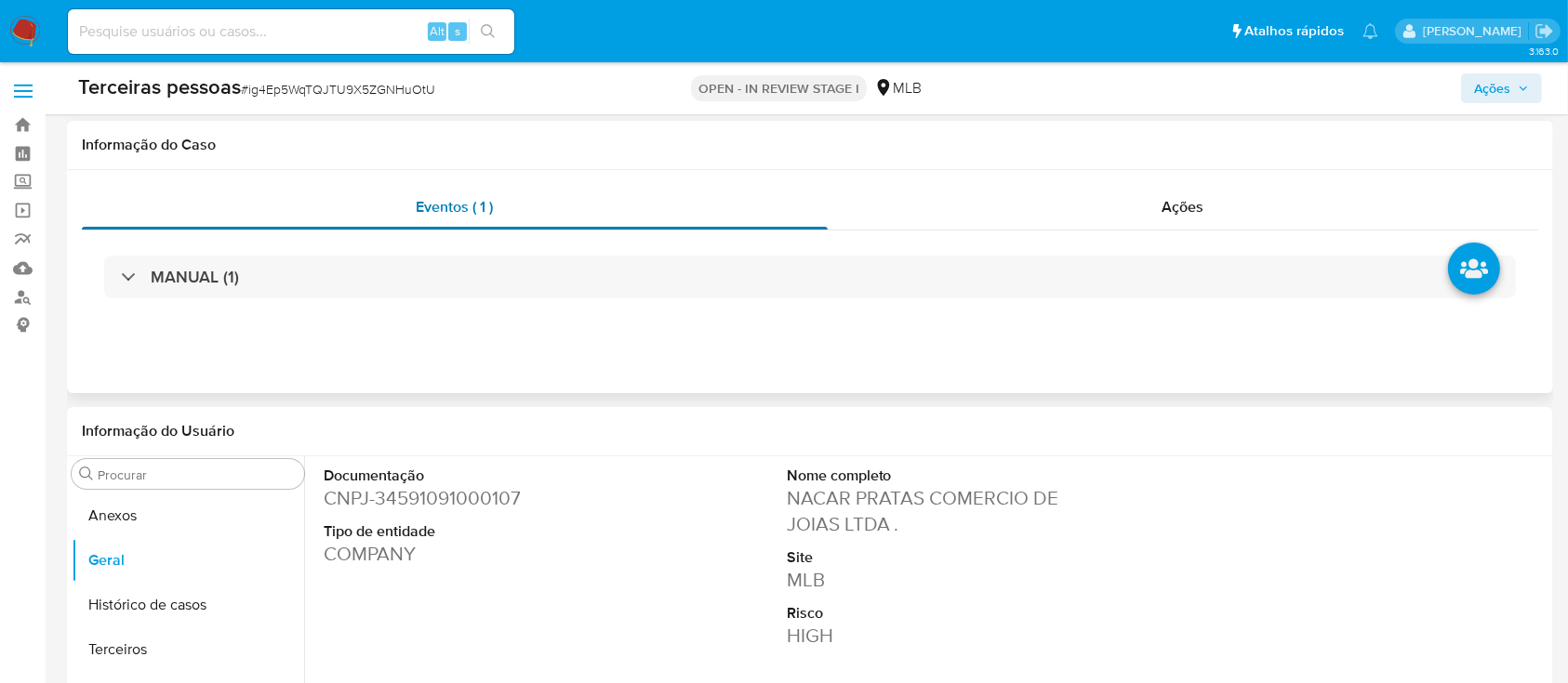
scroll to position [372, 0]
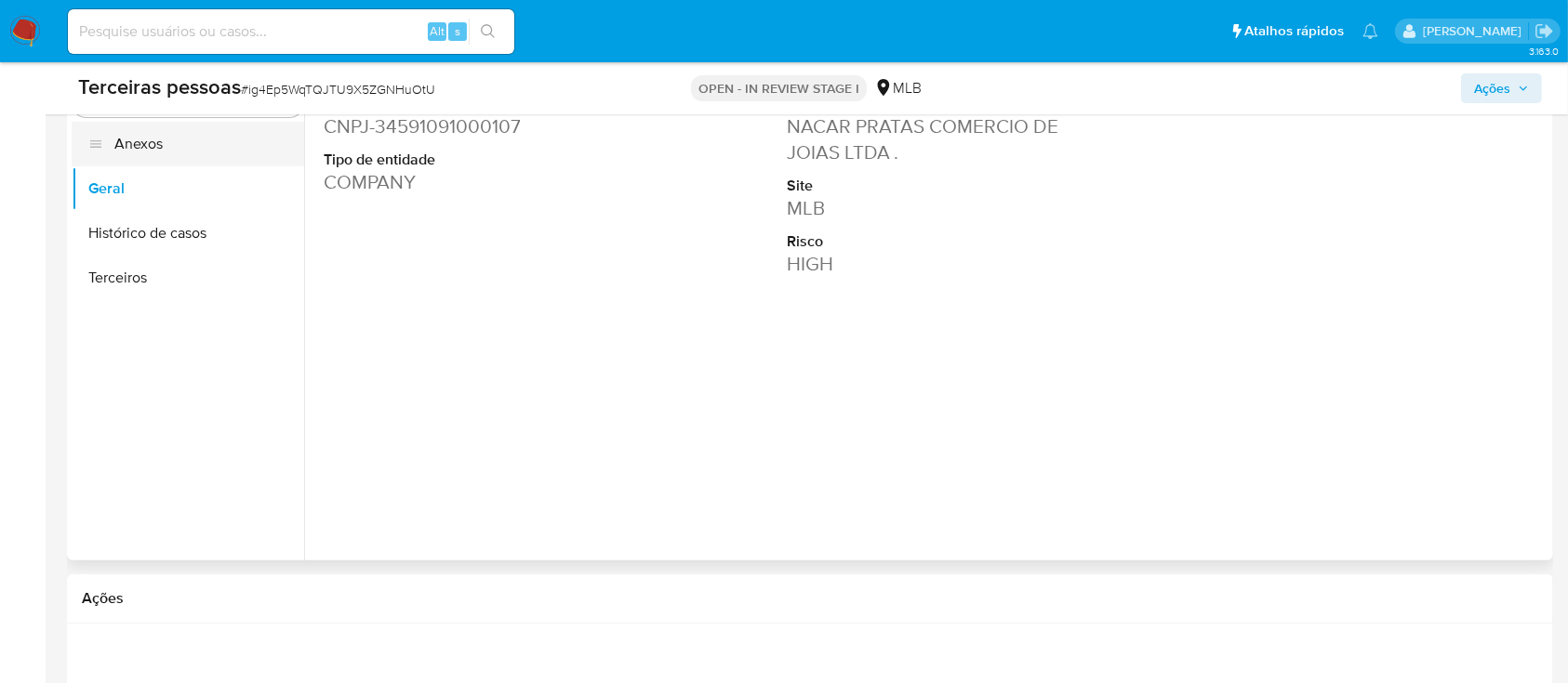
click at [173, 143] on button "Anexos" at bounding box center [188, 144] width 233 height 44
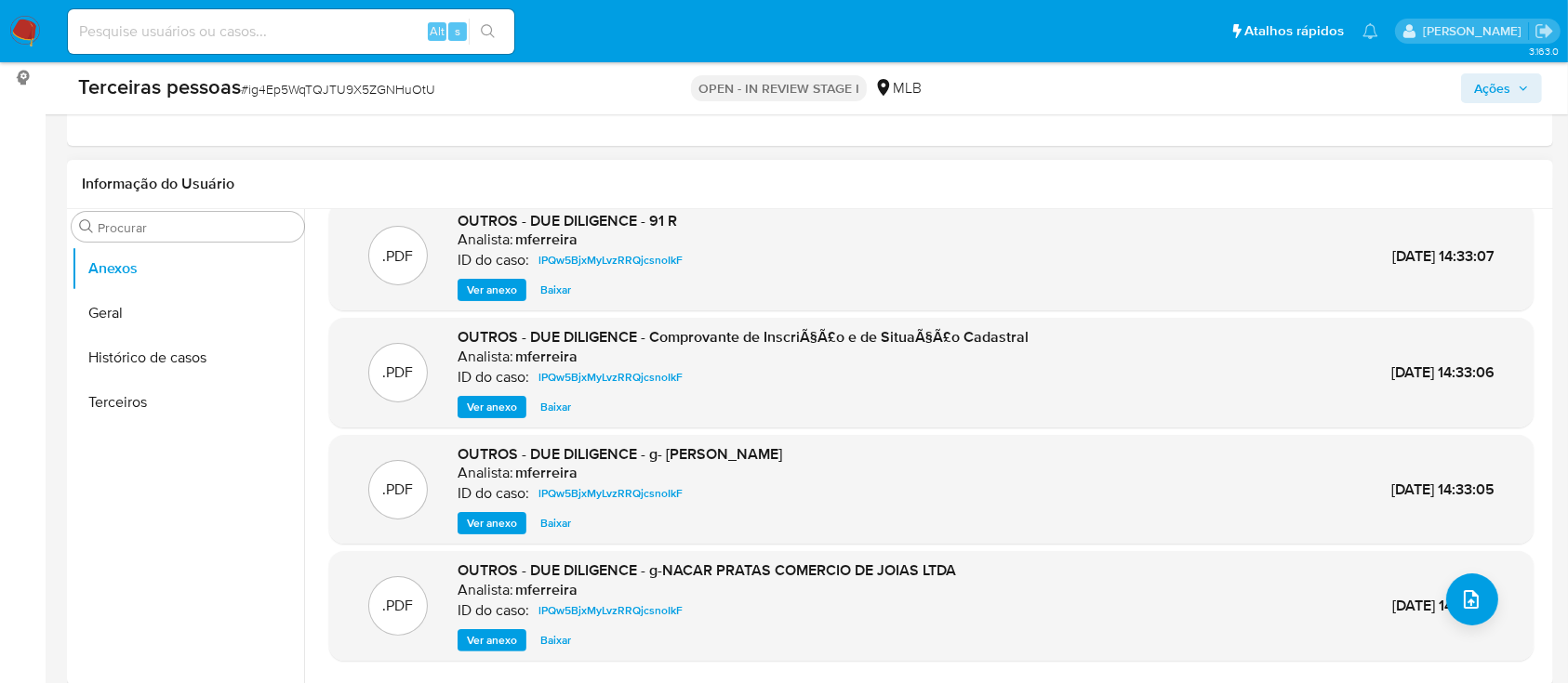
scroll to position [0, 0]
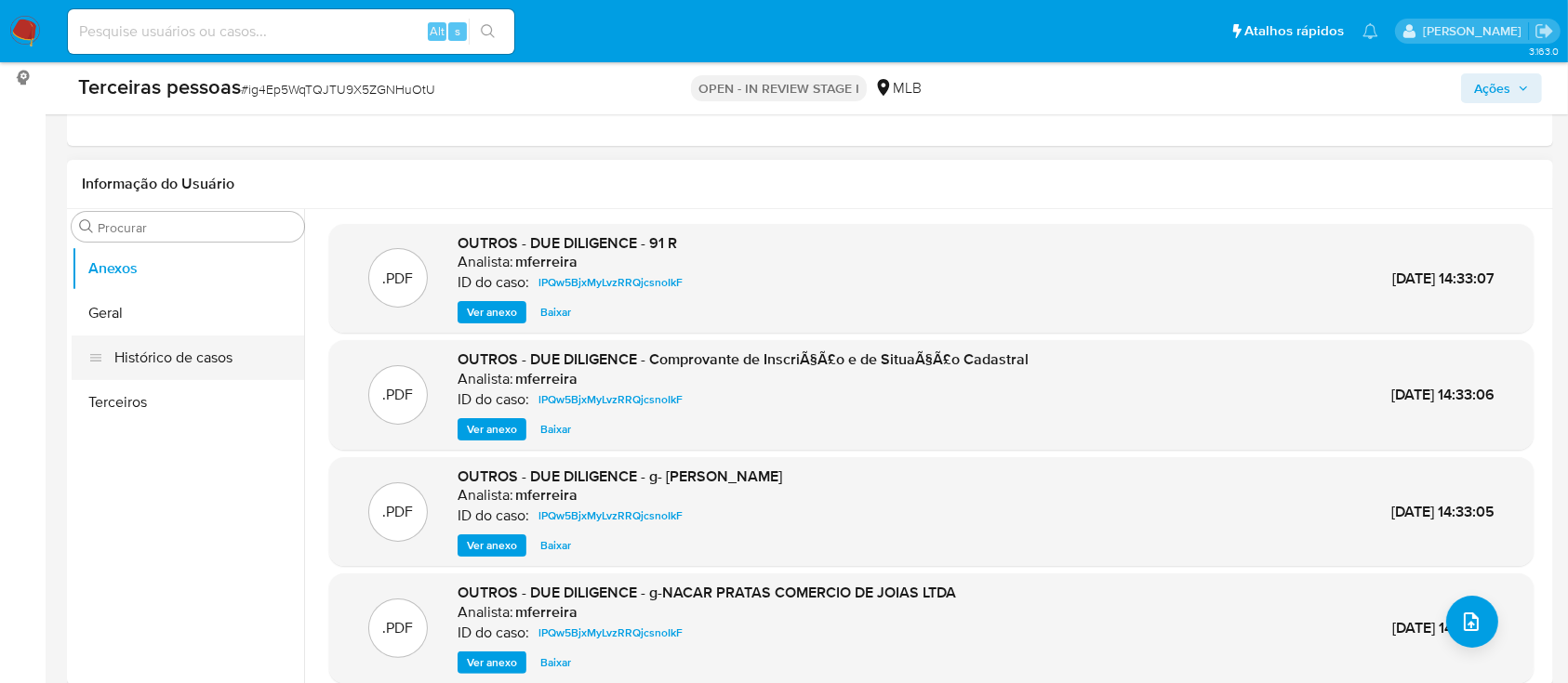
click at [157, 361] on button "Histórico de casos" at bounding box center [188, 357] width 233 height 44
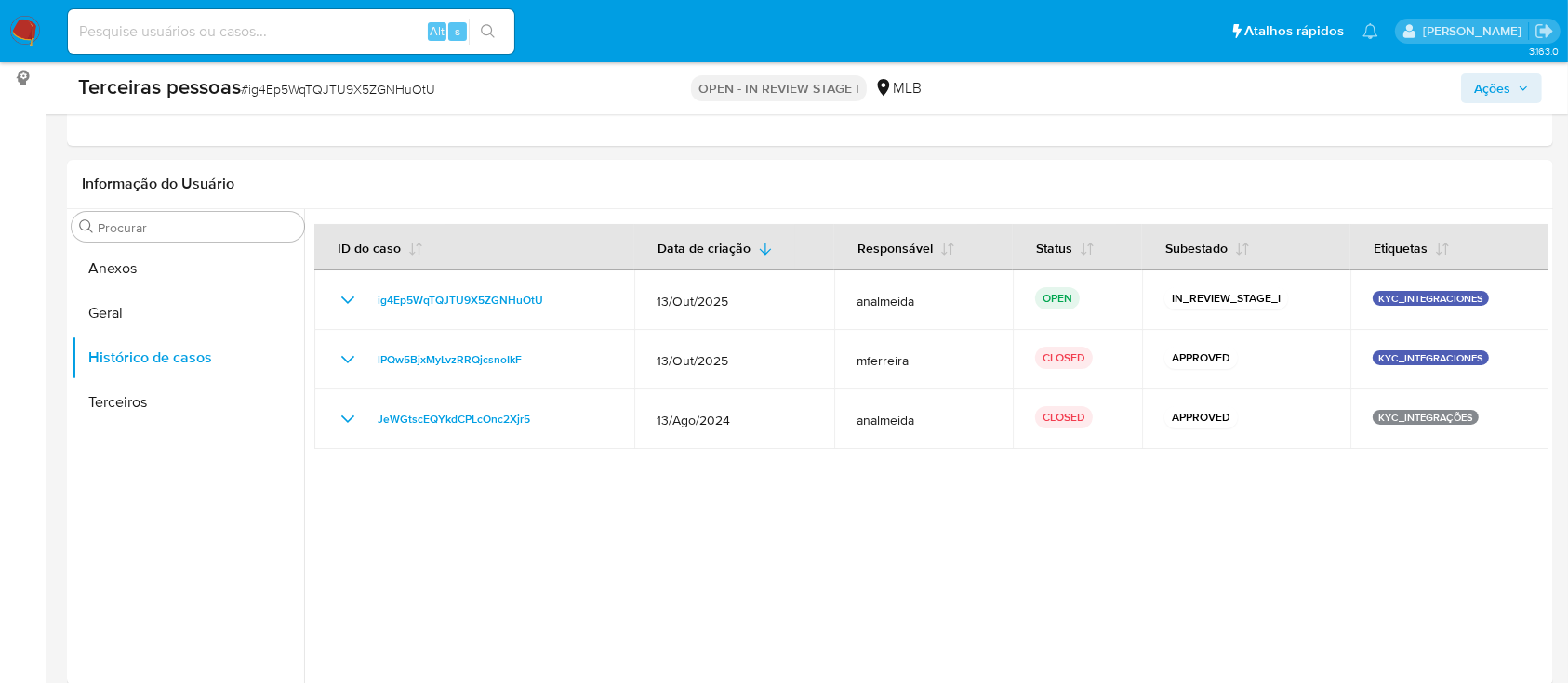
click at [1526, 85] on icon "button" at bounding box center [1524, 89] width 11 height 11
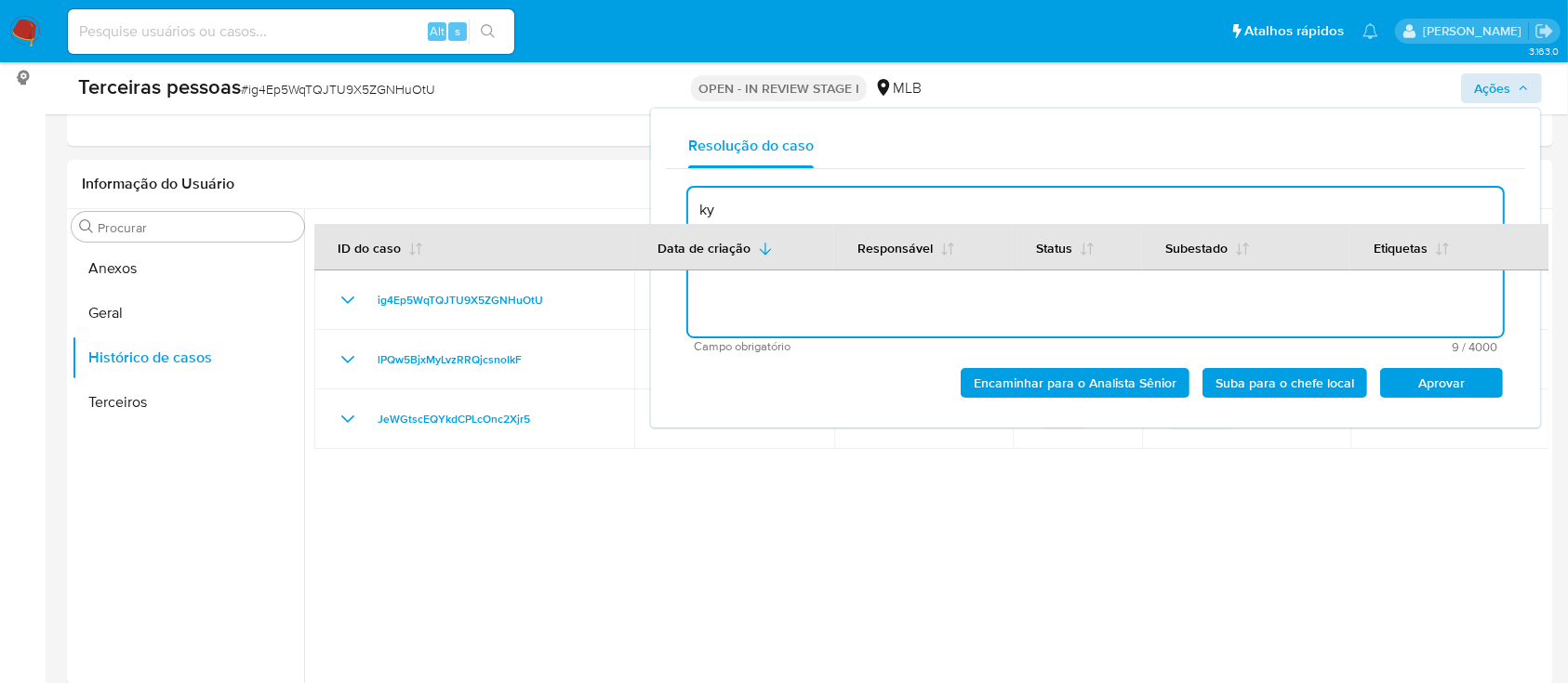
type textarea "k"
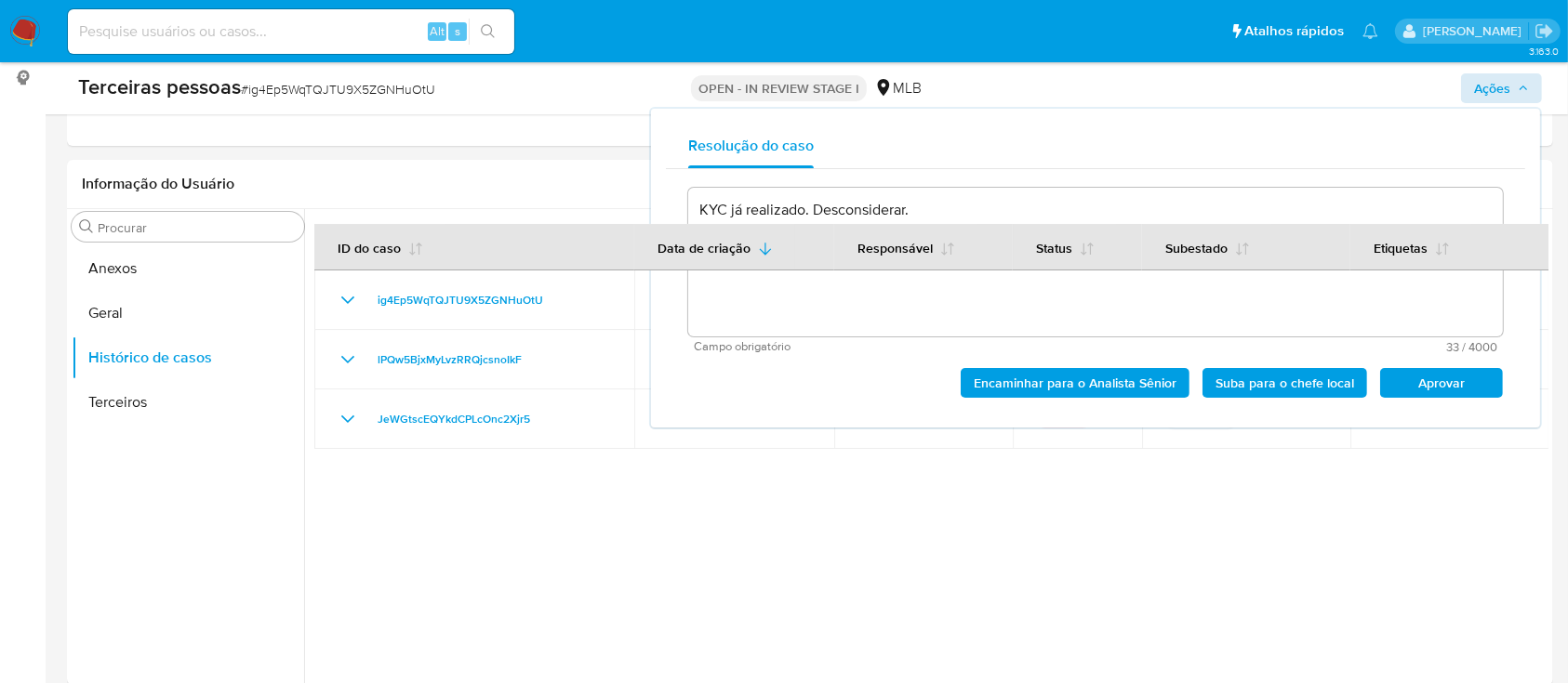
click at [1452, 380] on span "Aprovar" at bounding box center [1441, 384] width 96 height 26
type textarea "KYC já realizado. Desconsiderar."
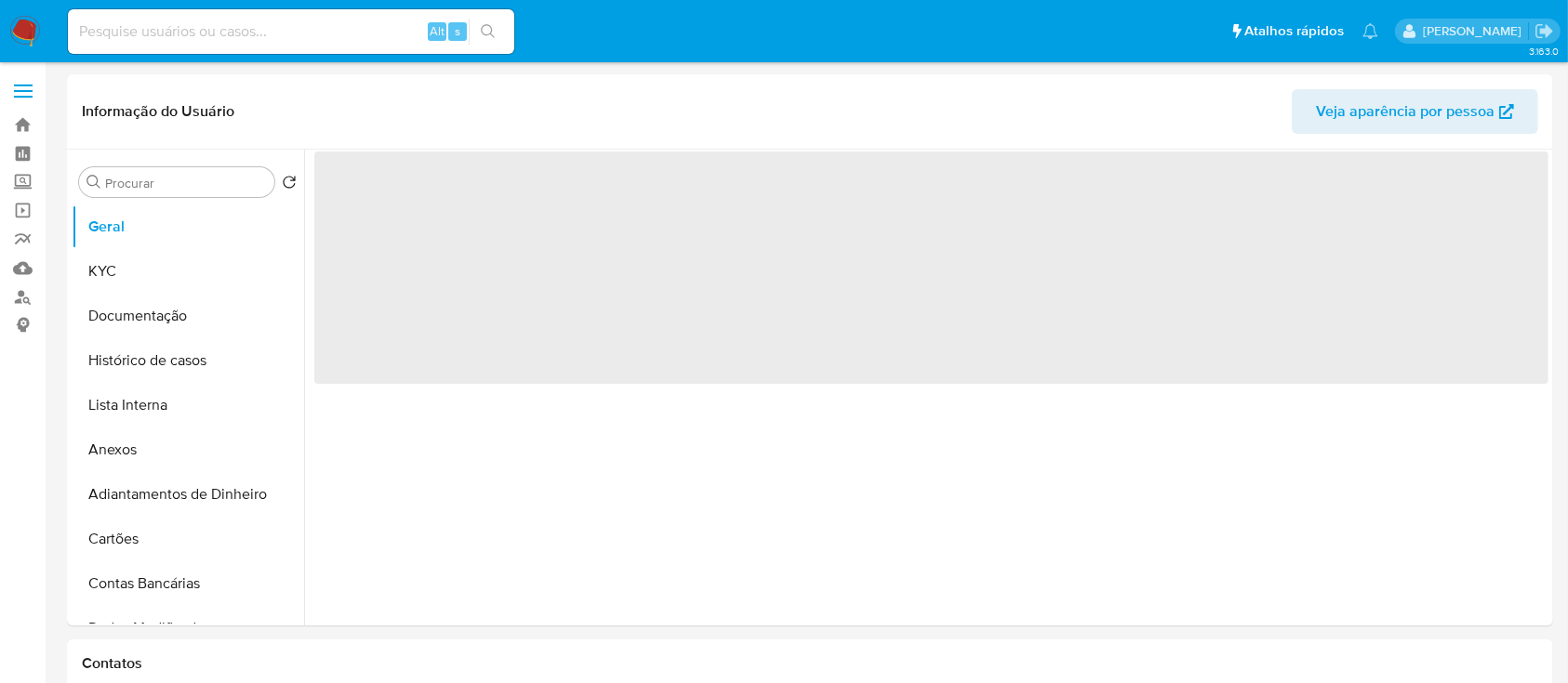
select select "10"
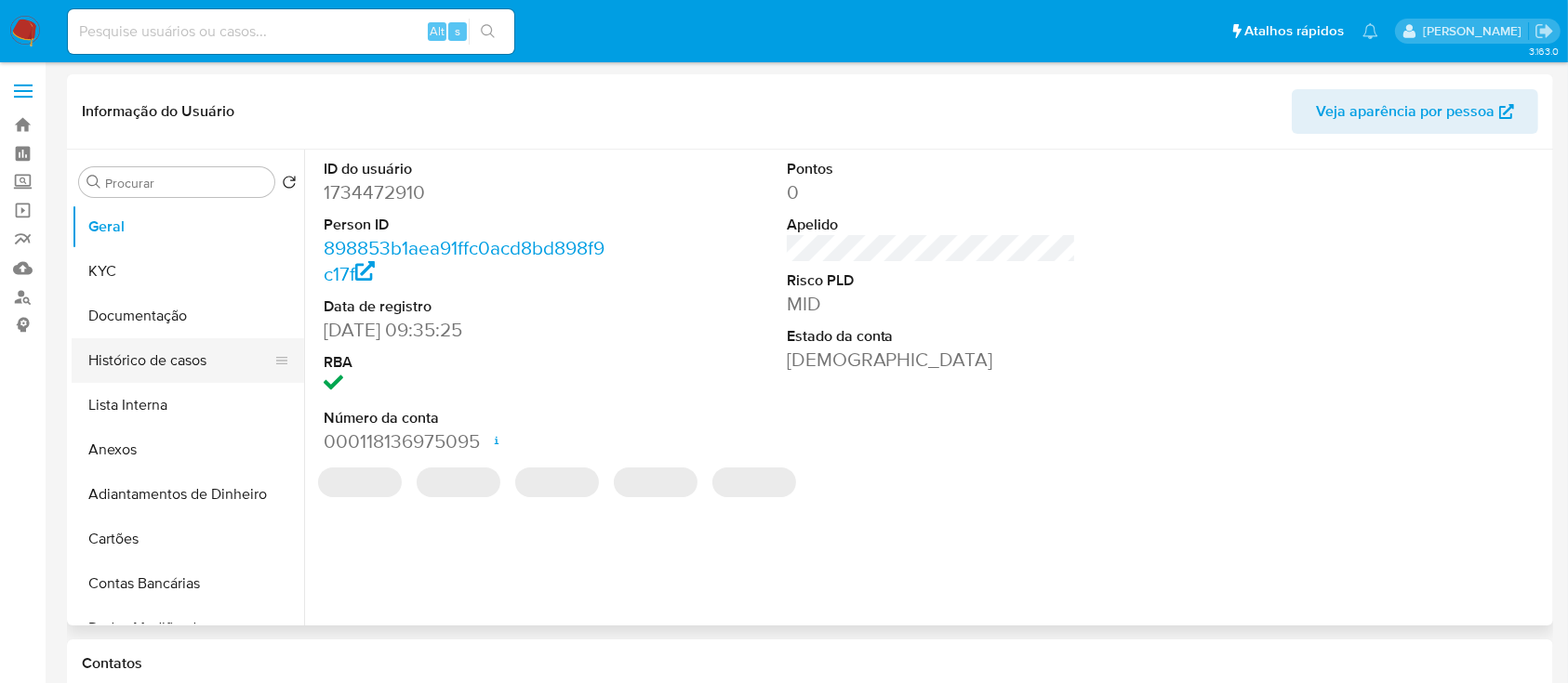
click at [159, 368] on button "Histórico de casos" at bounding box center [181, 360] width 217 height 44
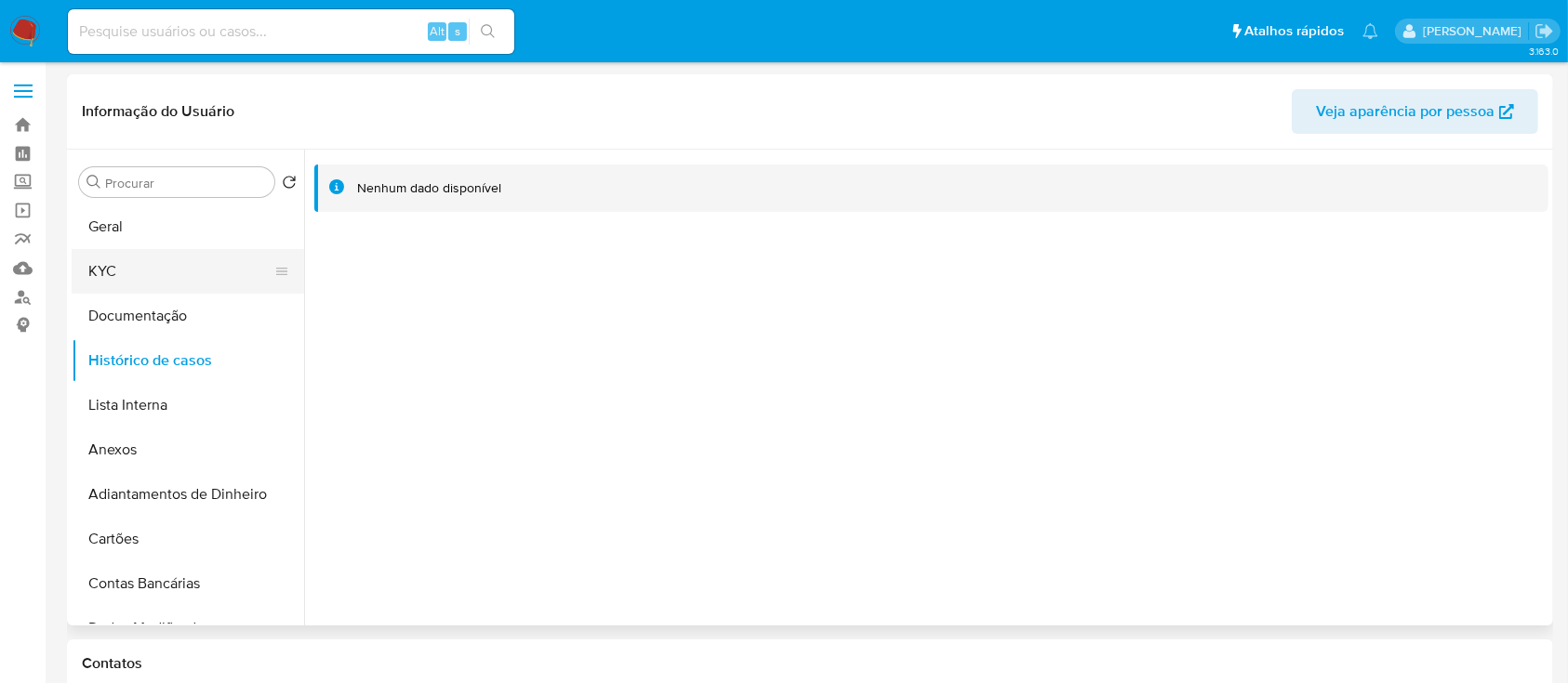
click at [208, 282] on button "KYC" at bounding box center [181, 271] width 217 height 44
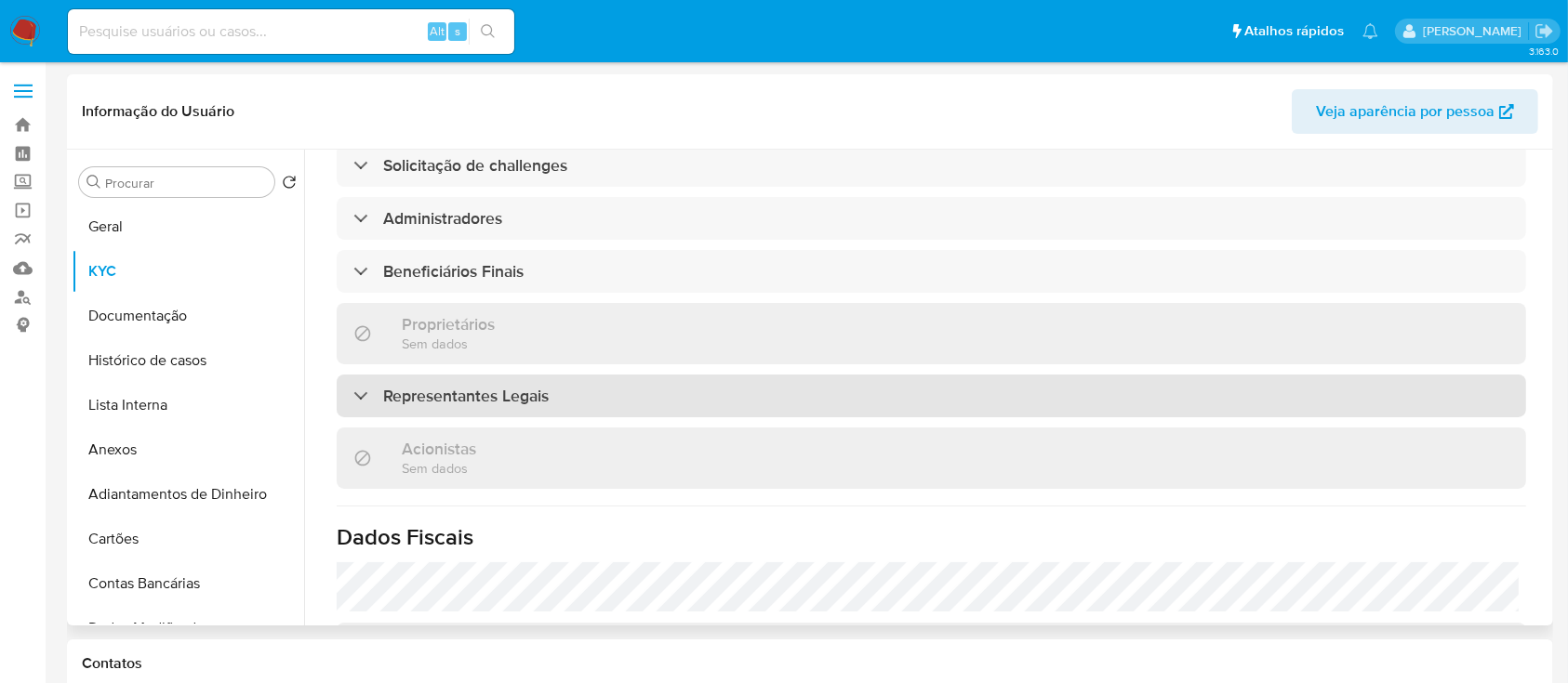
scroll to position [692, 0]
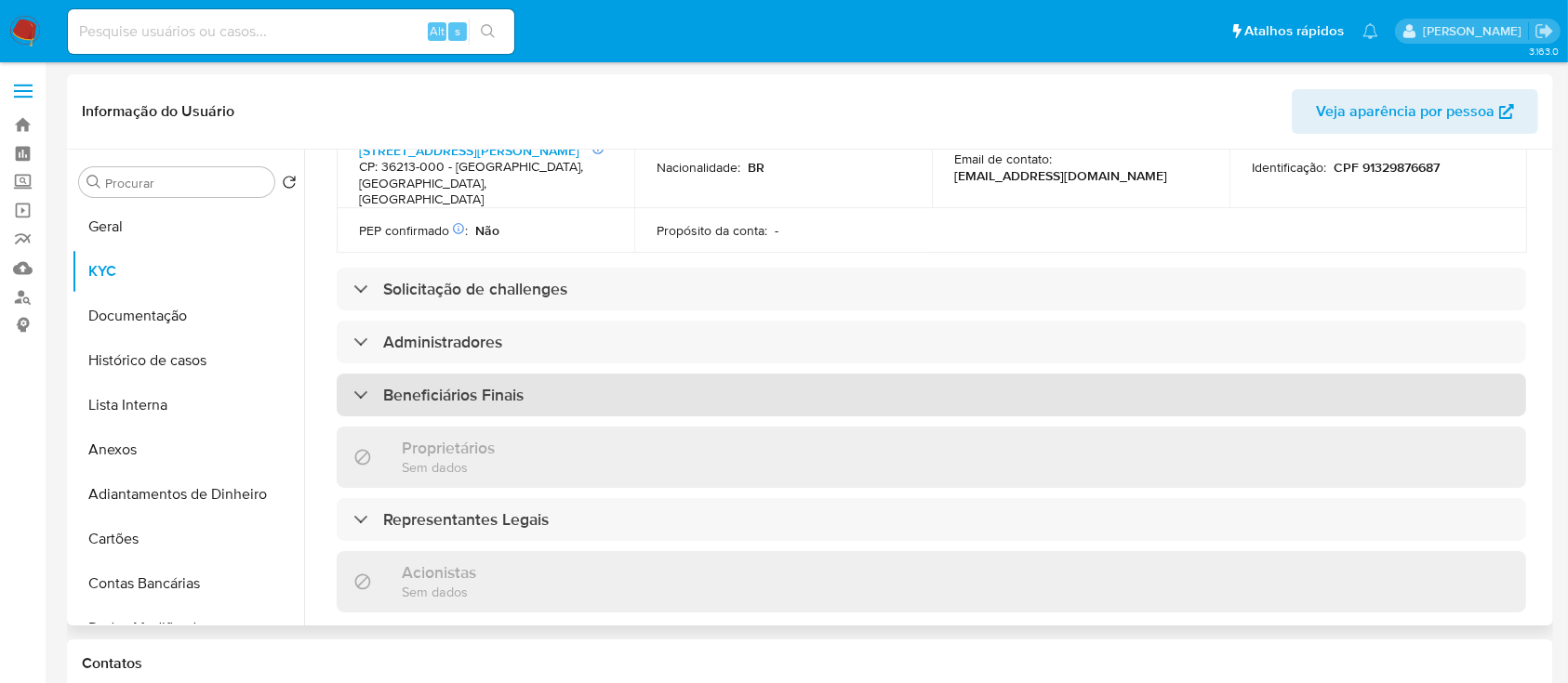
click at [798, 374] on div "Beneficiários Finais" at bounding box center [931, 395] width 1189 height 43
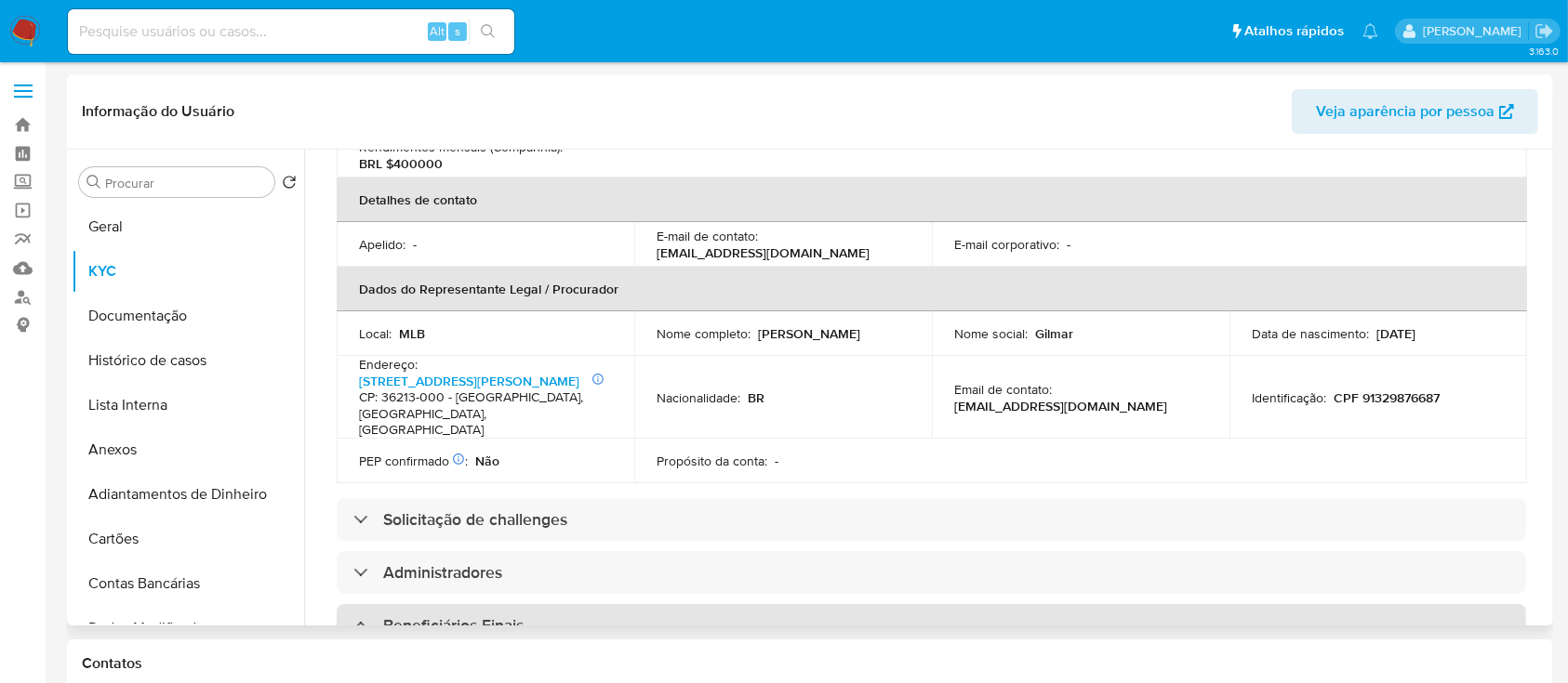
scroll to position [196, 0]
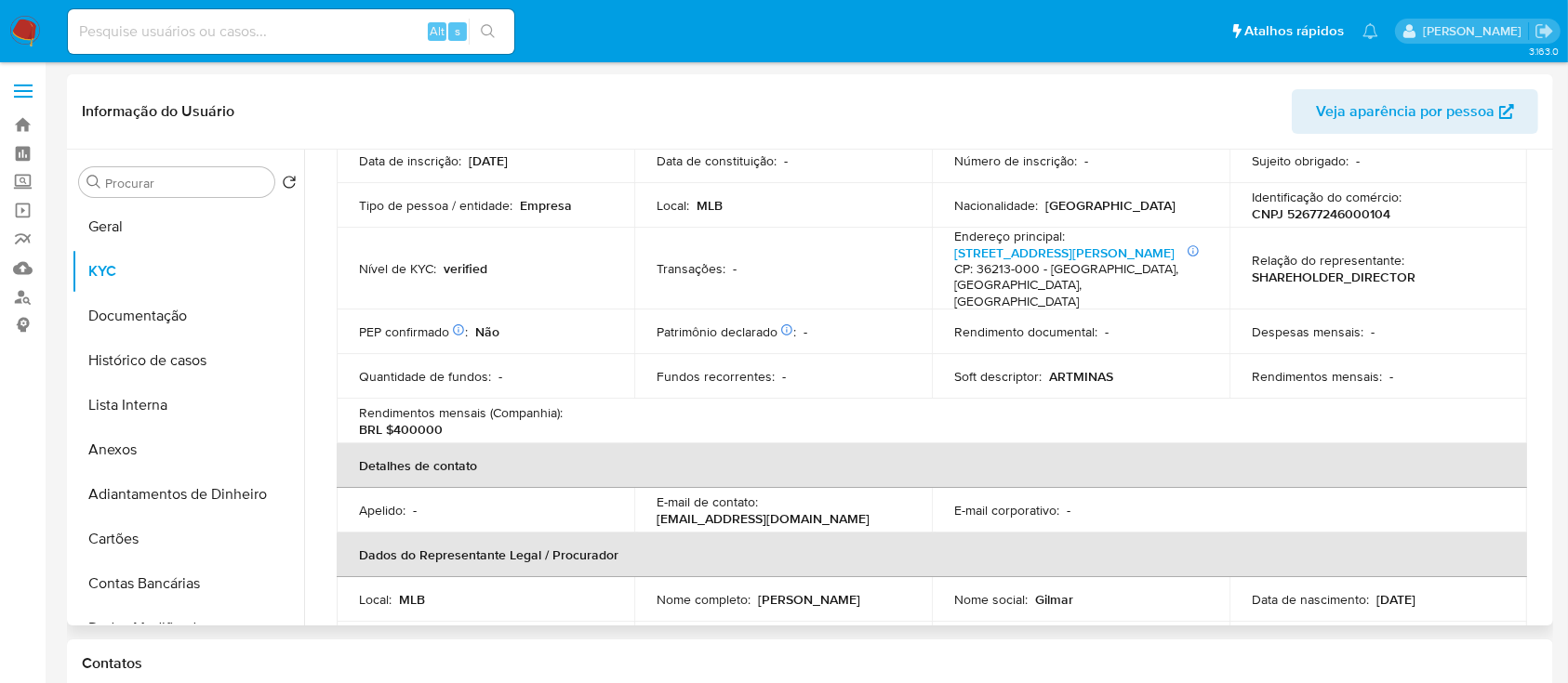
click at [1355, 212] on p "CNPJ 52677246000104" at bounding box center [1320, 213] width 139 height 17
copy p "52677246000104"
click at [1031, 249] on link "Rua Antônio Marques 18" at bounding box center [1063, 253] width 220 height 19
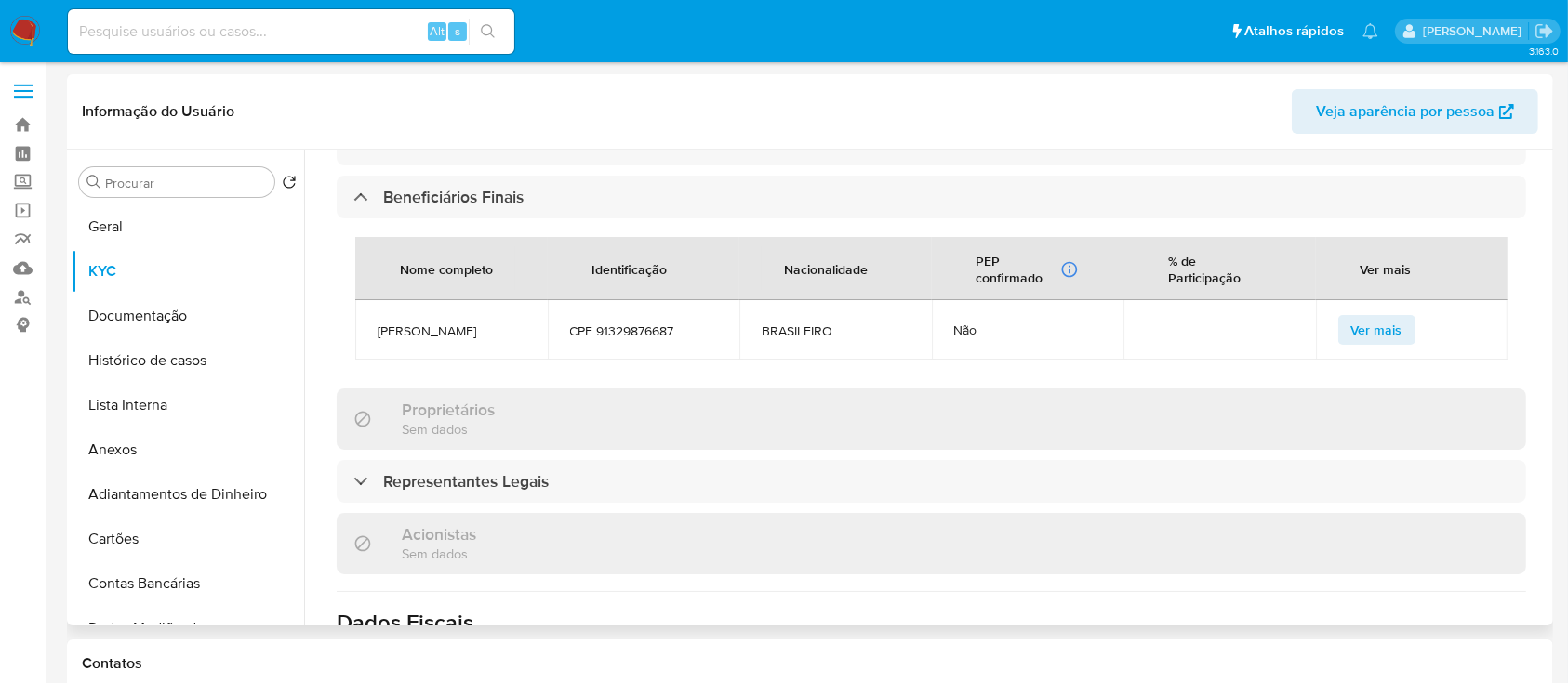
scroll to position [891, 0]
click at [630, 320] on span "CPF 91329876687" at bounding box center [644, 329] width 147 height 17
copy span "91329876687"
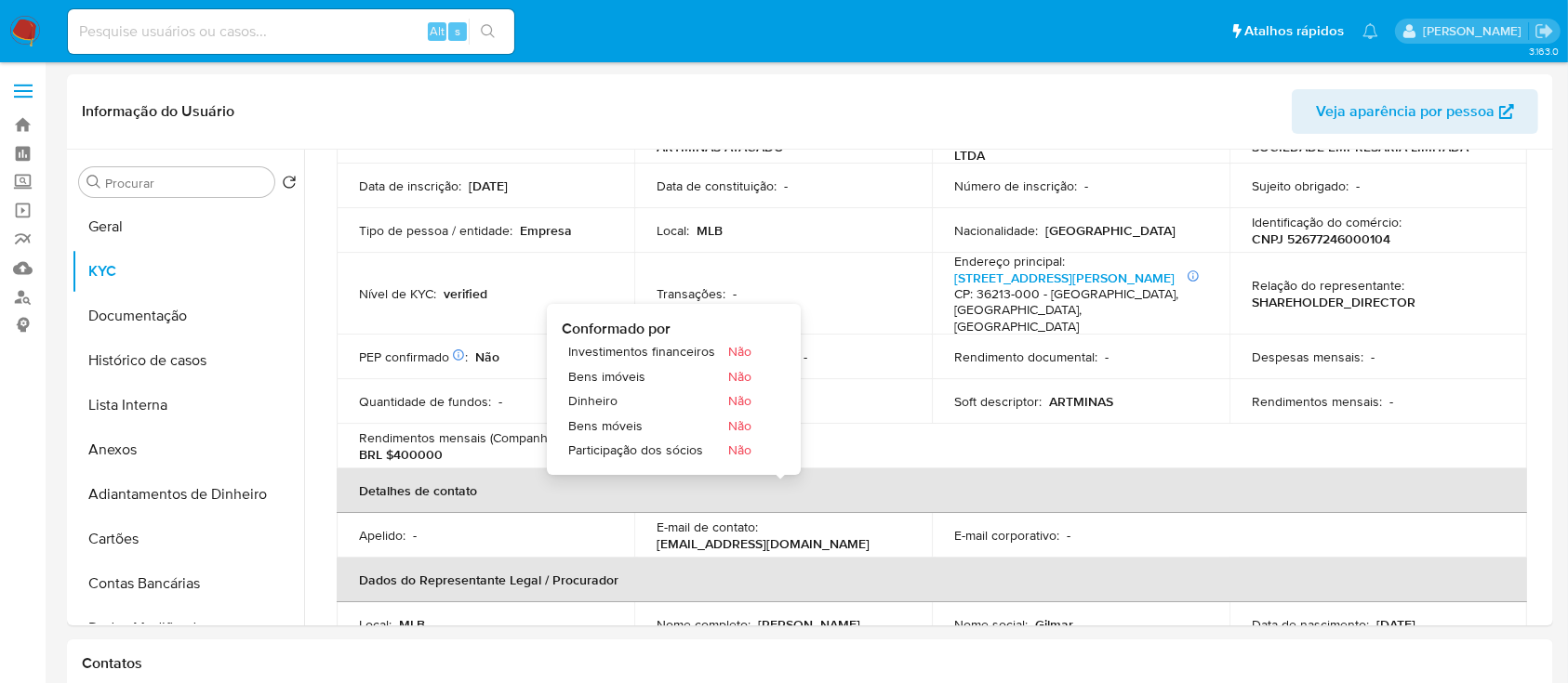
scroll to position [0, 0]
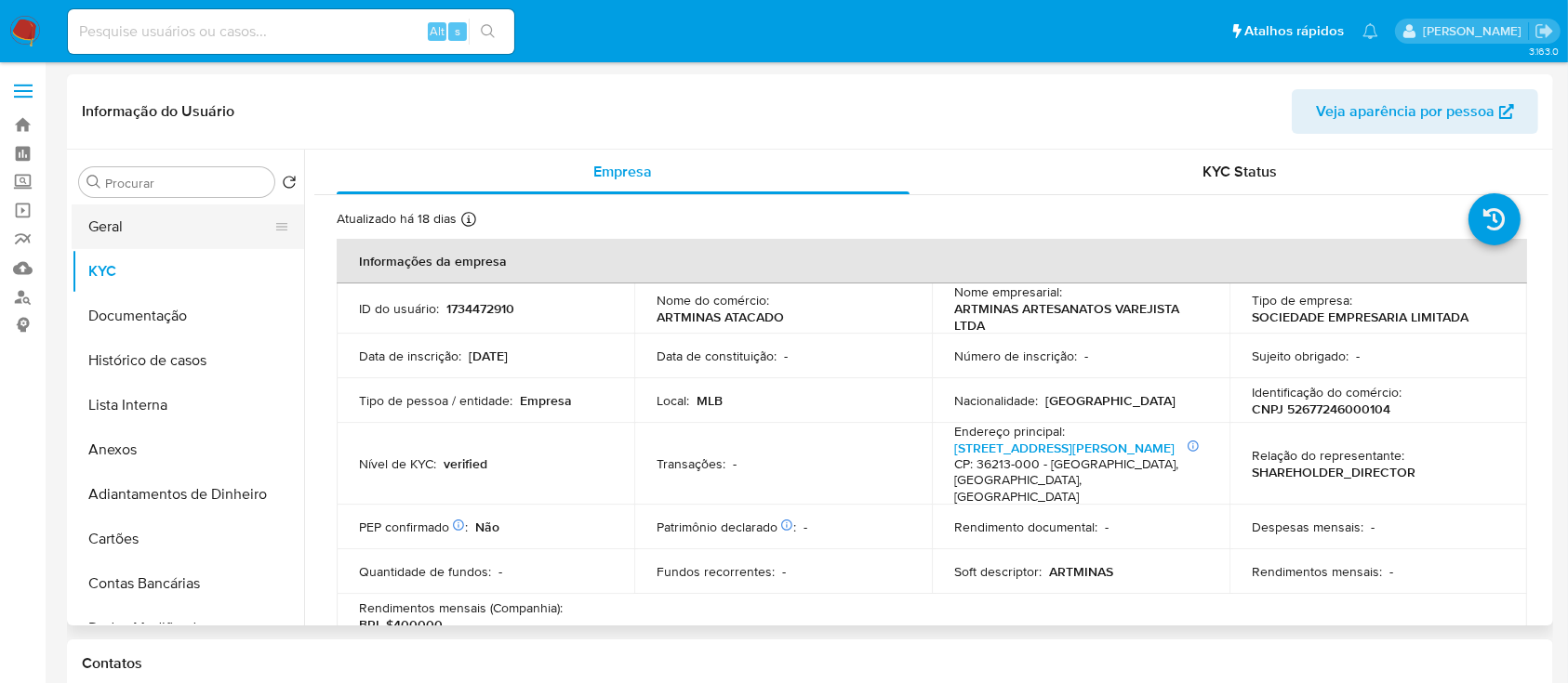
click at [173, 213] on button "Geral" at bounding box center [181, 226] width 217 height 44
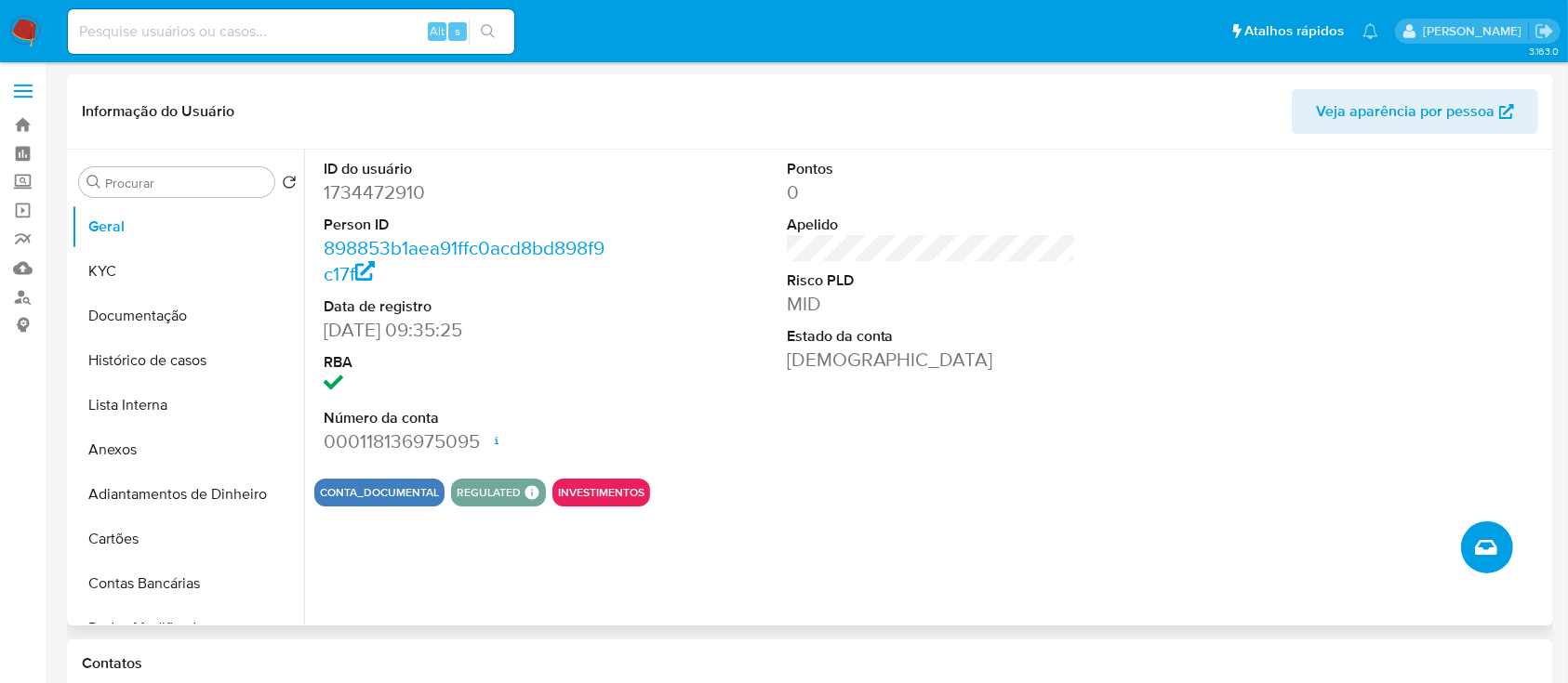
click at [1479, 546] on icon "Criar caso manual" at bounding box center [1486, 548] width 23 height 23
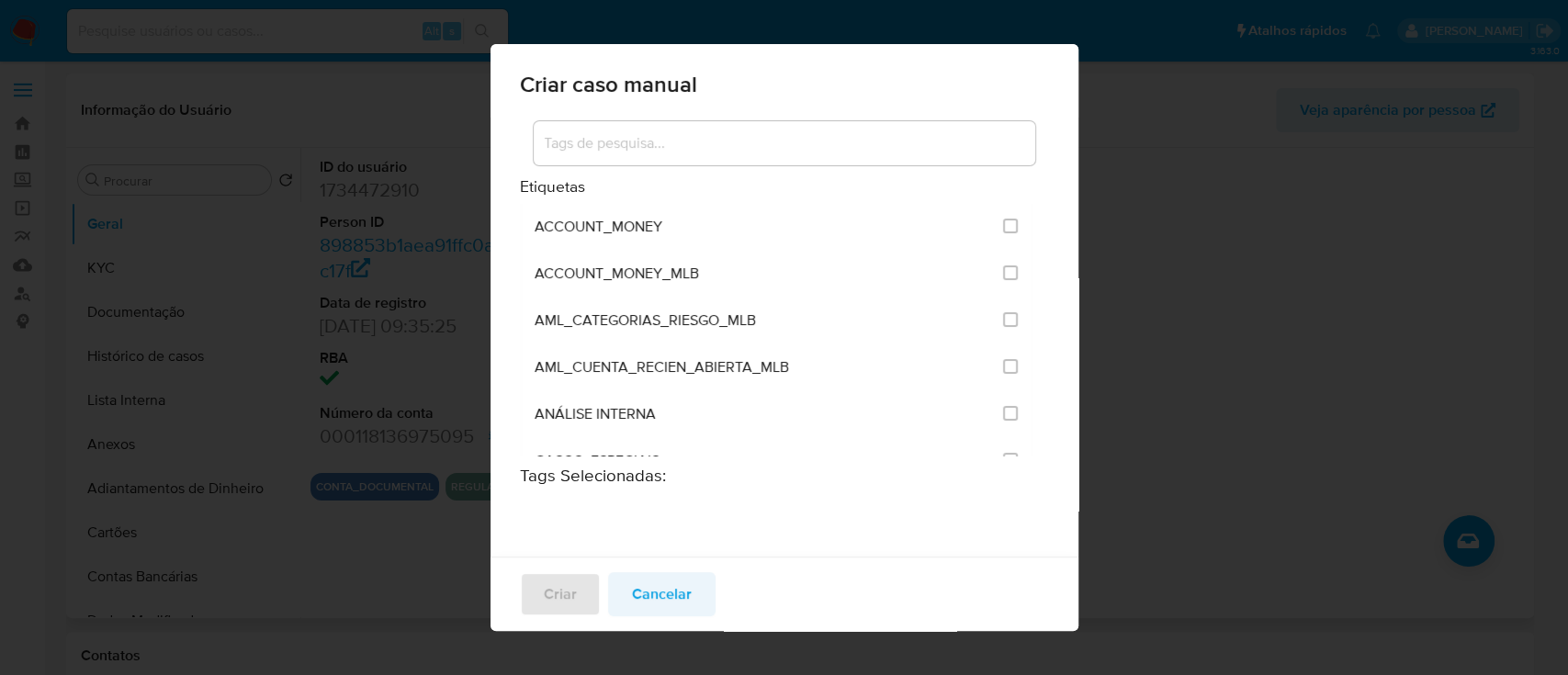
click at [649, 589] on span "Cancelar" at bounding box center [662, 594] width 60 height 40
